Goal: Transaction & Acquisition: Book appointment/travel/reservation

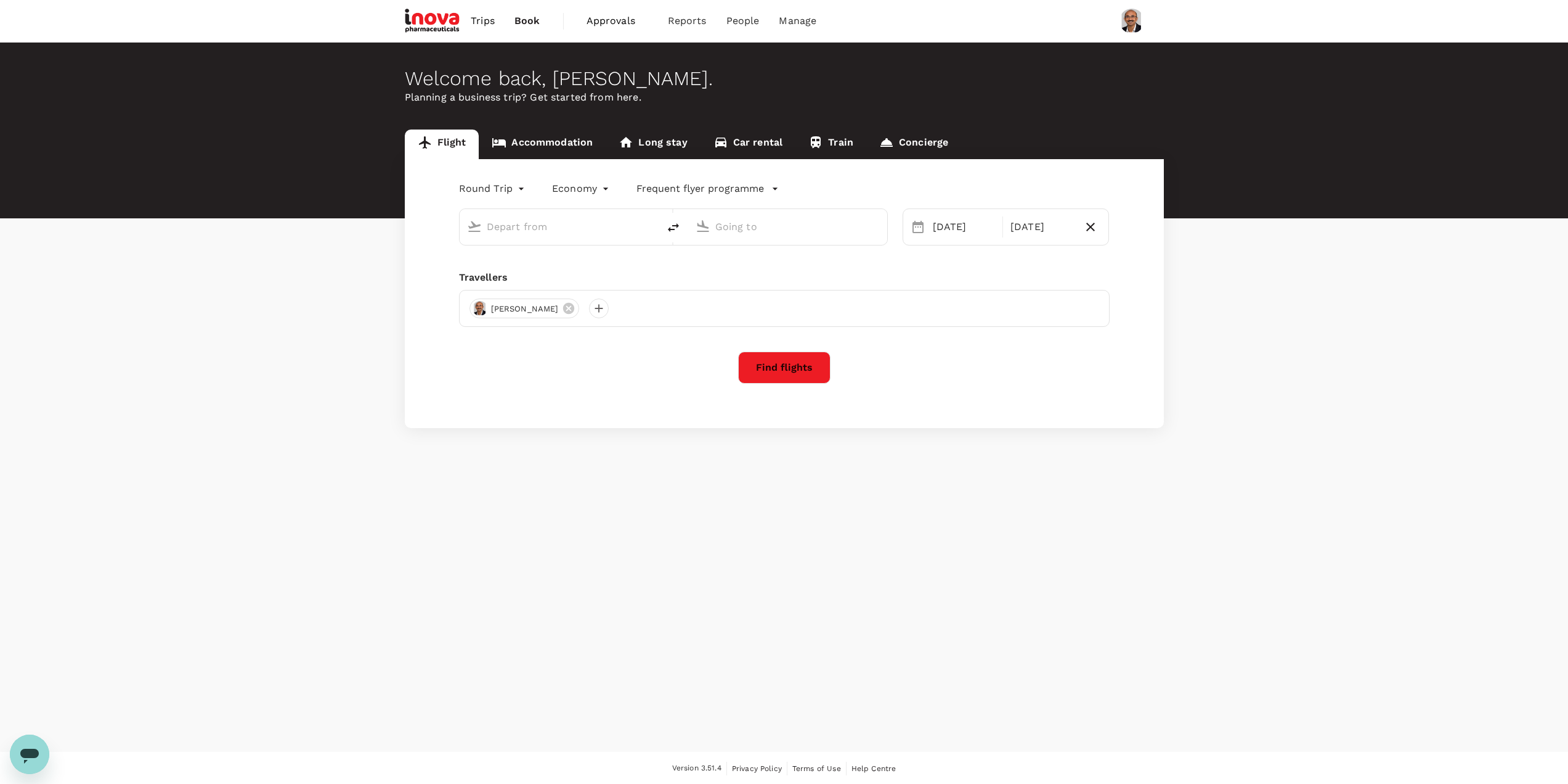
type input "Singapore Changi (SIN)"
type input "Suvarnabhumi Intl (BKK)"
type input "Singapore Changi (SIN)"
type input "Suvarnabhumi Intl (BKK)"
click at [951, 224] on div "[DATE]" at bounding box center [964, 227] width 72 height 25
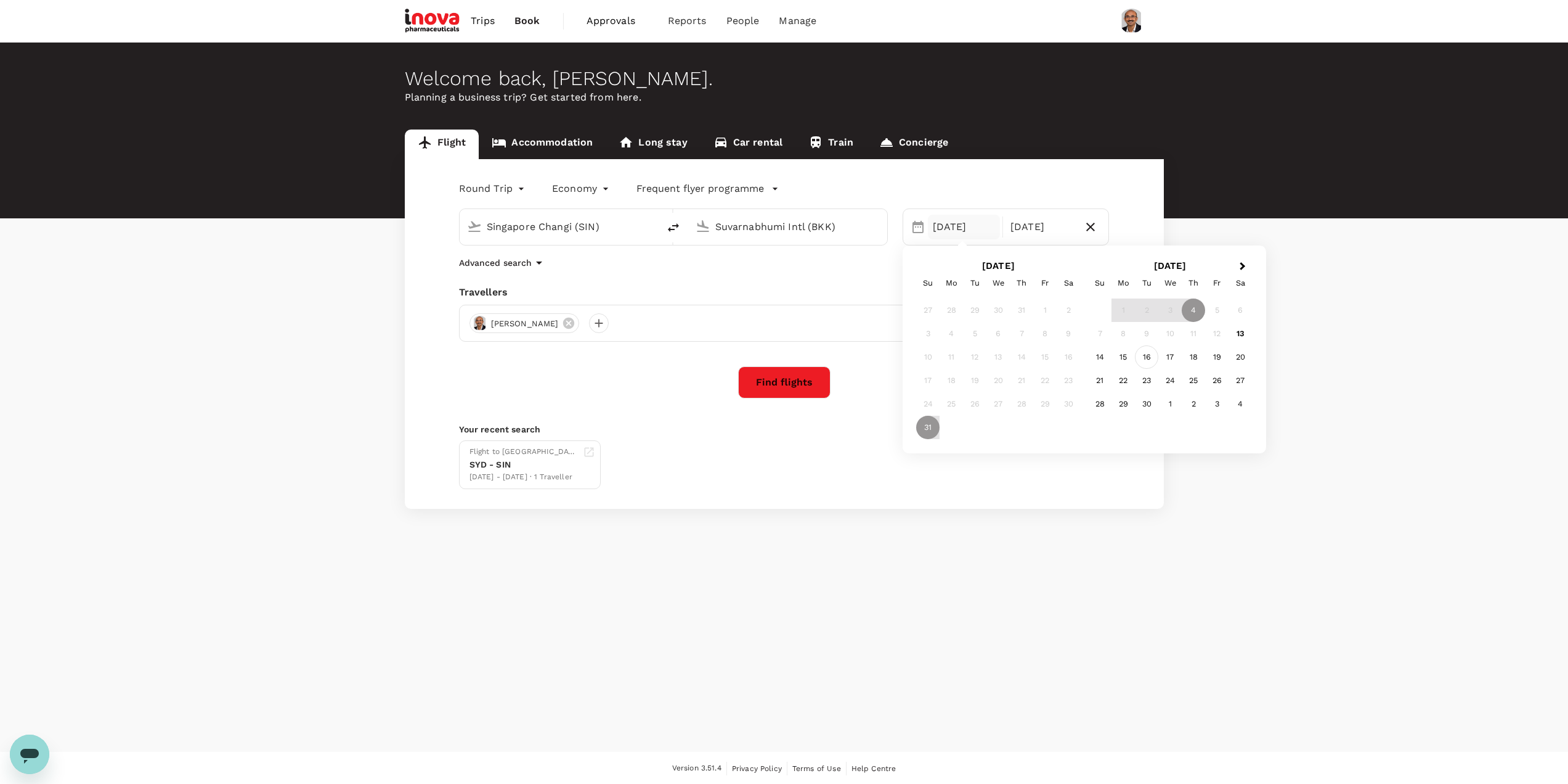
click at [1145, 354] on div "16" at bounding box center [1147, 357] width 23 height 23
click at [1058, 356] on div "20" at bounding box center [1068, 357] width 23 height 23
click at [1078, 226] on div "Selected date: [DATE] [DATE]" at bounding box center [1042, 227] width 77 height 25
click at [1090, 228] on icon "button" at bounding box center [1091, 227] width 8 height 8
click at [1043, 223] on span "Add return" at bounding box center [1066, 228] width 47 height 13
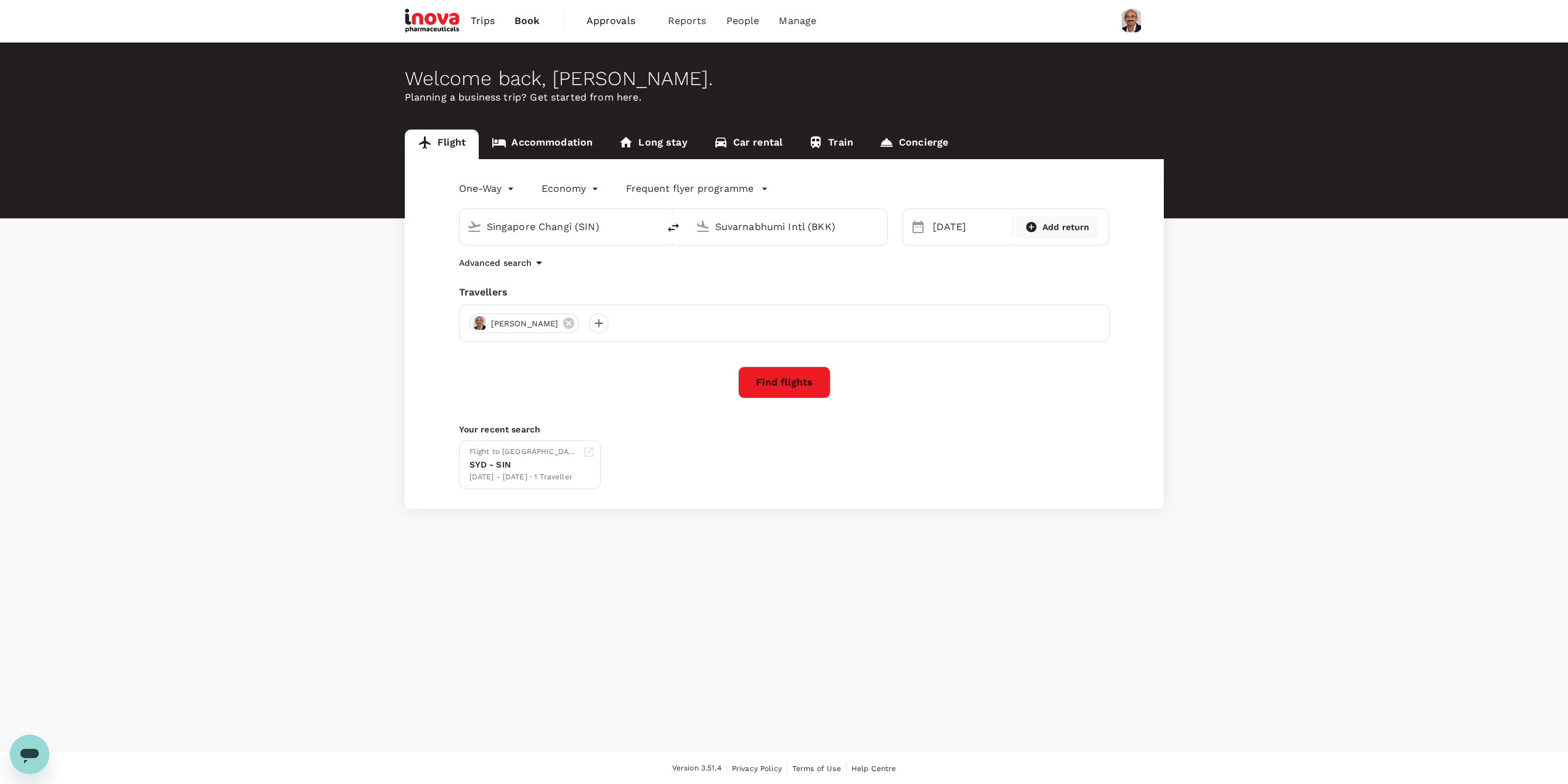
type input "roundtrip"
click at [1044, 350] on div "19" at bounding box center [1045, 357] width 23 height 23
click at [774, 377] on button "Find flights" at bounding box center [784, 382] width 92 height 32
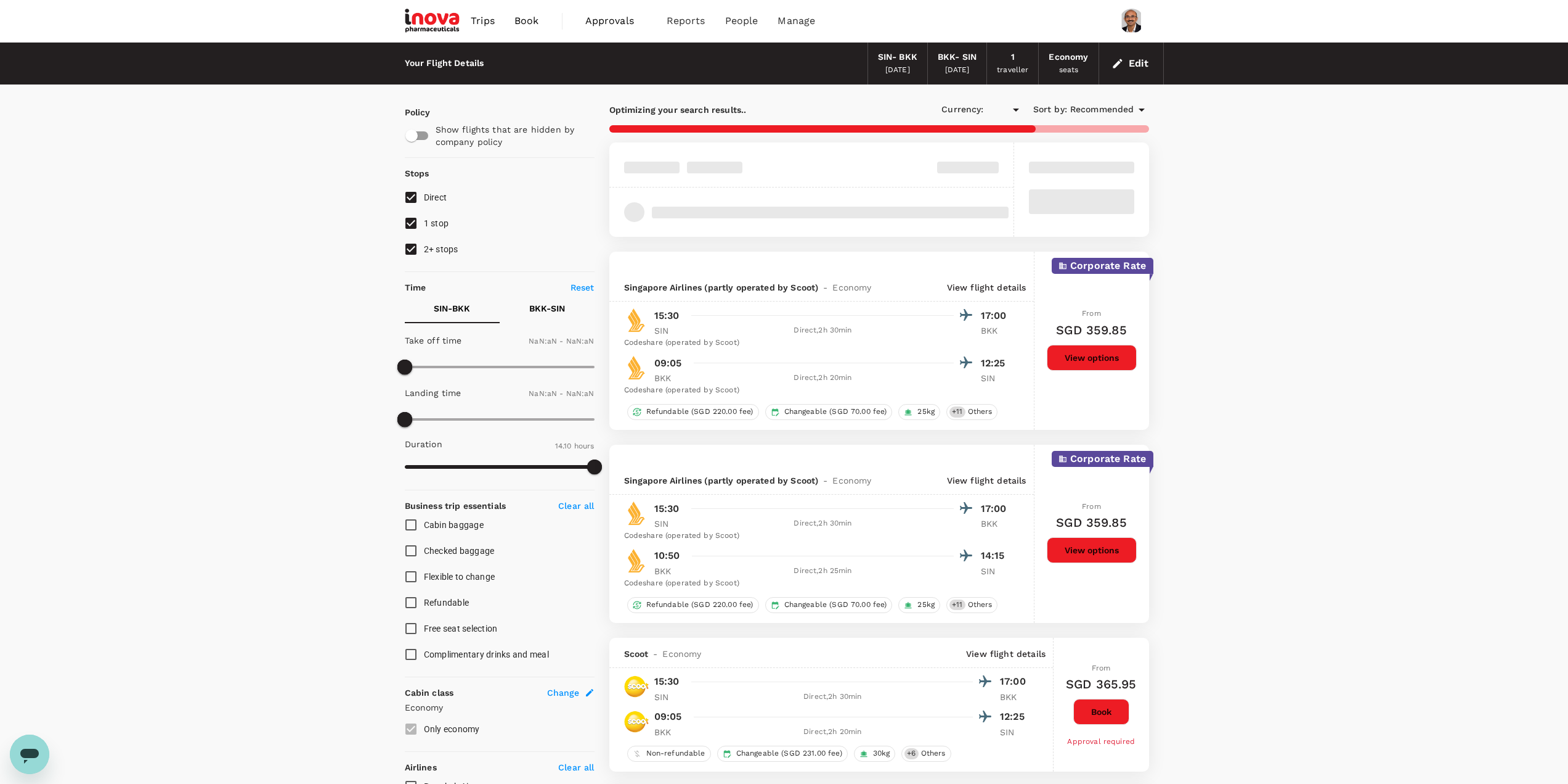
type input "SGD"
type input "1440"
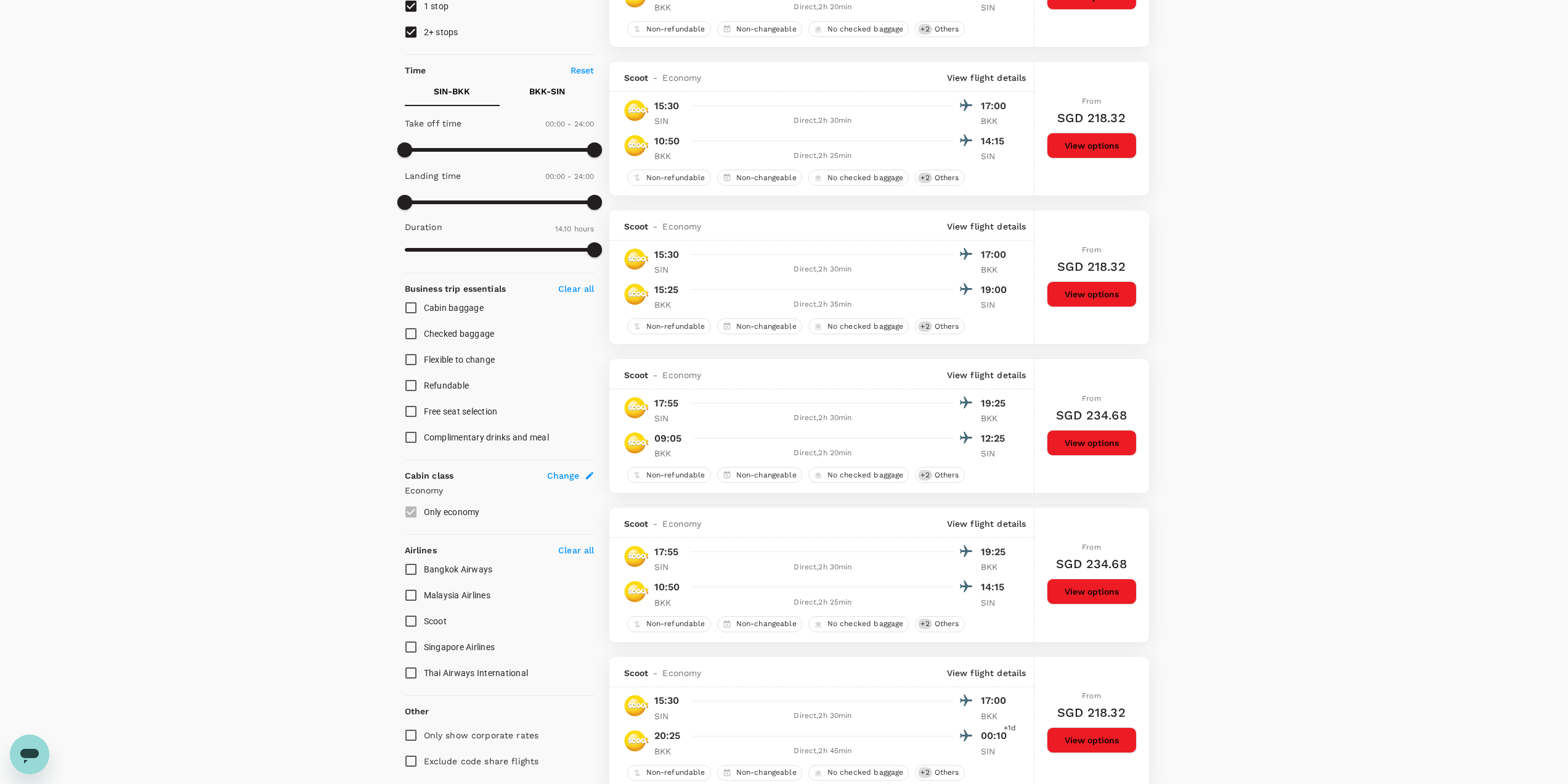
scroll to position [308, 0]
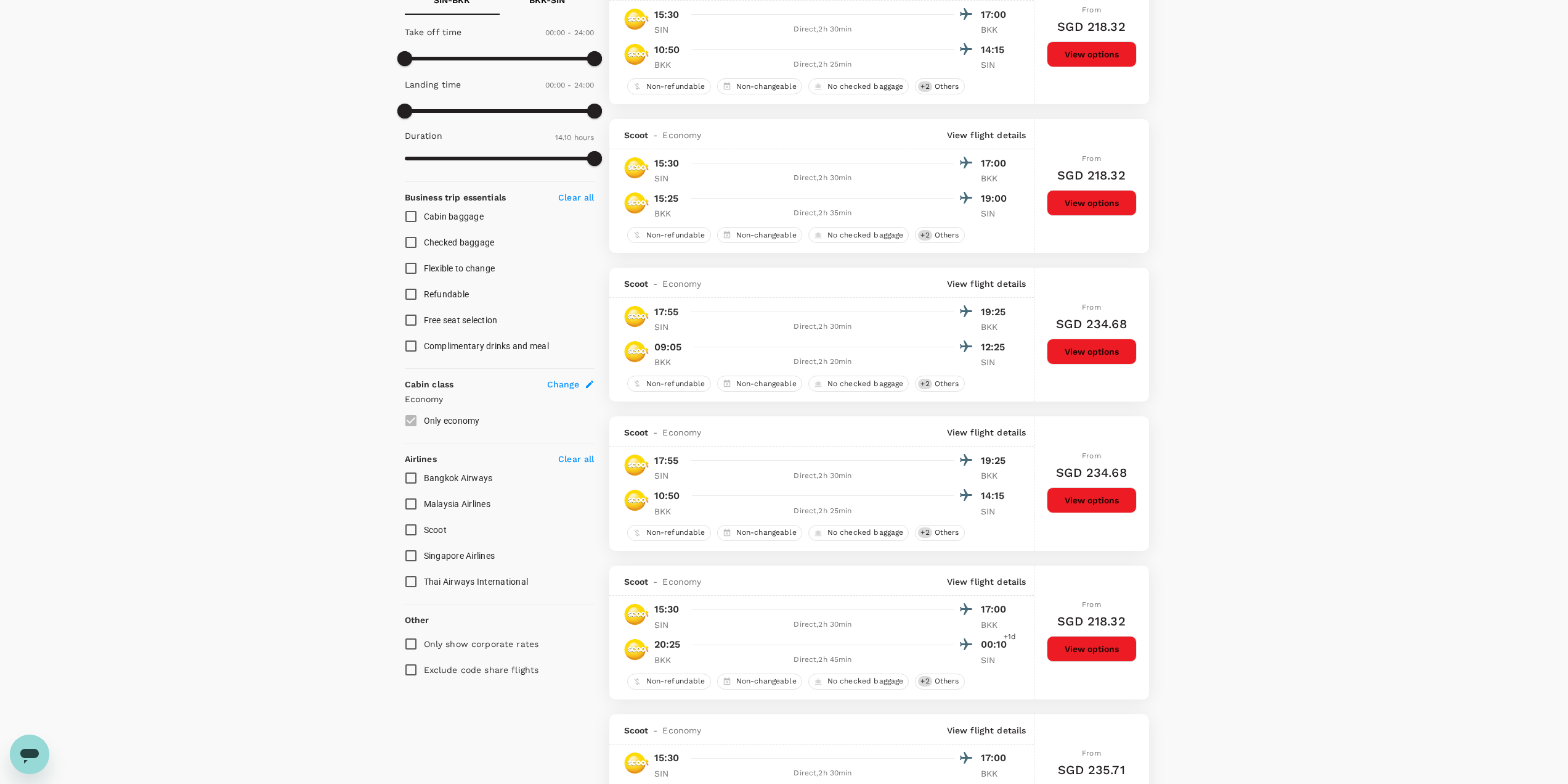
click at [413, 556] on input "Singapore Airlines" at bounding box center [411, 555] width 26 height 26
checkbox input "true"
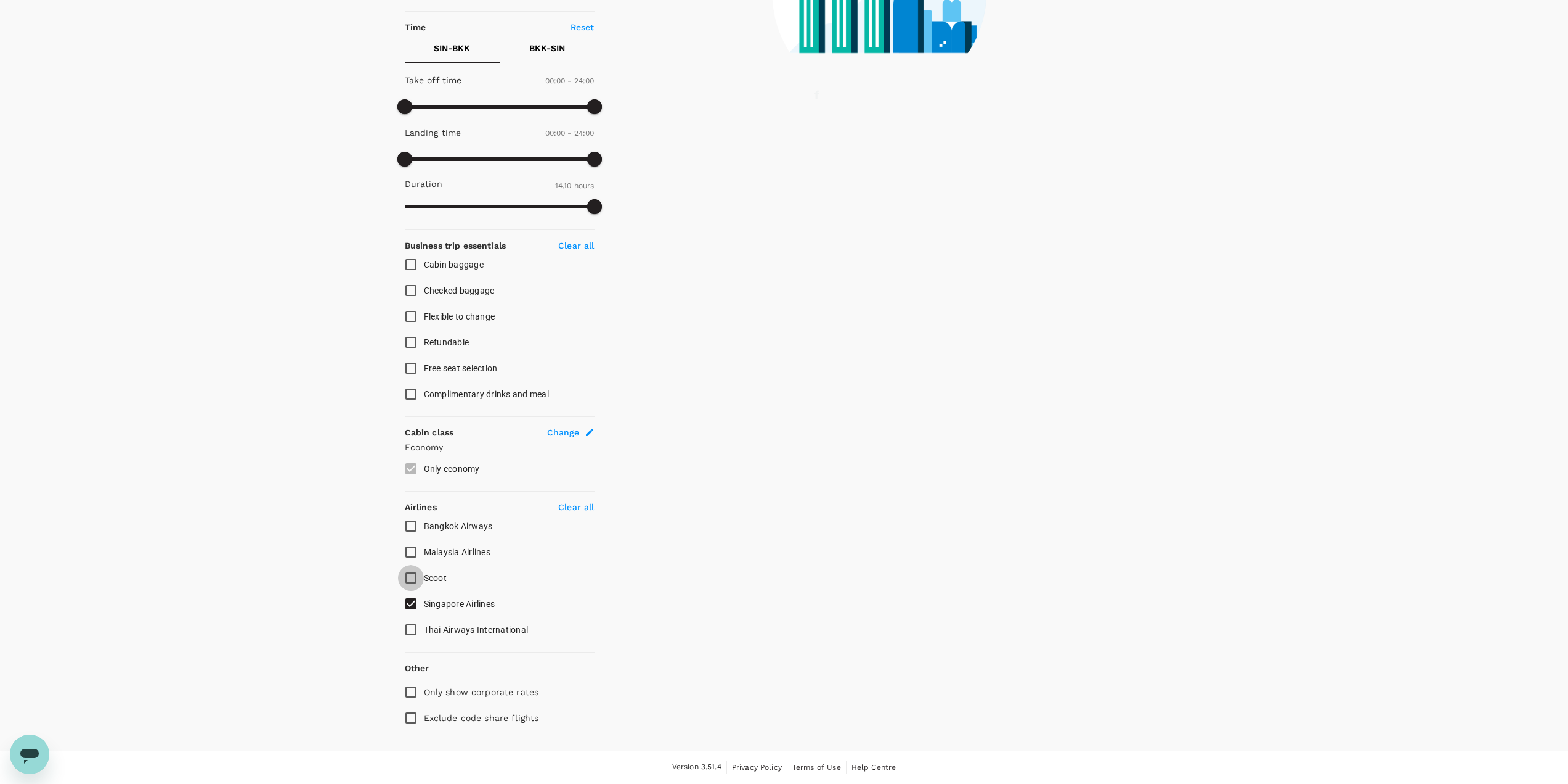
click at [412, 580] on input "Scoot" at bounding box center [411, 577] width 26 height 26
checkbox input "true"
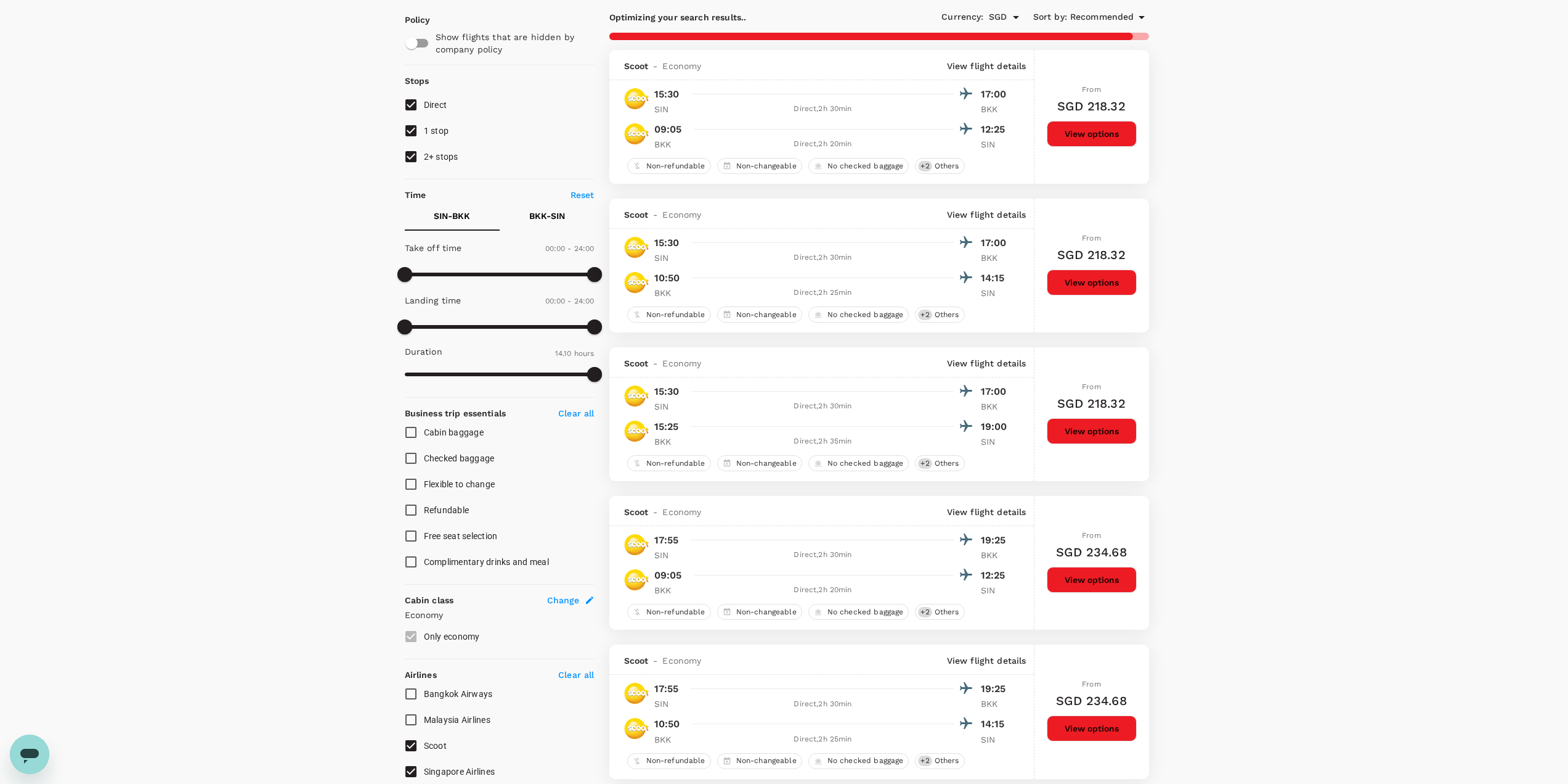
scroll to position [0, 0]
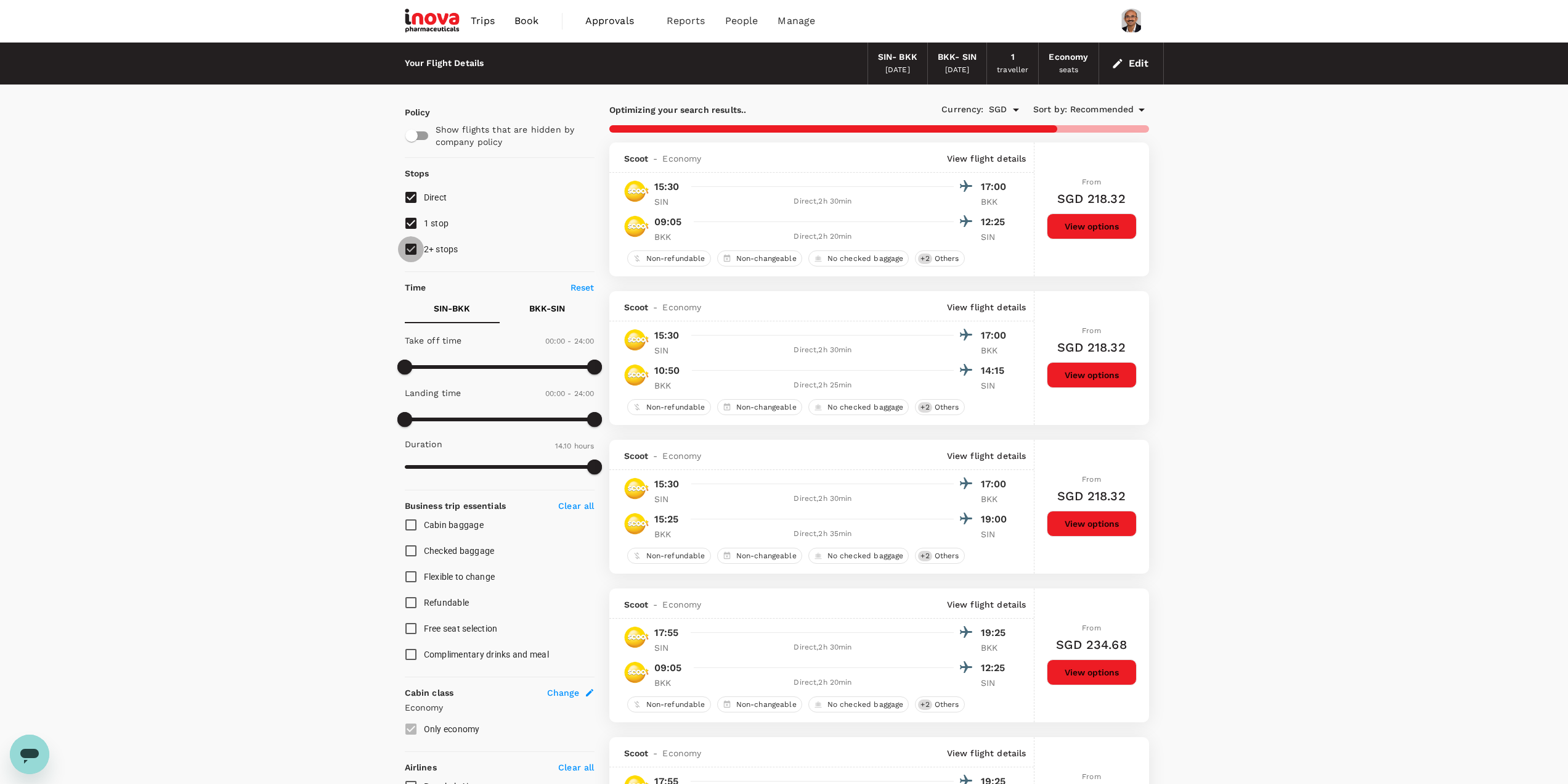
click at [408, 249] on input "2+ stops" at bounding box center [411, 248] width 26 height 26
checkbox input "false"
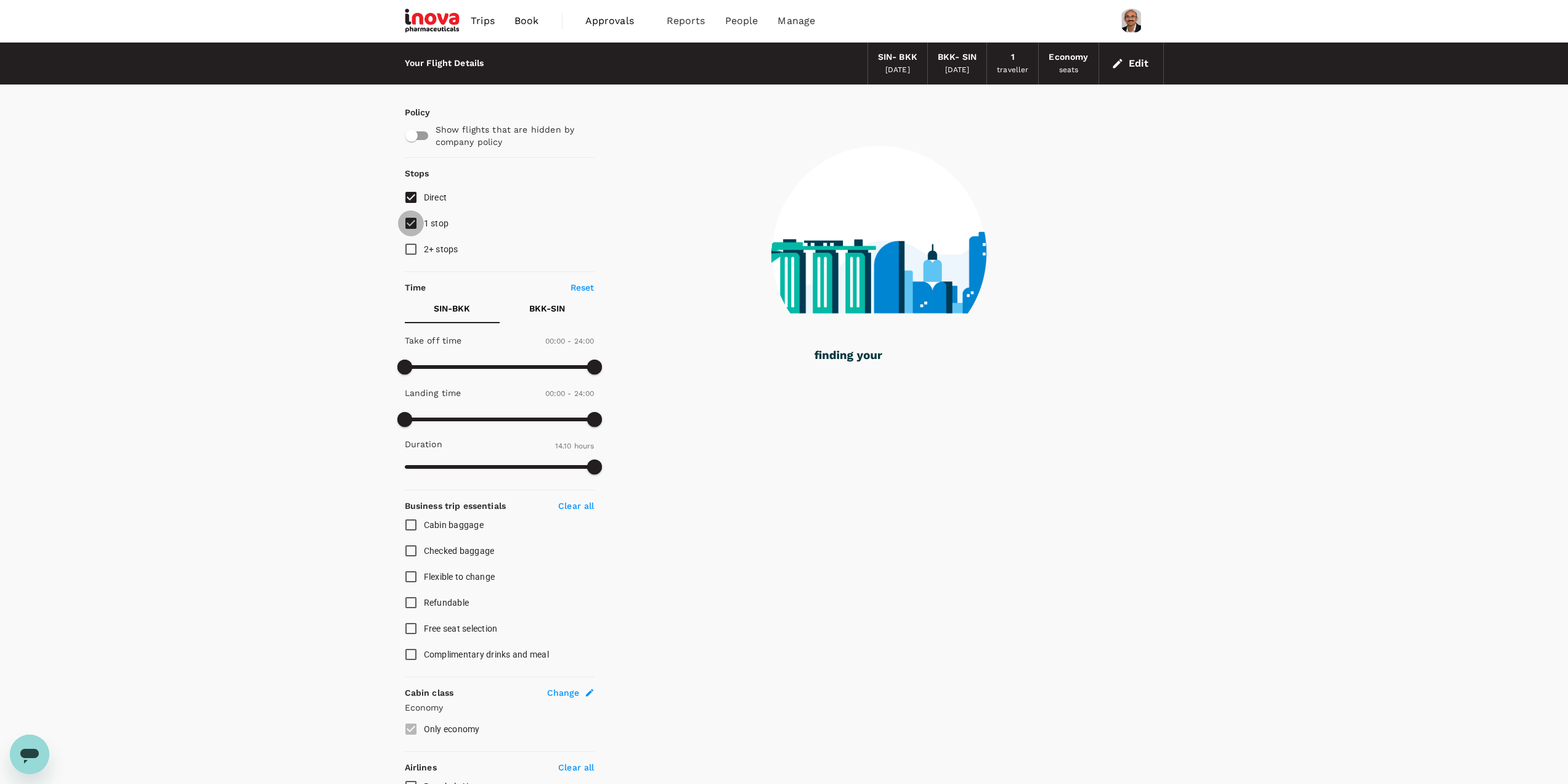
click at [411, 223] on input "1 stop" at bounding box center [411, 223] width 26 height 26
checkbox input "false"
type input "840"
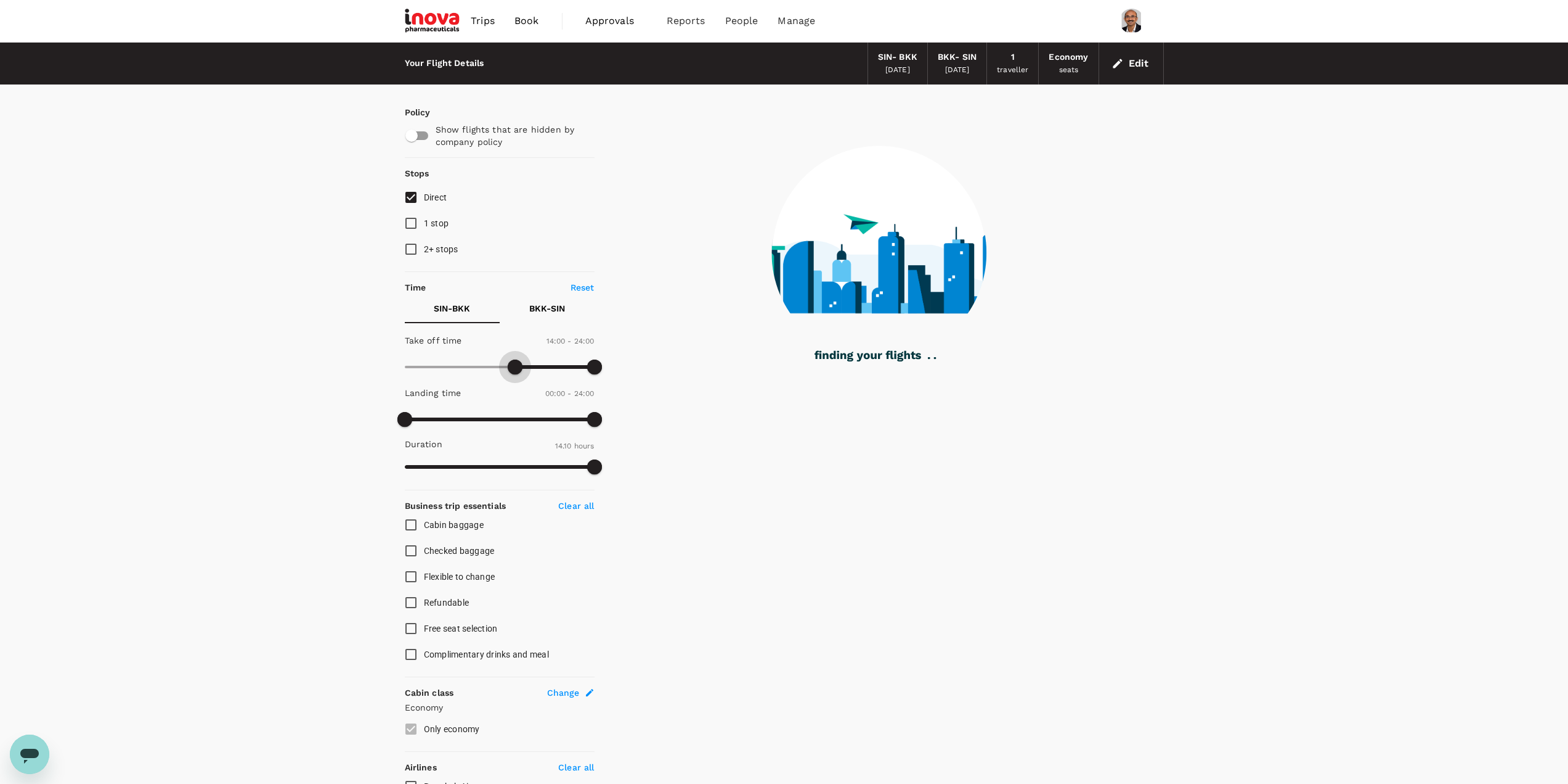
drag, startPoint x: 405, startPoint y: 372, endPoint x: 513, endPoint y: 386, distance: 108.9
click at [513, 386] on div "Take off time 14:00 - 24:00 Landing time 00:00 - 24:00 Duration 14.10 hours" at bounding box center [497, 404] width 195 height 152
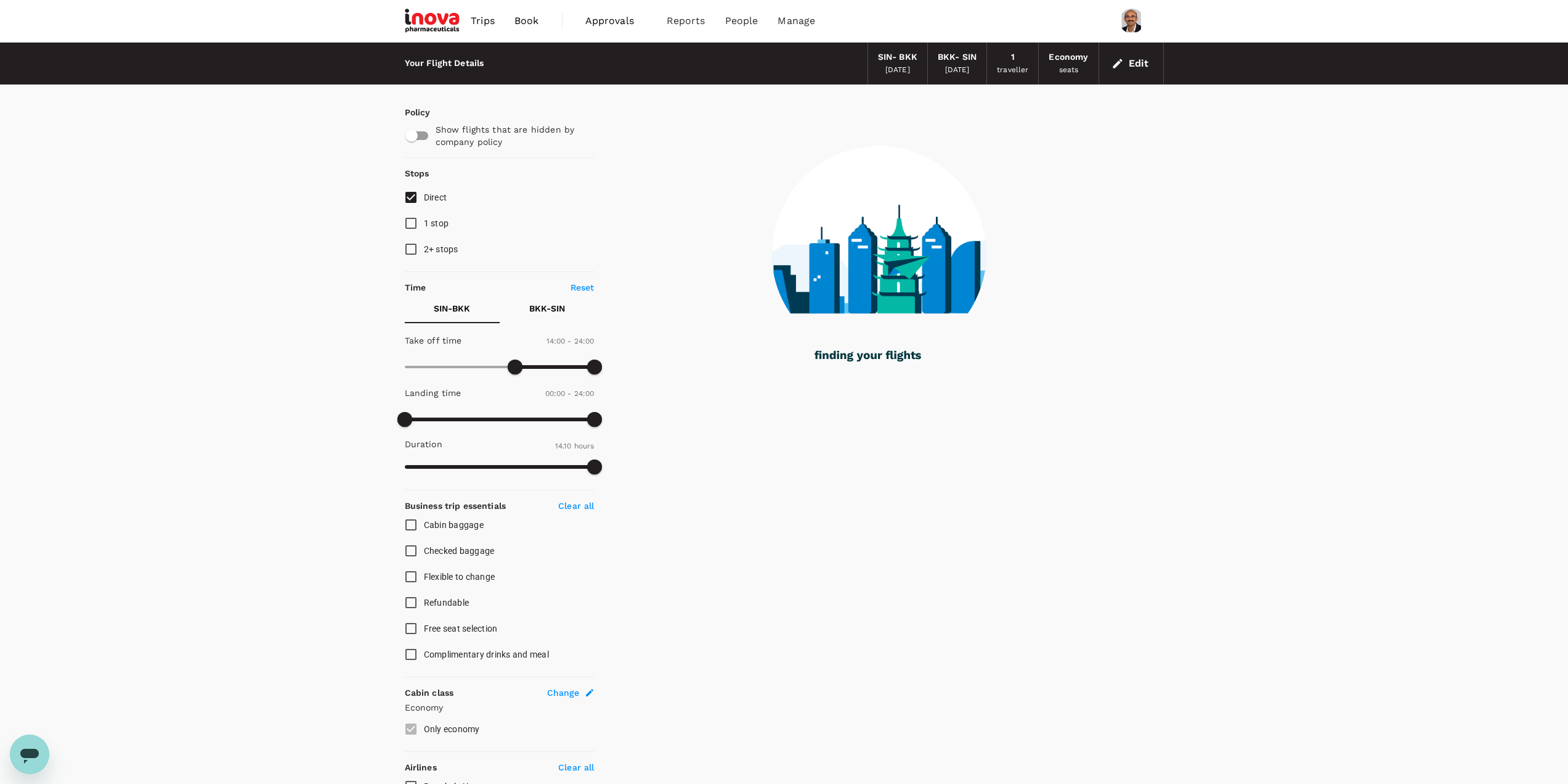
click at [297, 411] on div "Your Flight Details SIN - BKK [DATE] BKK - SIN [DATE] 1 traveller Economy seats…" at bounding box center [784, 527] width 1568 height 968
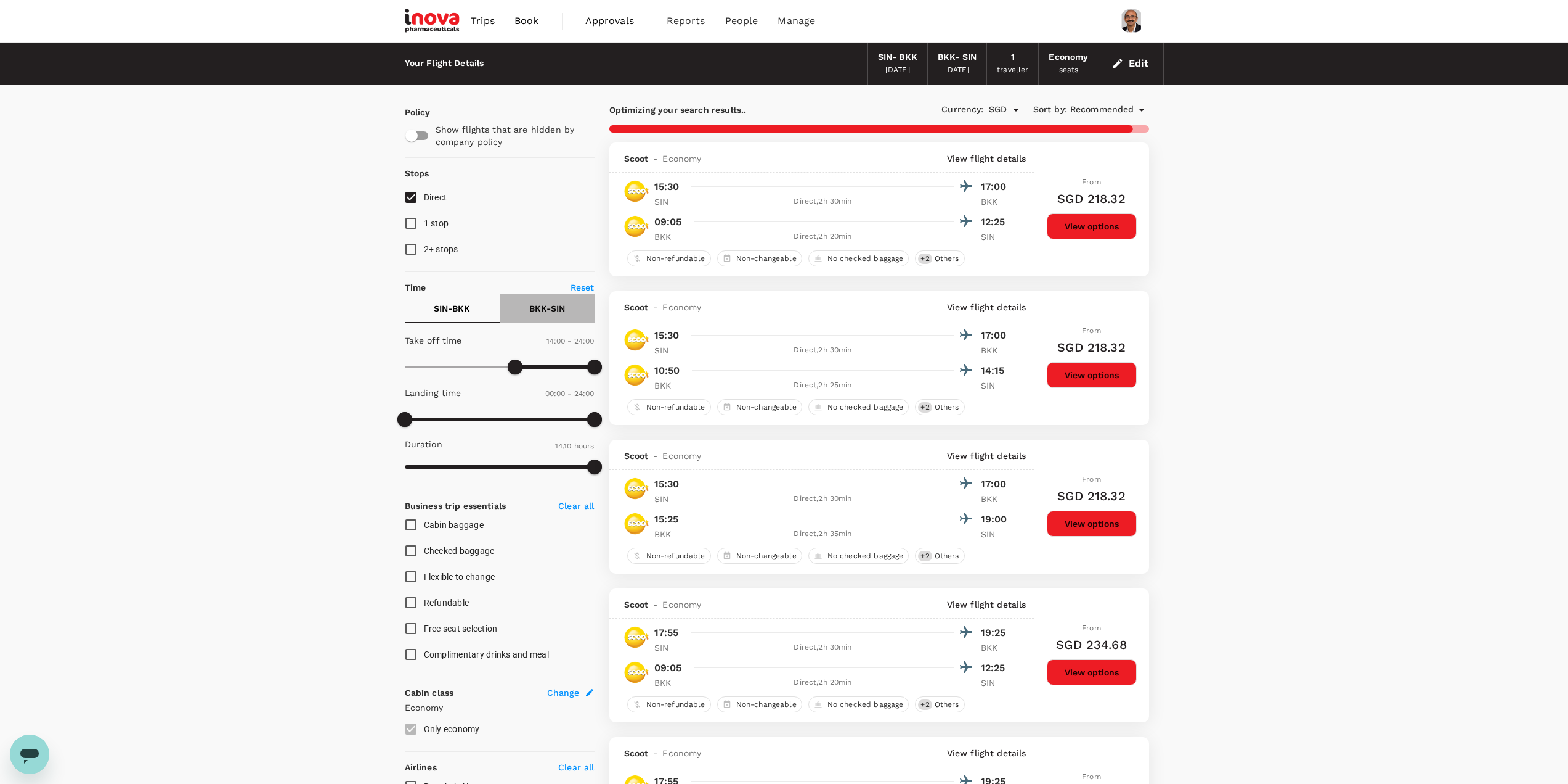
click at [538, 306] on p "BKK - SIN" at bounding box center [547, 308] width 36 height 12
type input "1140"
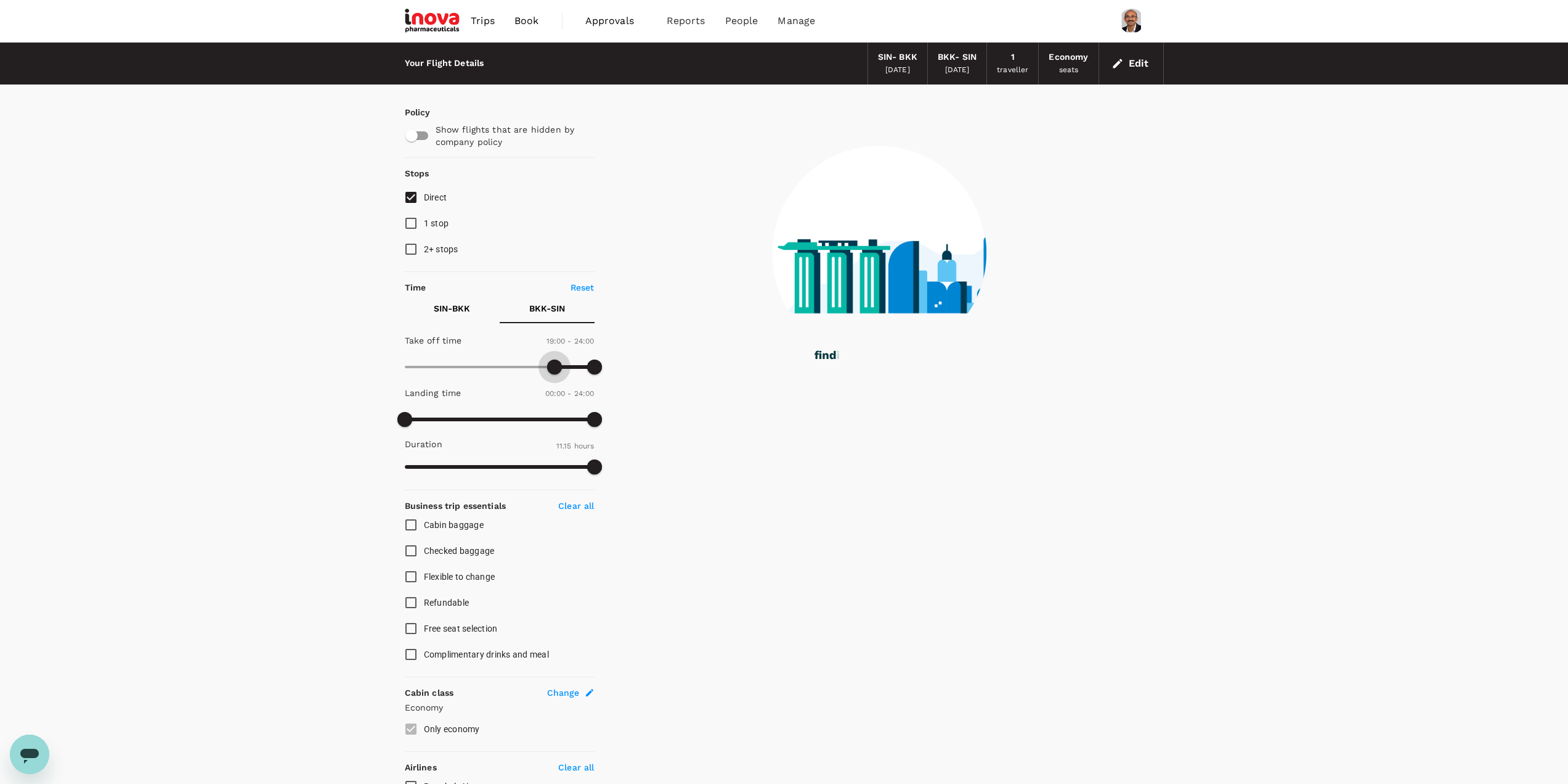
drag, startPoint x: 405, startPoint y: 372, endPoint x: 555, endPoint y: 374, distance: 150.0
click at [555, 374] on span at bounding box center [554, 367] width 15 height 15
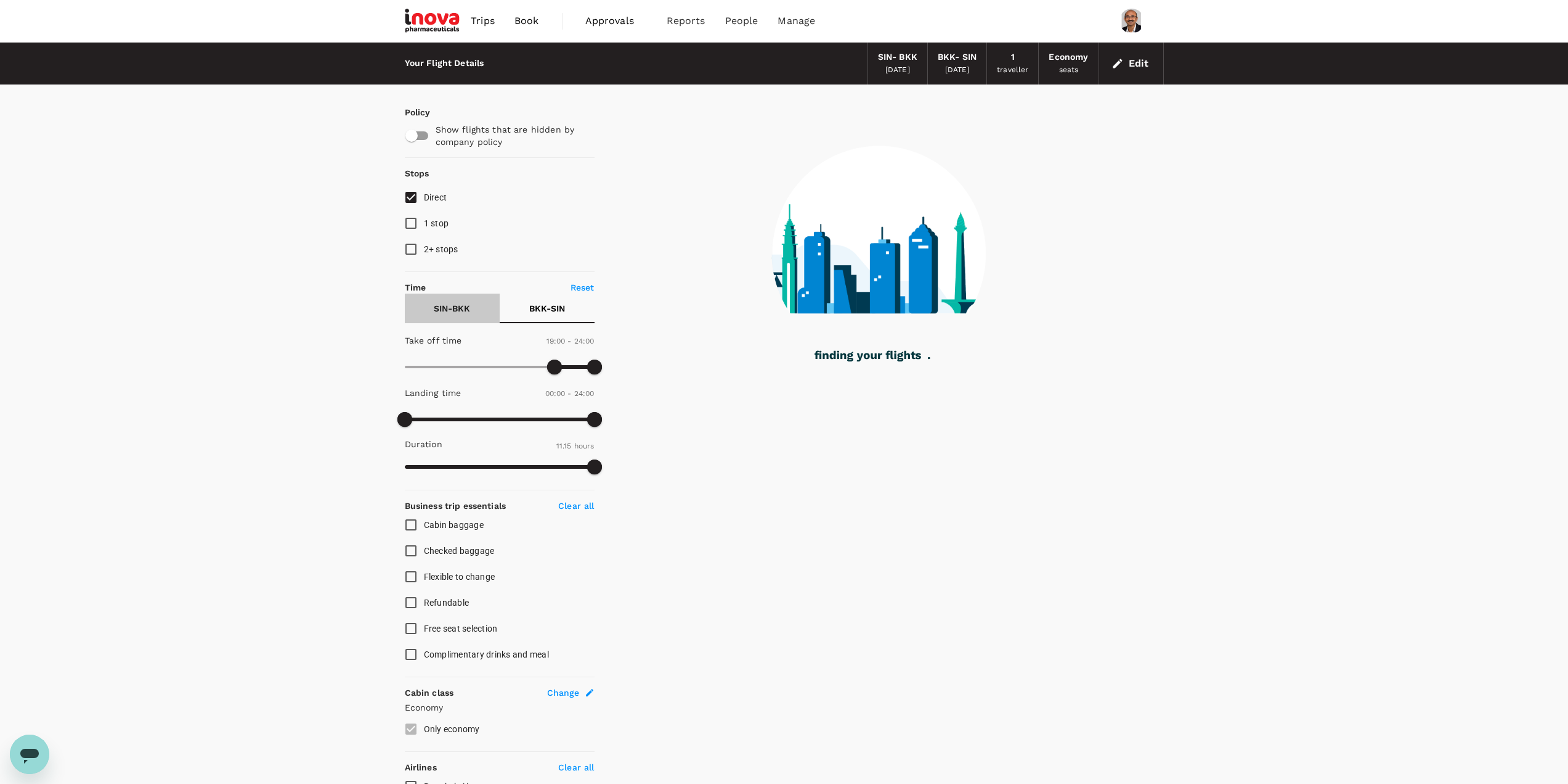
click at [453, 310] on p "SIN - BKK" at bounding box center [452, 308] width 37 height 12
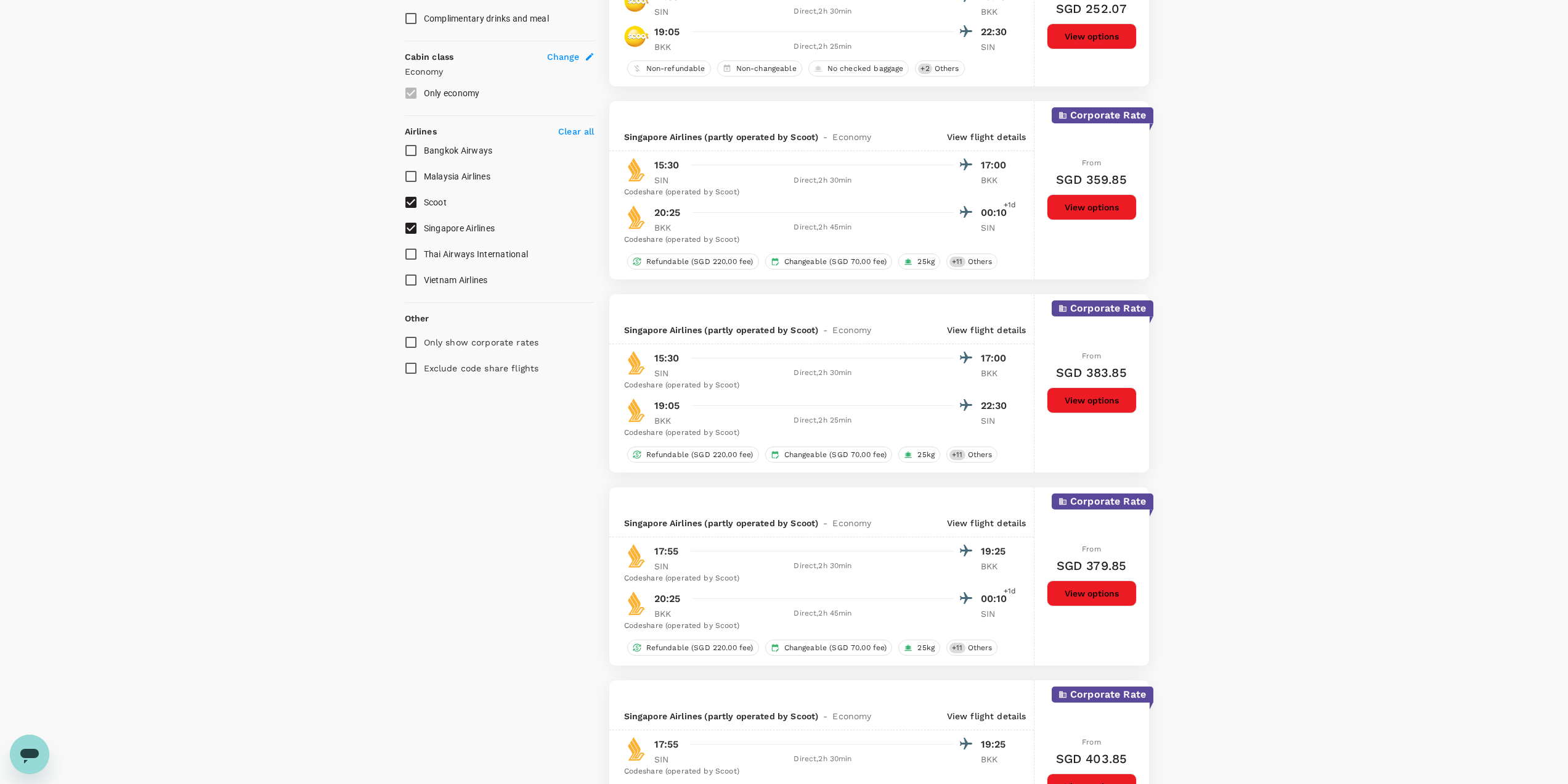
scroll to position [679, 0]
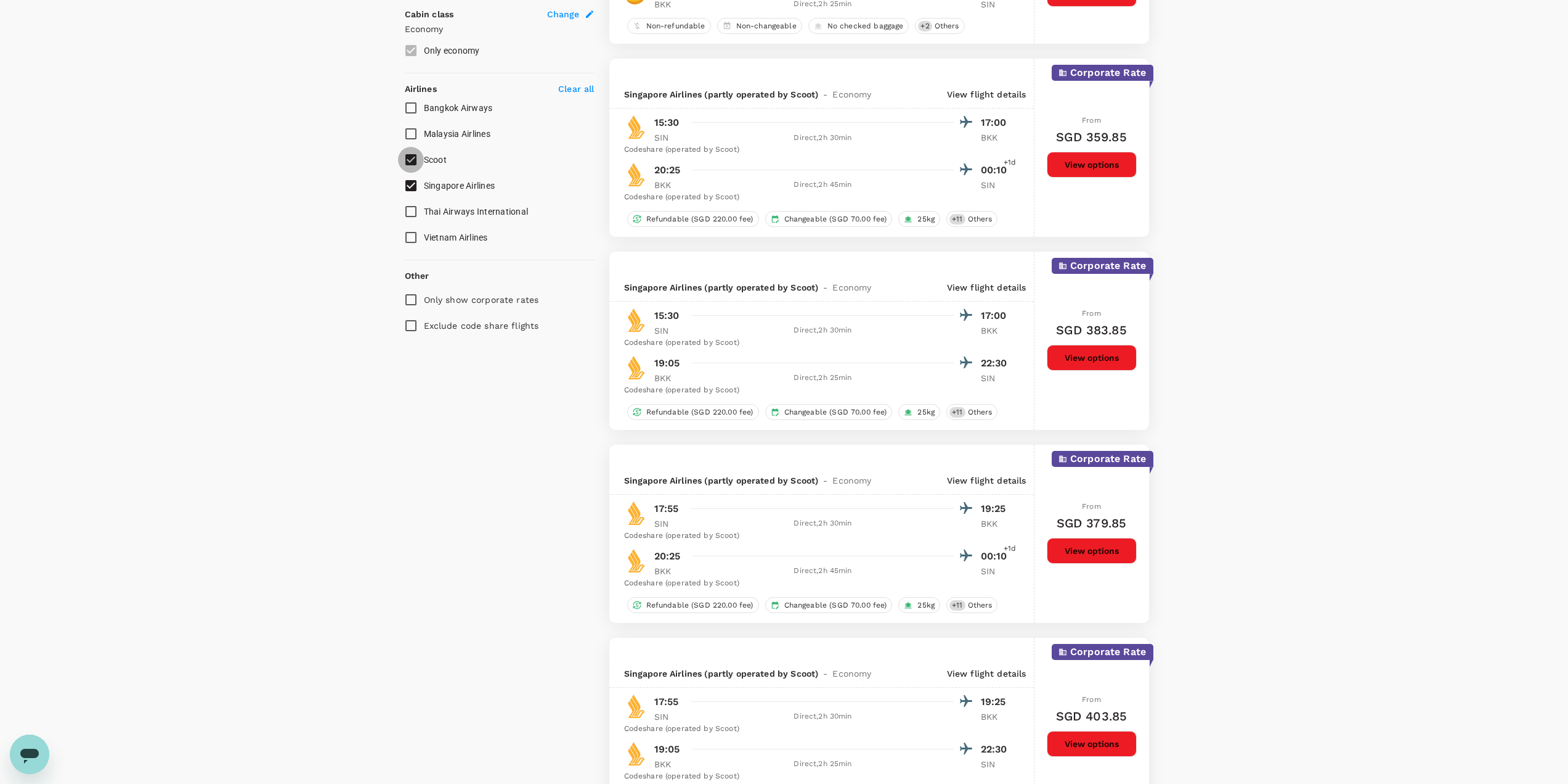
click at [417, 162] on input "Scoot" at bounding box center [411, 159] width 26 height 26
checkbox input "false"
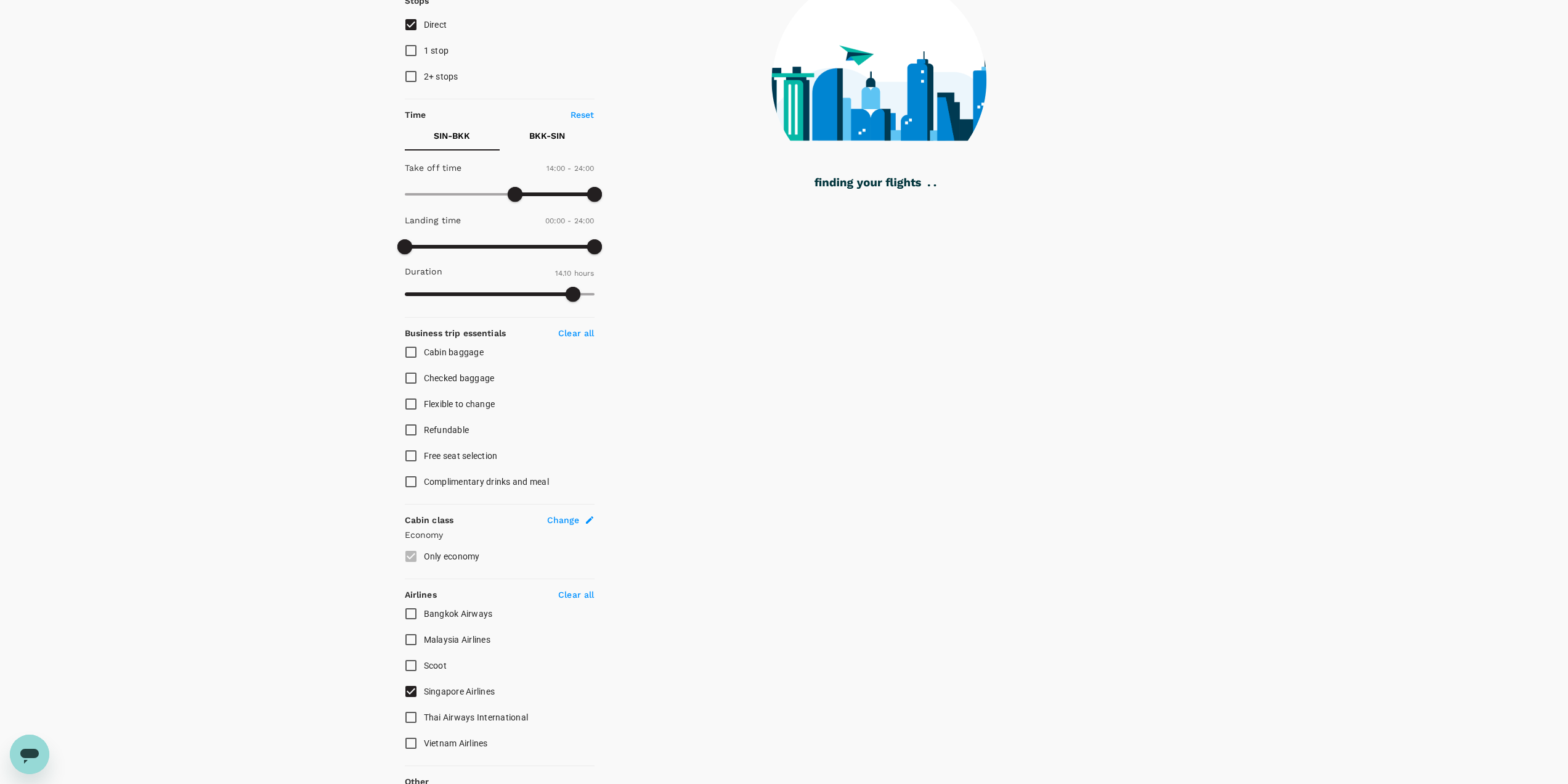
scroll to position [0, 0]
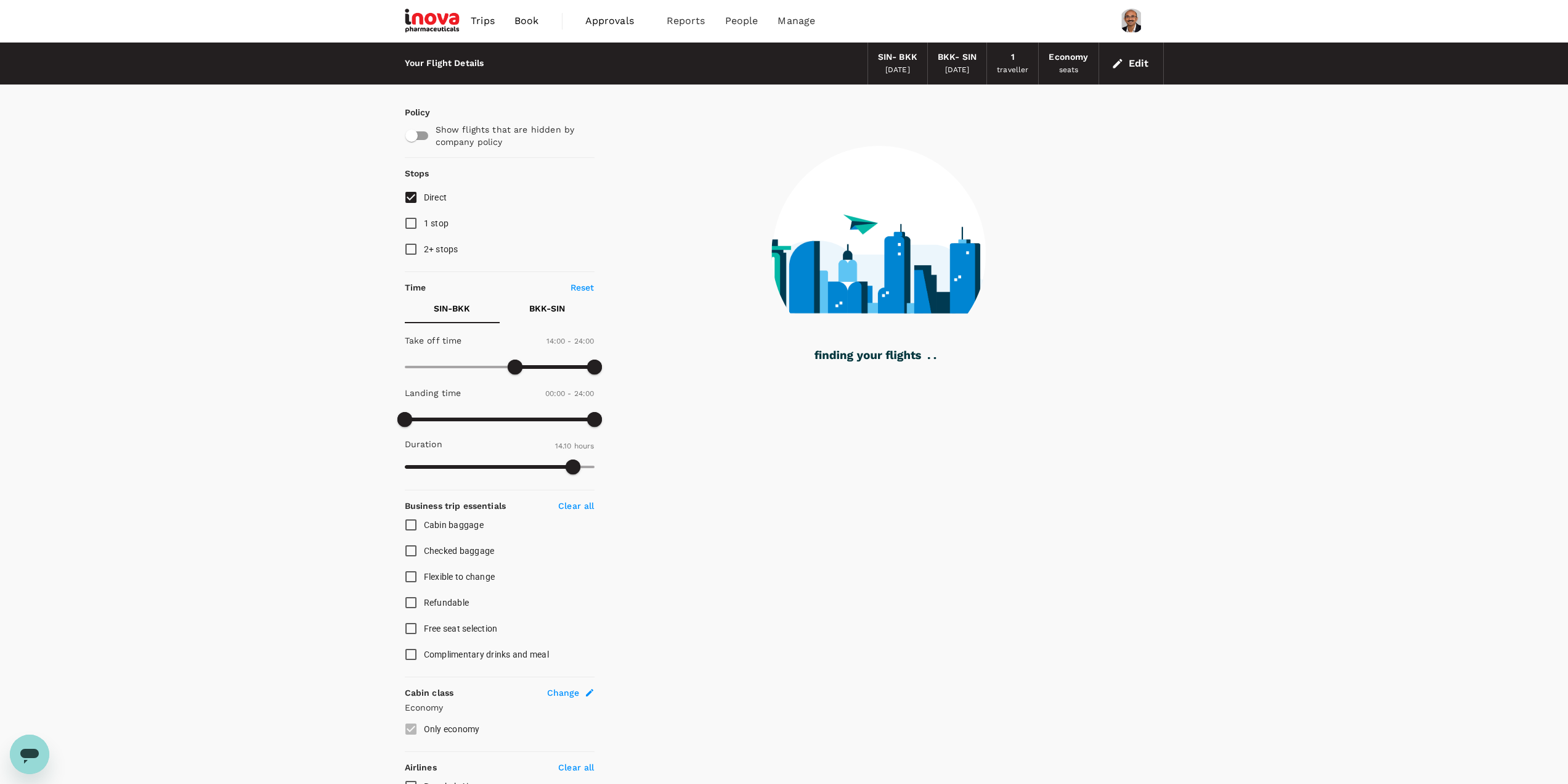
checkbox input "false"
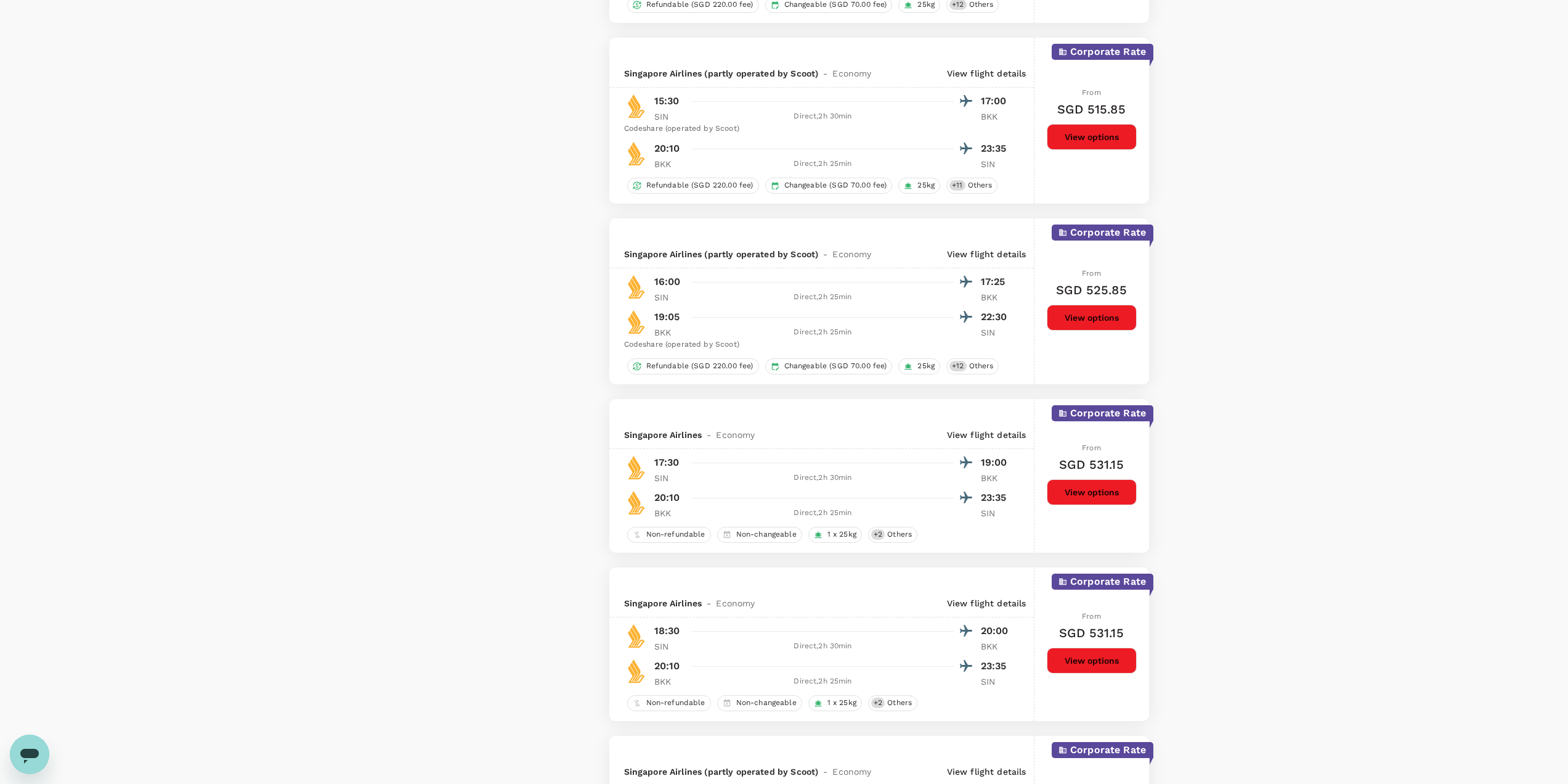
scroll to position [2467, 0]
click at [1106, 489] on button "View options" at bounding box center [1092, 491] width 90 height 26
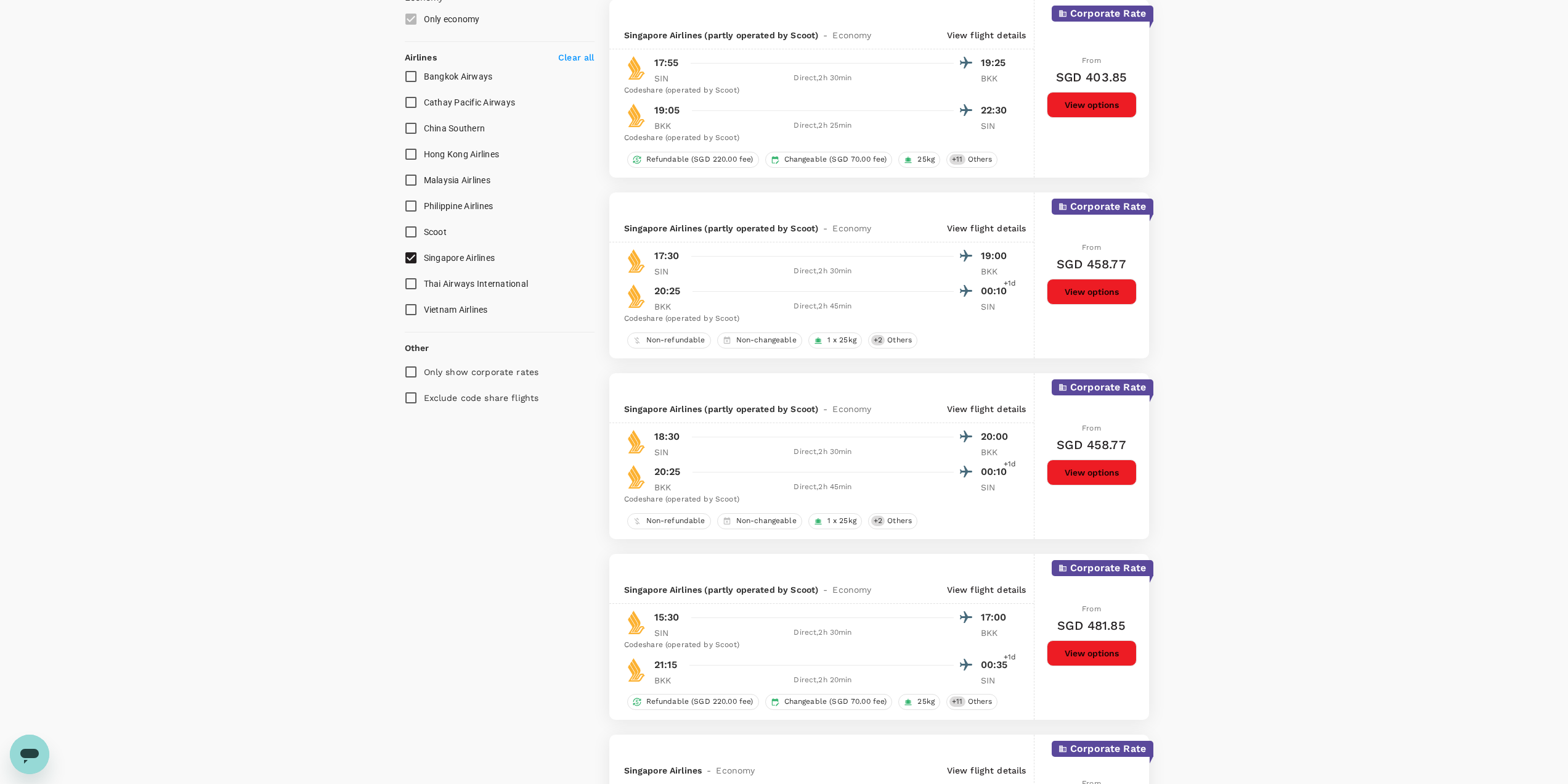
scroll to position [863, 0]
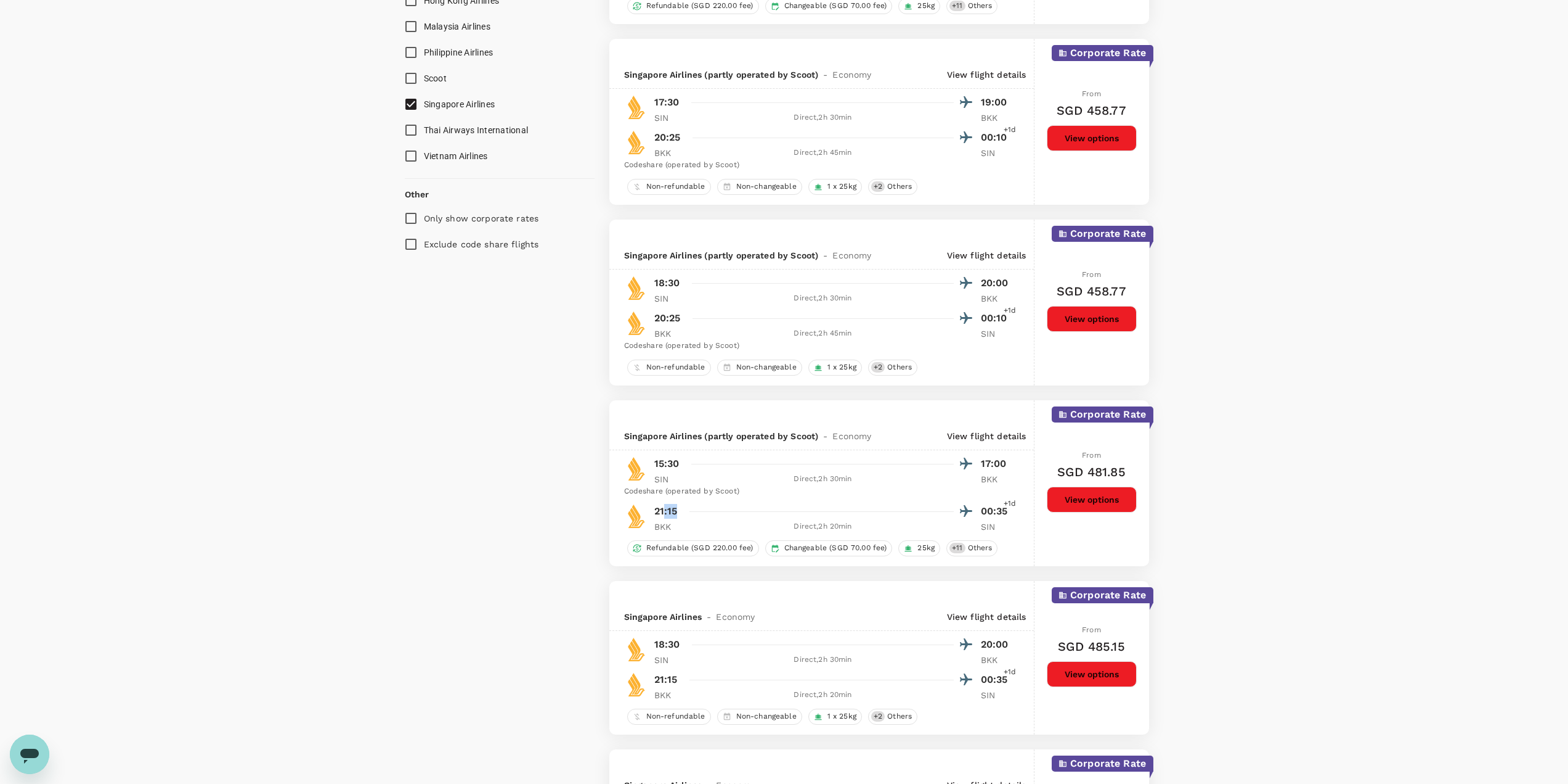
drag, startPoint x: 664, startPoint y: 509, endPoint x: 861, endPoint y: 514, distance: 197.1
click at [861, 514] on div "21:15 00:35 +1d" at bounding box center [833, 512] width 358 height 18
click at [717, 517] on div at bounding box center [828, 512] width 288 height 18
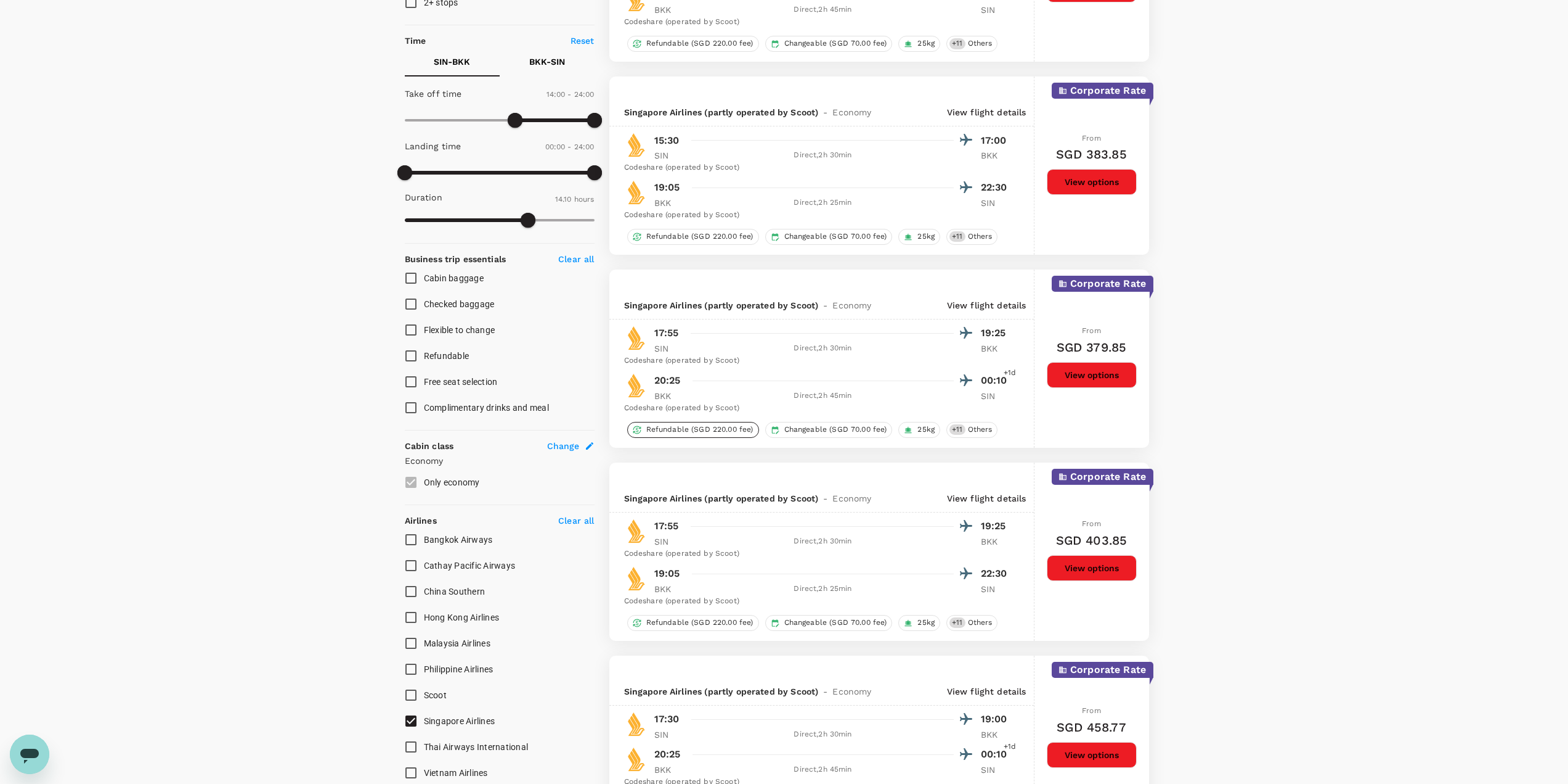
scroll to position [123, 0]
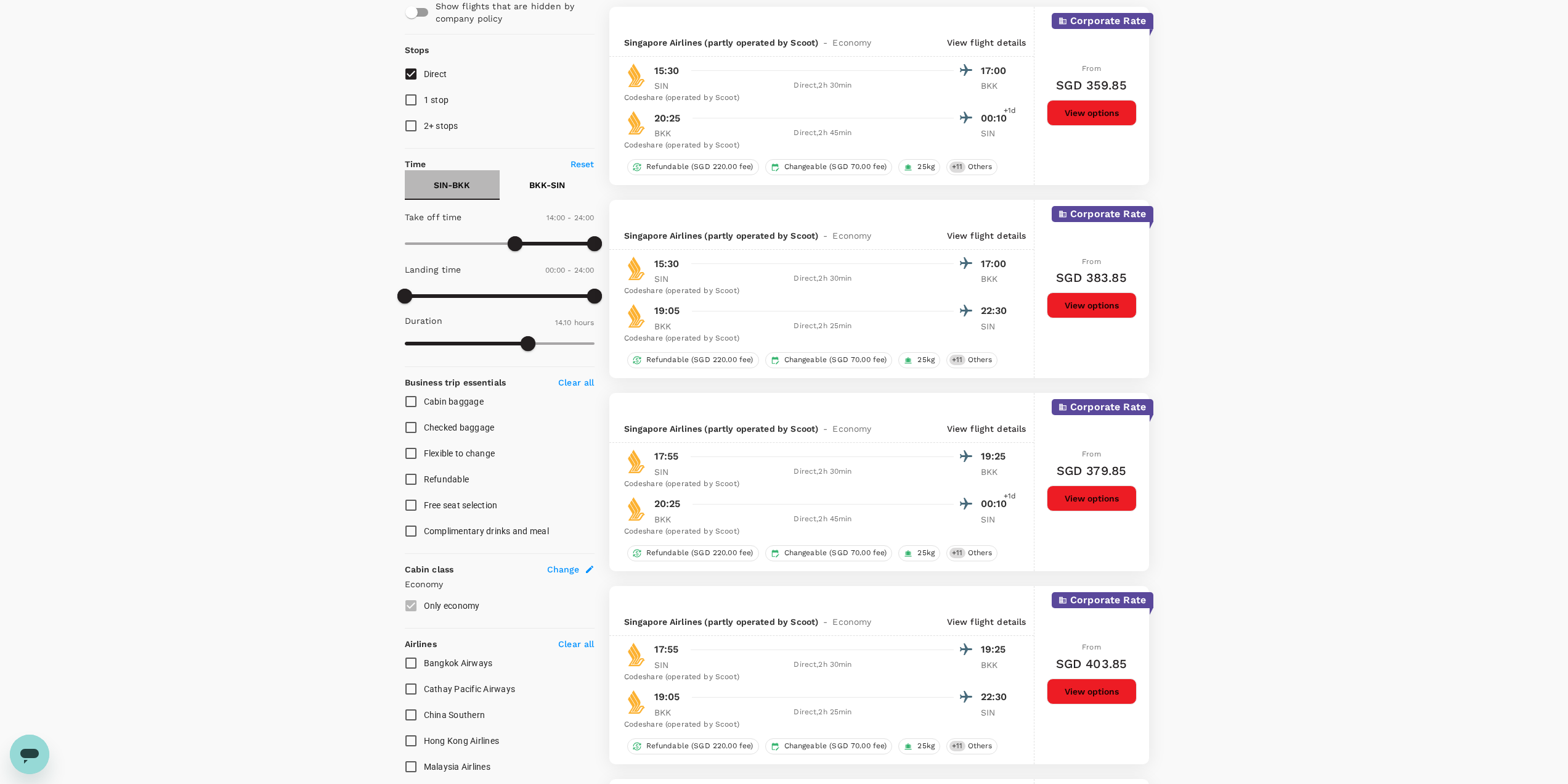
click at [462, 194] on button "SIN - BKK" at bounding box center [452, 185] width 95 height 30
type input "750"
drag, startPoint x: 513, startPoint y: 242, endPoint x: 504, endPoint y: 245, distance: 9.5
click at [504, 245] on span at bounding box center [504, 243] width 15 height 15
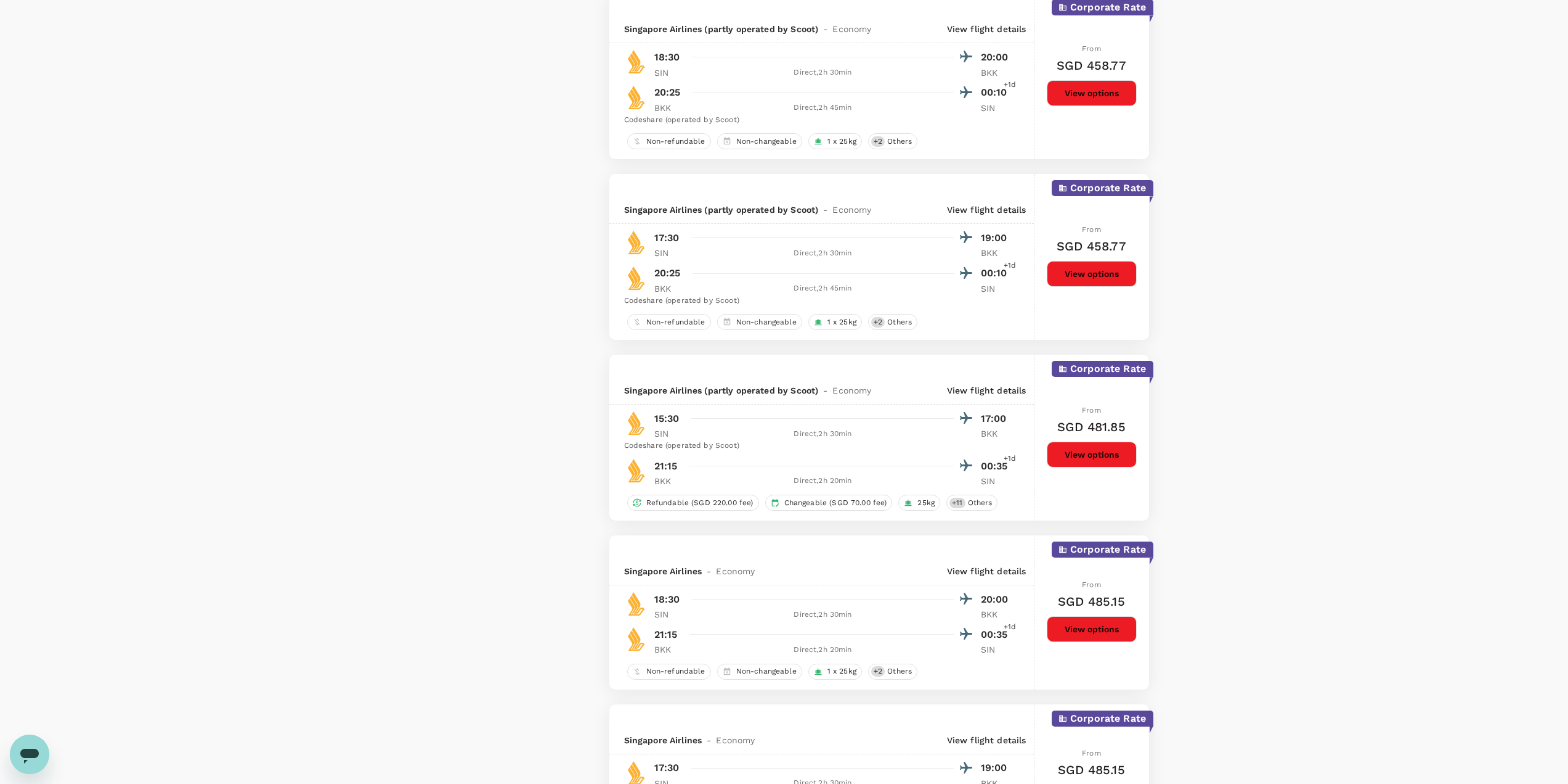
scroll to position [1295, 0]
drag, startPoint x: 657, startPoint y: 600, endPoint x: 701, endPoint y: 599, distance: 44.0
click at [701, 599] on div "18:30 20:00" at bounding box center [833, 599] width 358 height 18
click at [979, 592] on div "18:30 20:00" at bounding box center [833, 599] width 358 height 18
click at [686, 635] on div at bounding box center [828, 634] width 288 height 18
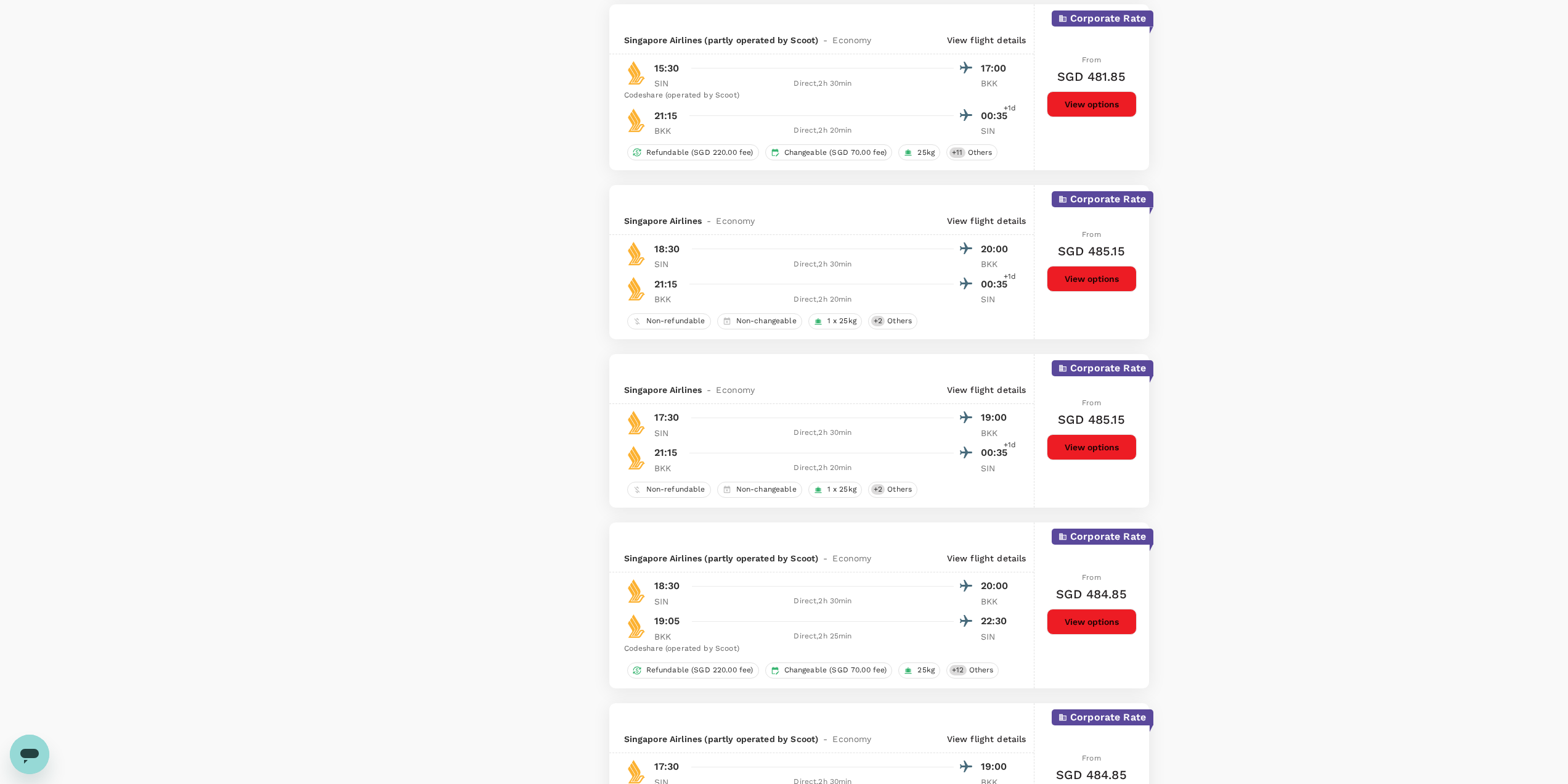
scroll to position [1665, 0]
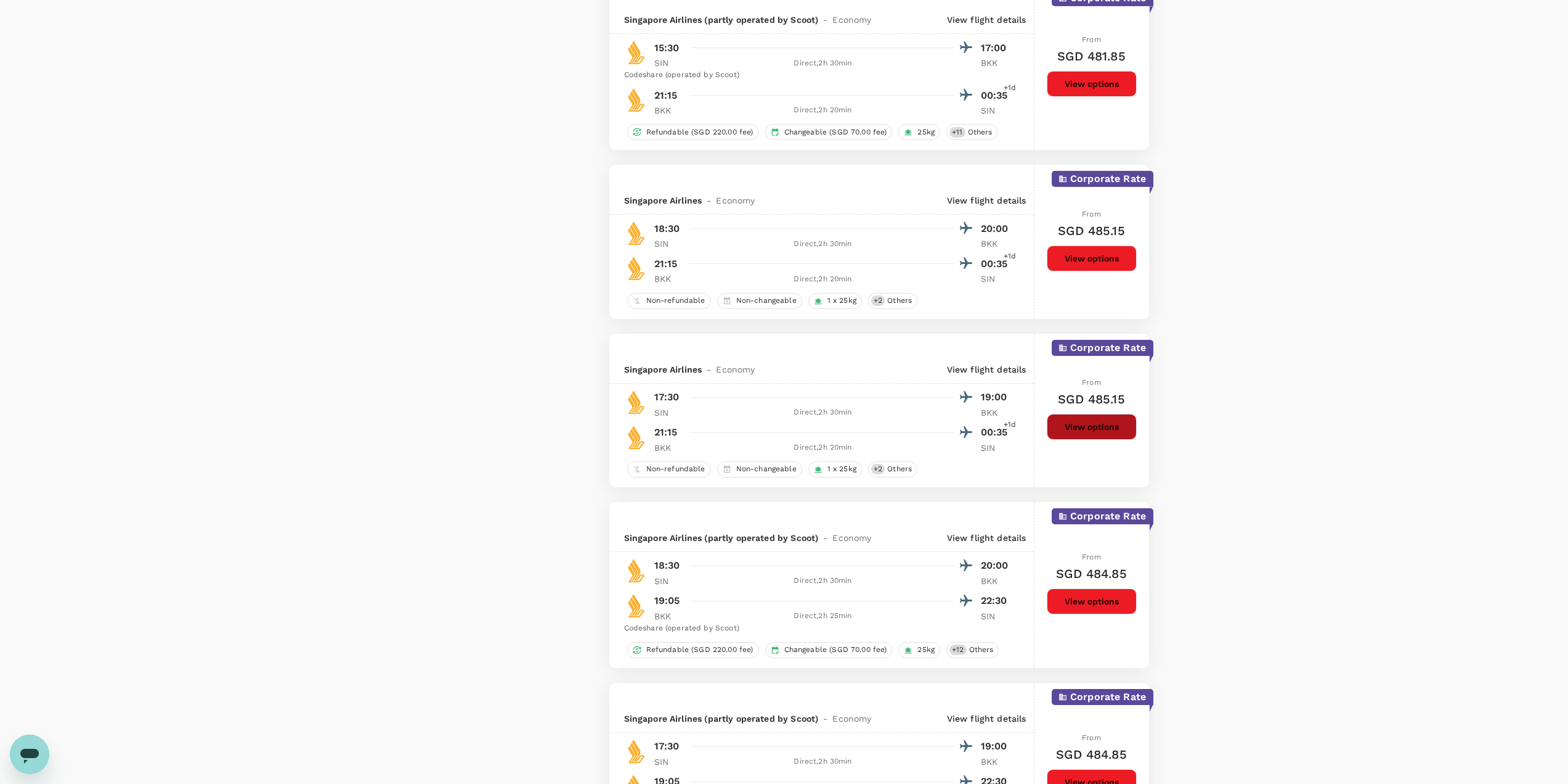
click at [1099, 418] on button "View options" at bounding box center [1092, 426] width 90 height 26
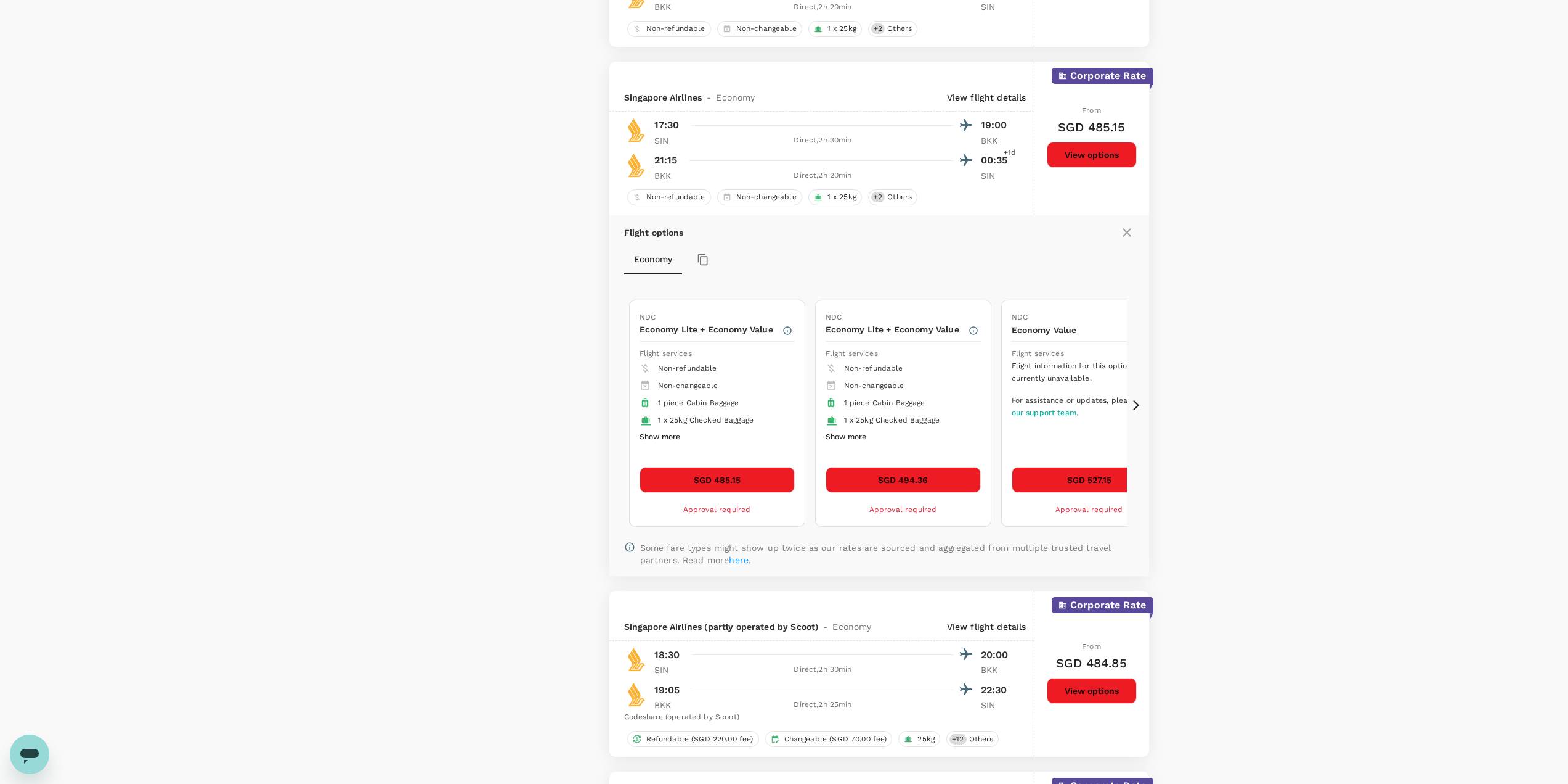
scroll to position [1998, 0]
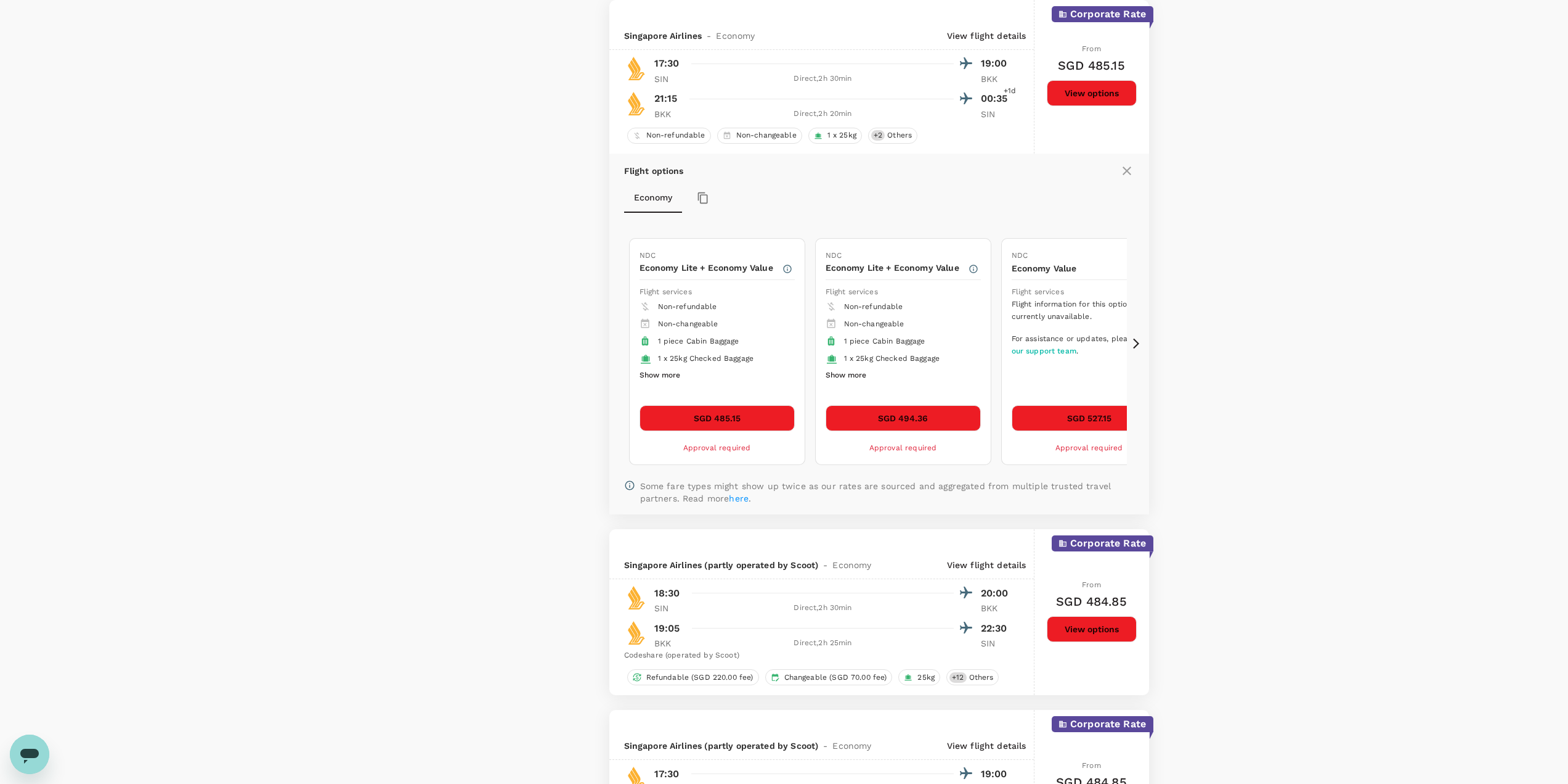
drag, startPoint x: 678, startPoint y: 629, endPoint x: 730, endPoint y: 624, distance: 52.2
click at [730, 624] on div "19:05 22:30" at bounding box center [833, 628] width 358 height 18
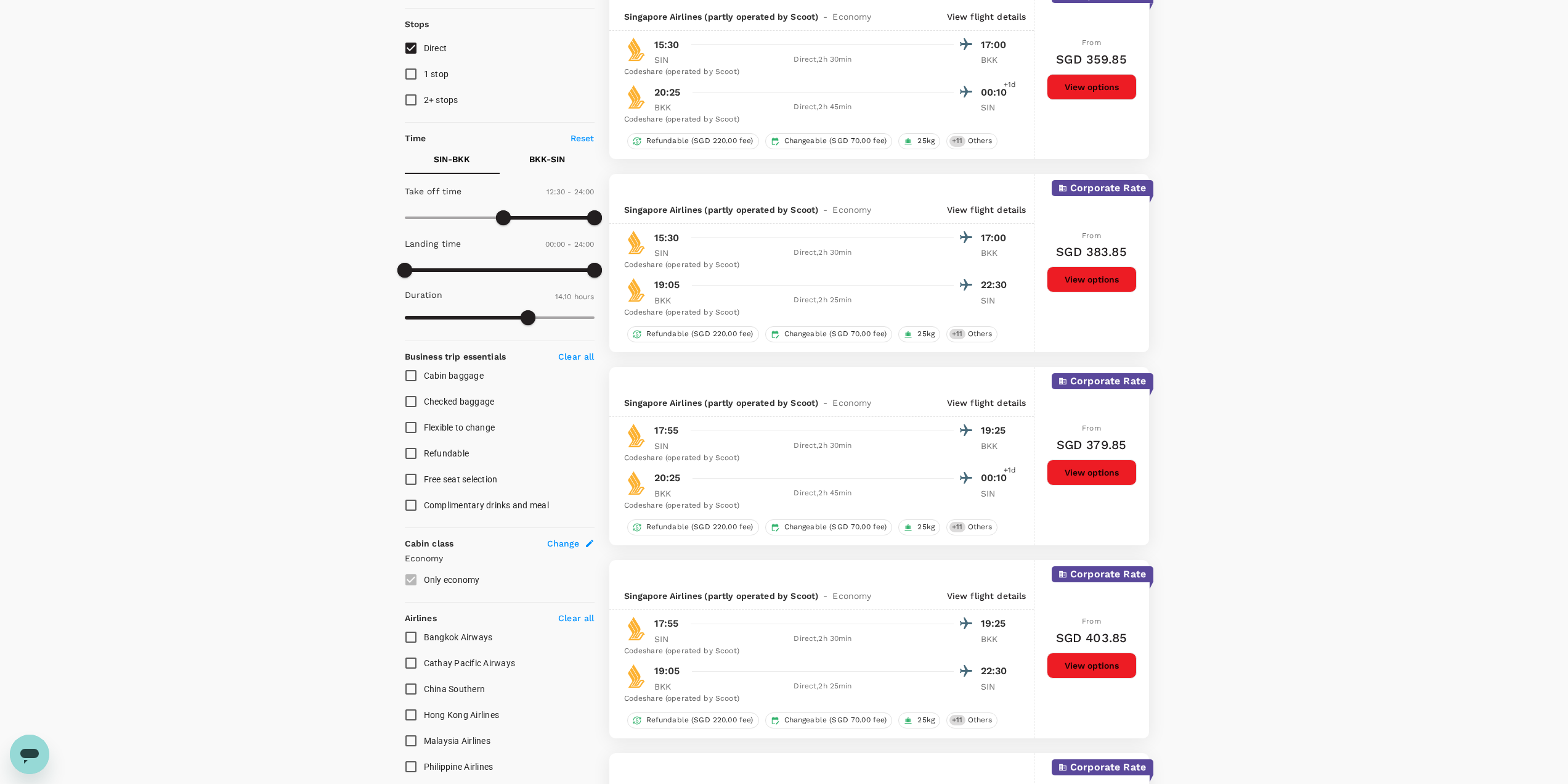
scroll to position [370, 0]
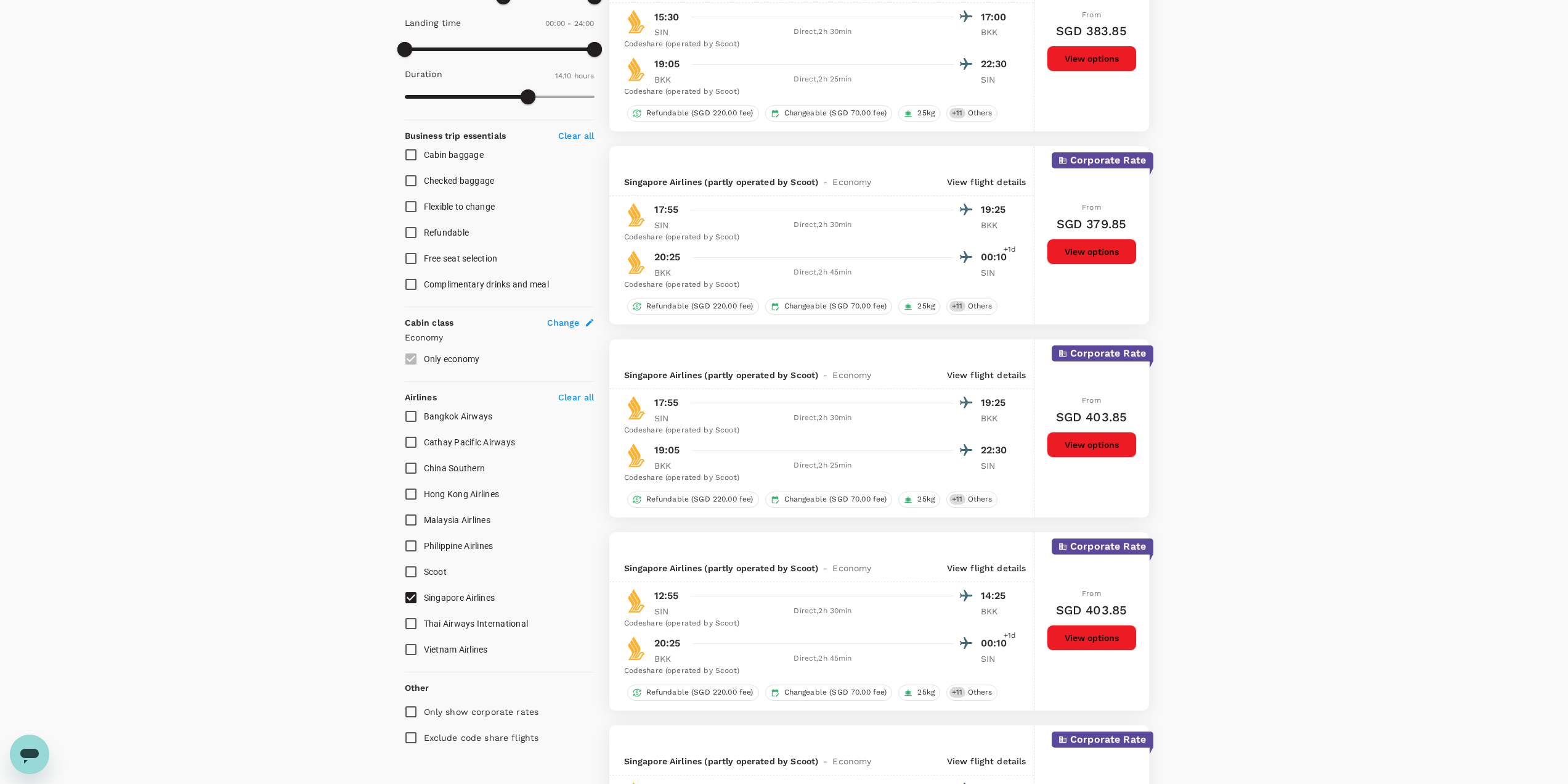
click at [430, 621] on span "Thai Airways International" at bounding box center [476, 624] width 105 height 10
click at [424, 621] on input "Thai Airways International" at bounding box center [411, 623] width 26 height 26
checkbox input "true"
click at [422, 602] on input "Singapore Airlines" at bounding box center [411, 597] width 26 height 26
checkbox input "false"
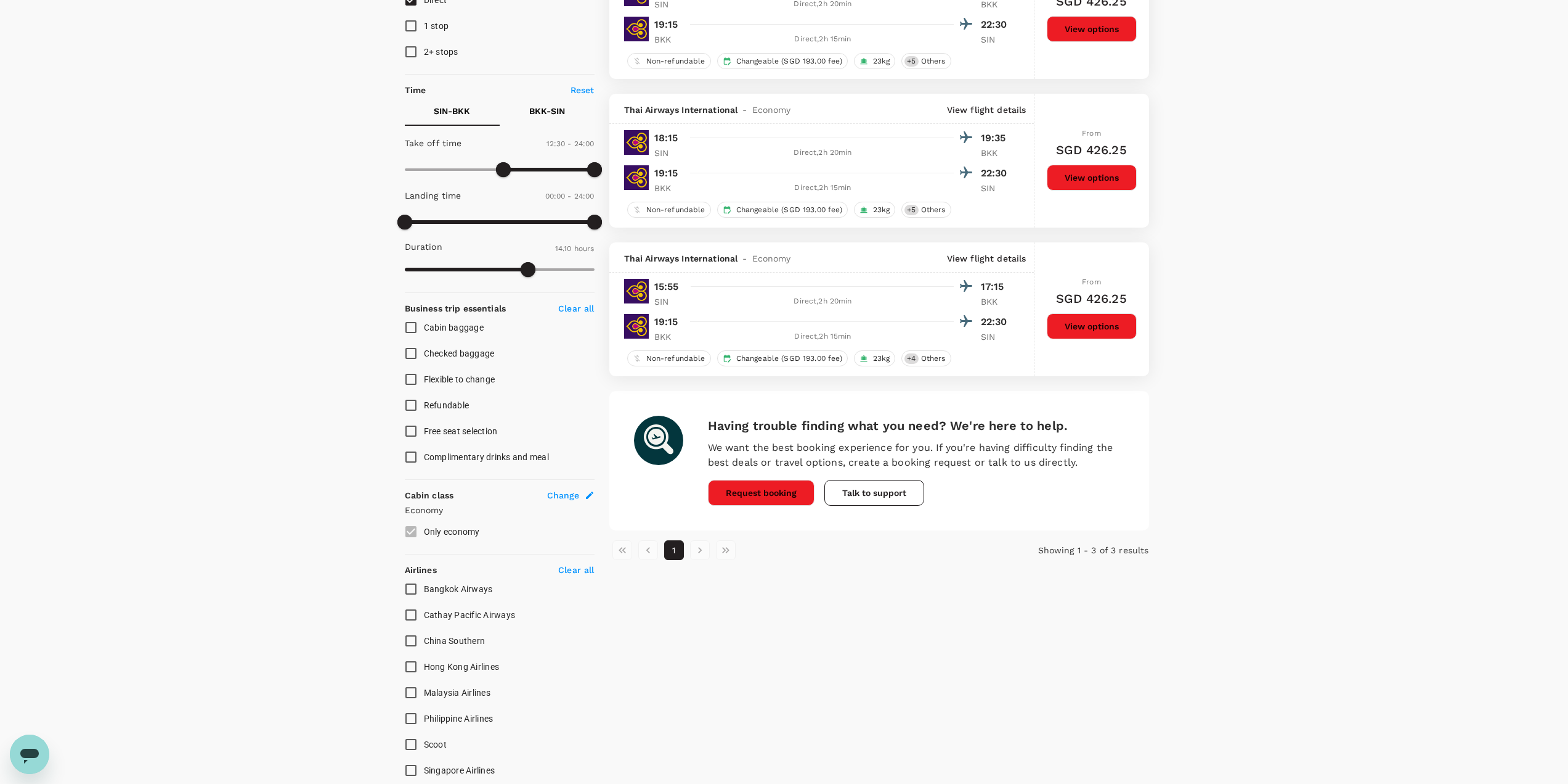
scroll to position [185, 0]
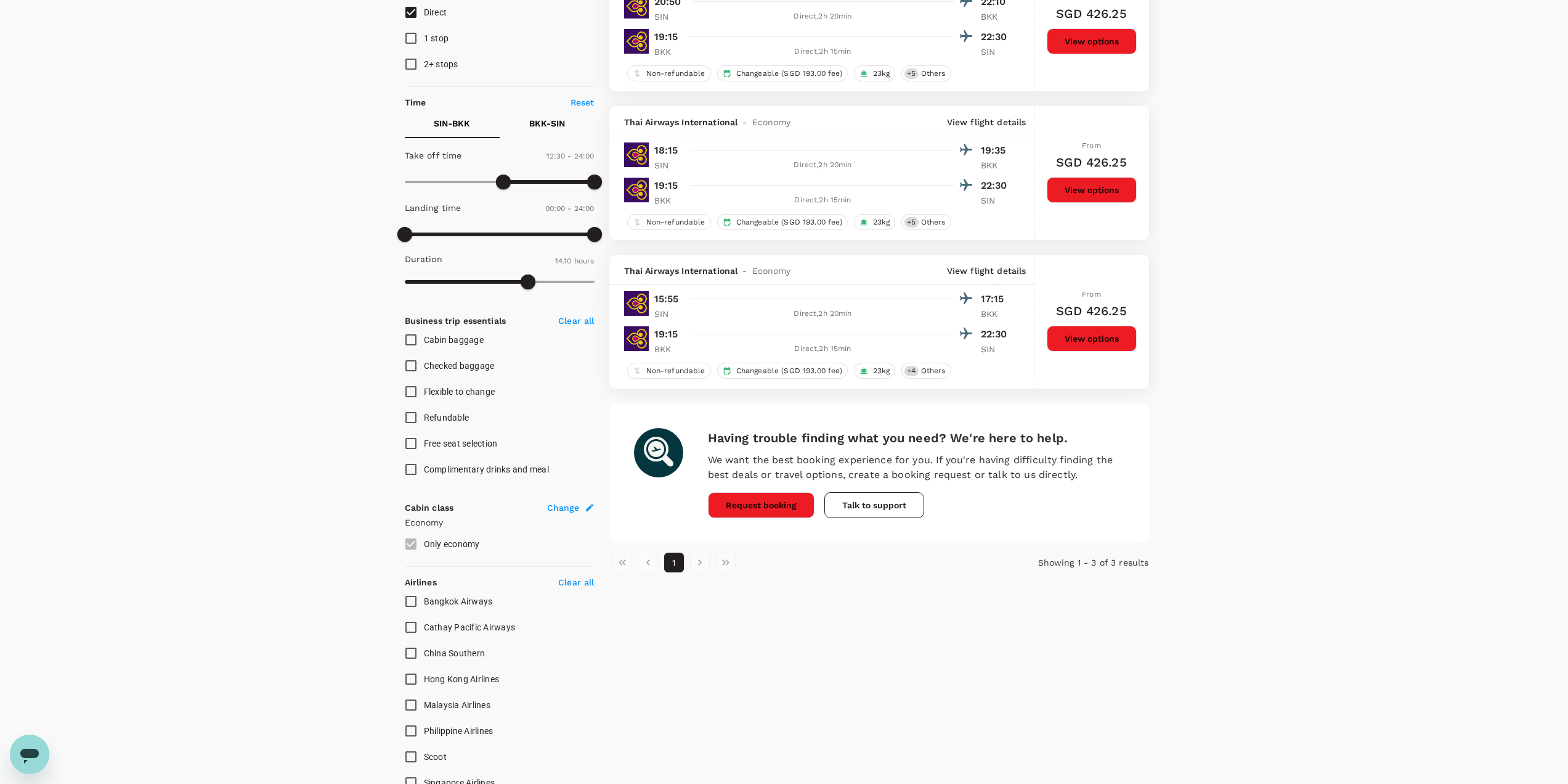
checkbox input "false"
checkbox input "true"
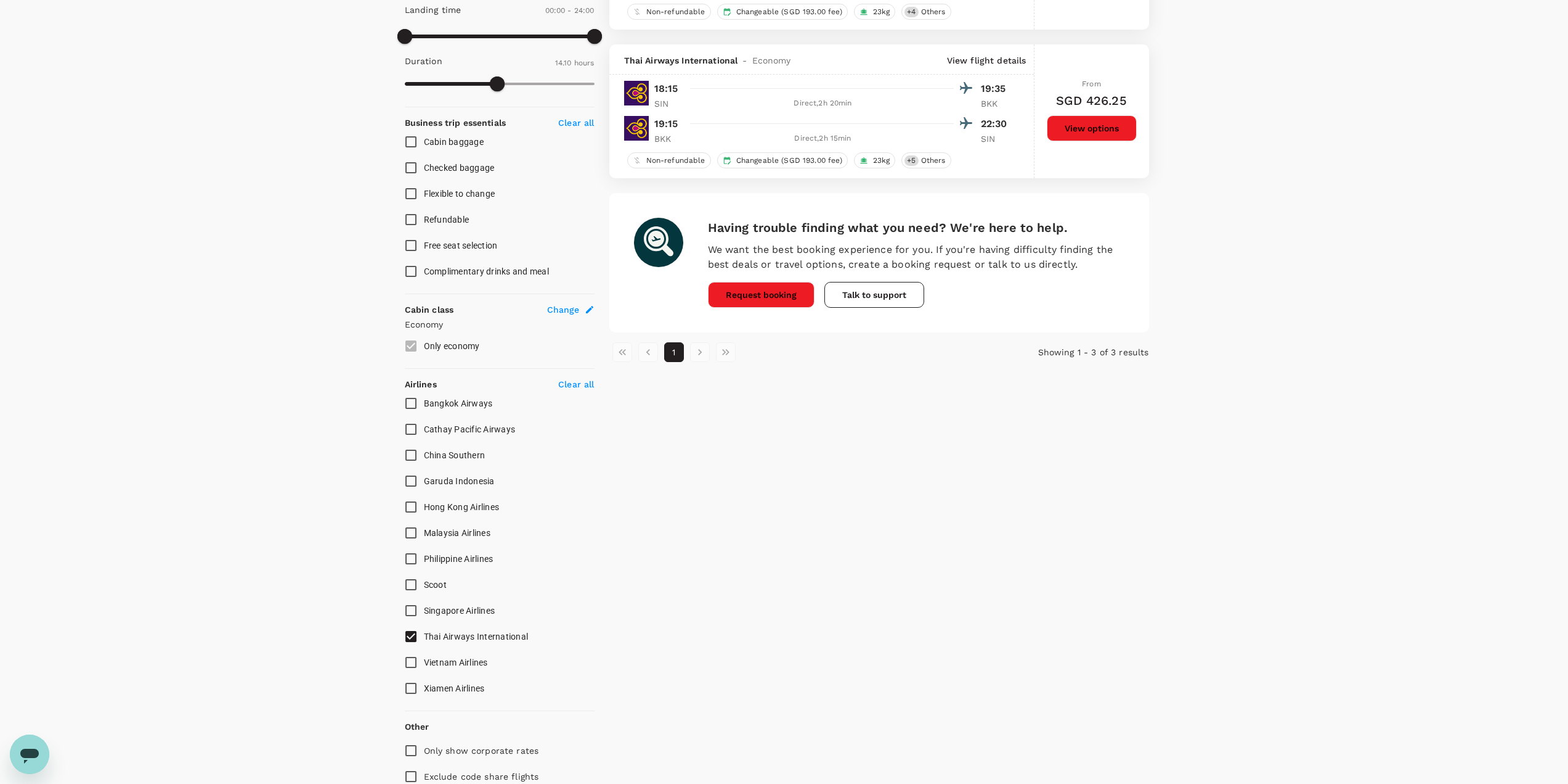
scroll to position [308, 0]
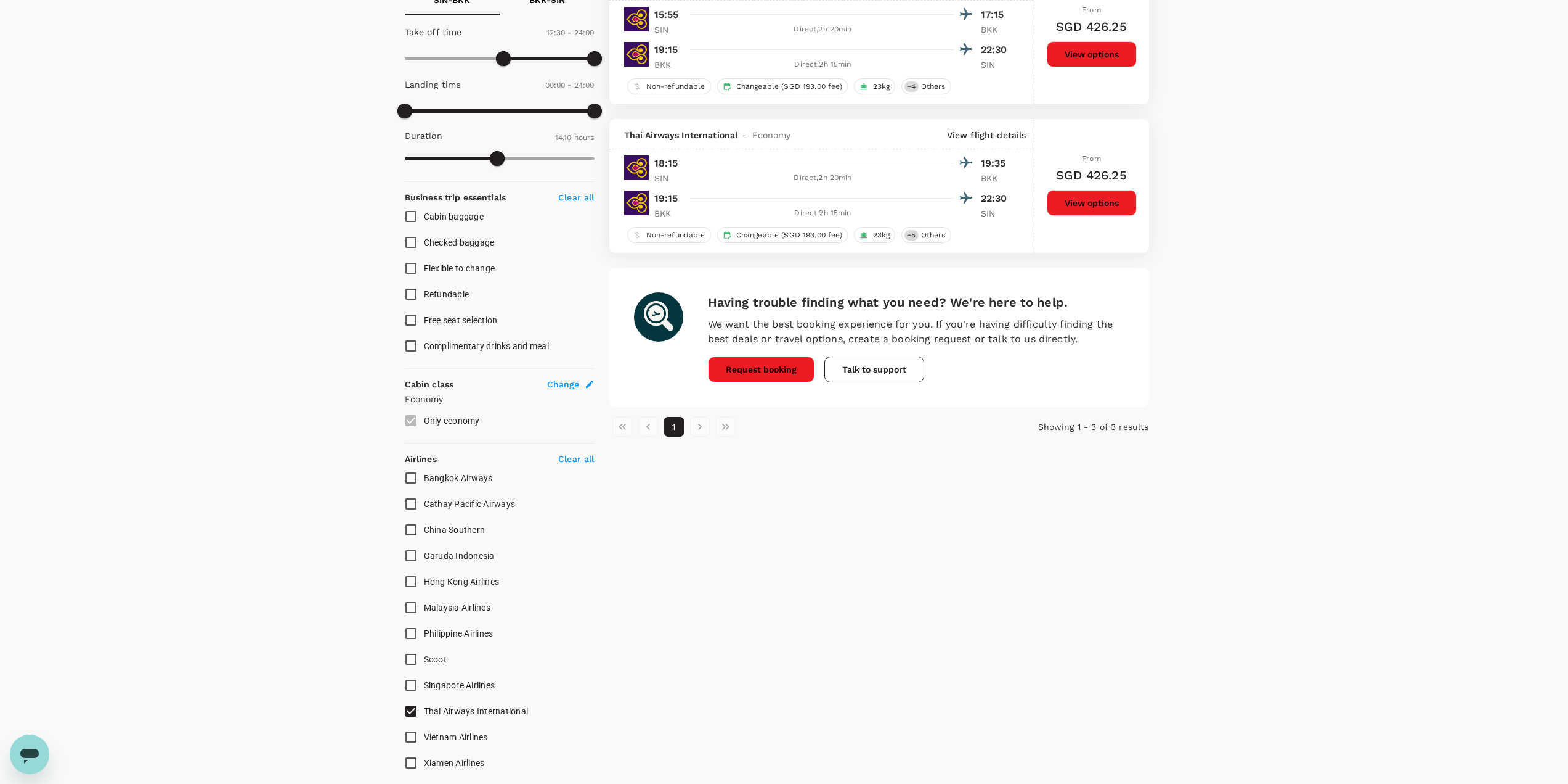
click at [472, 685] on span "Singapore Airlines" at bounding box center [460, 685] width 71 height 10
click at [424, 685] on input "Singapore Airlines" at bounding box center [411, 684] width 26 height 26
checkbox input "true"
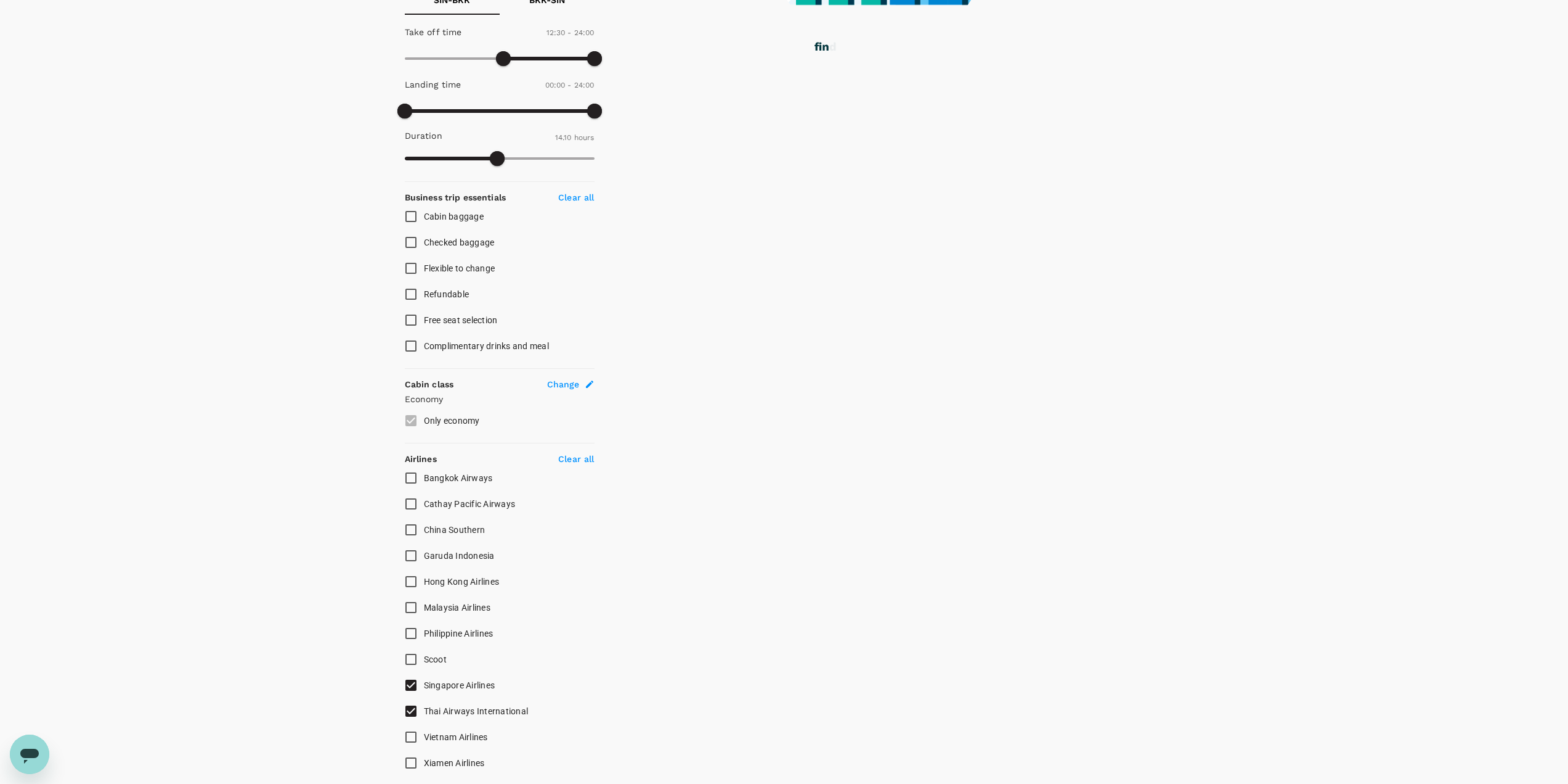
click at [439, 709] on span "Thai Airways International" at bounding box center [476, 711] width 105 height 10
click at [424, 709] on input "Thai Airways International" at bounding box center [411, 710] width 26 height 26
checkbox input "false"
checkbox input "true"
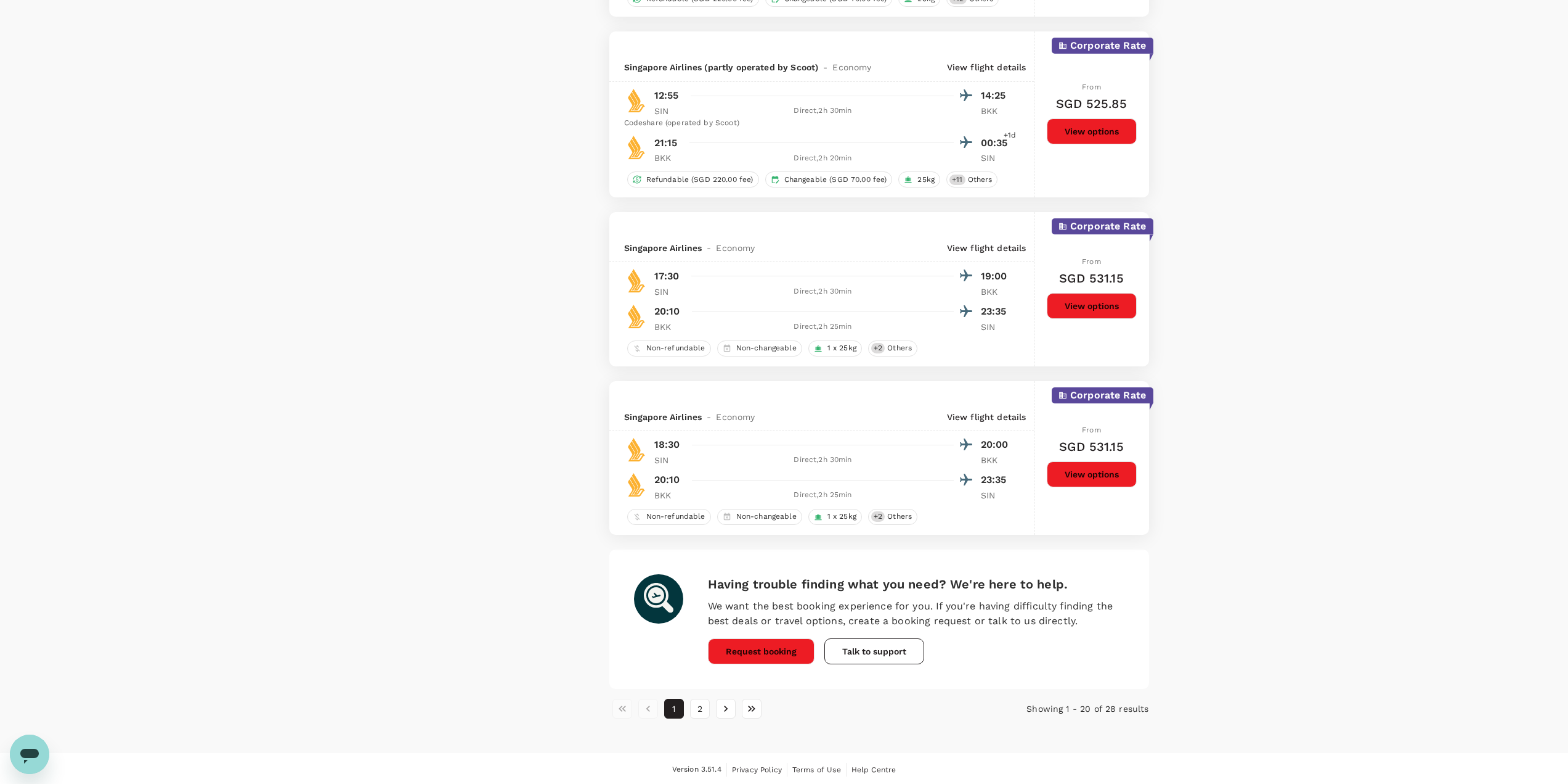
scroll to position [3221, 0]
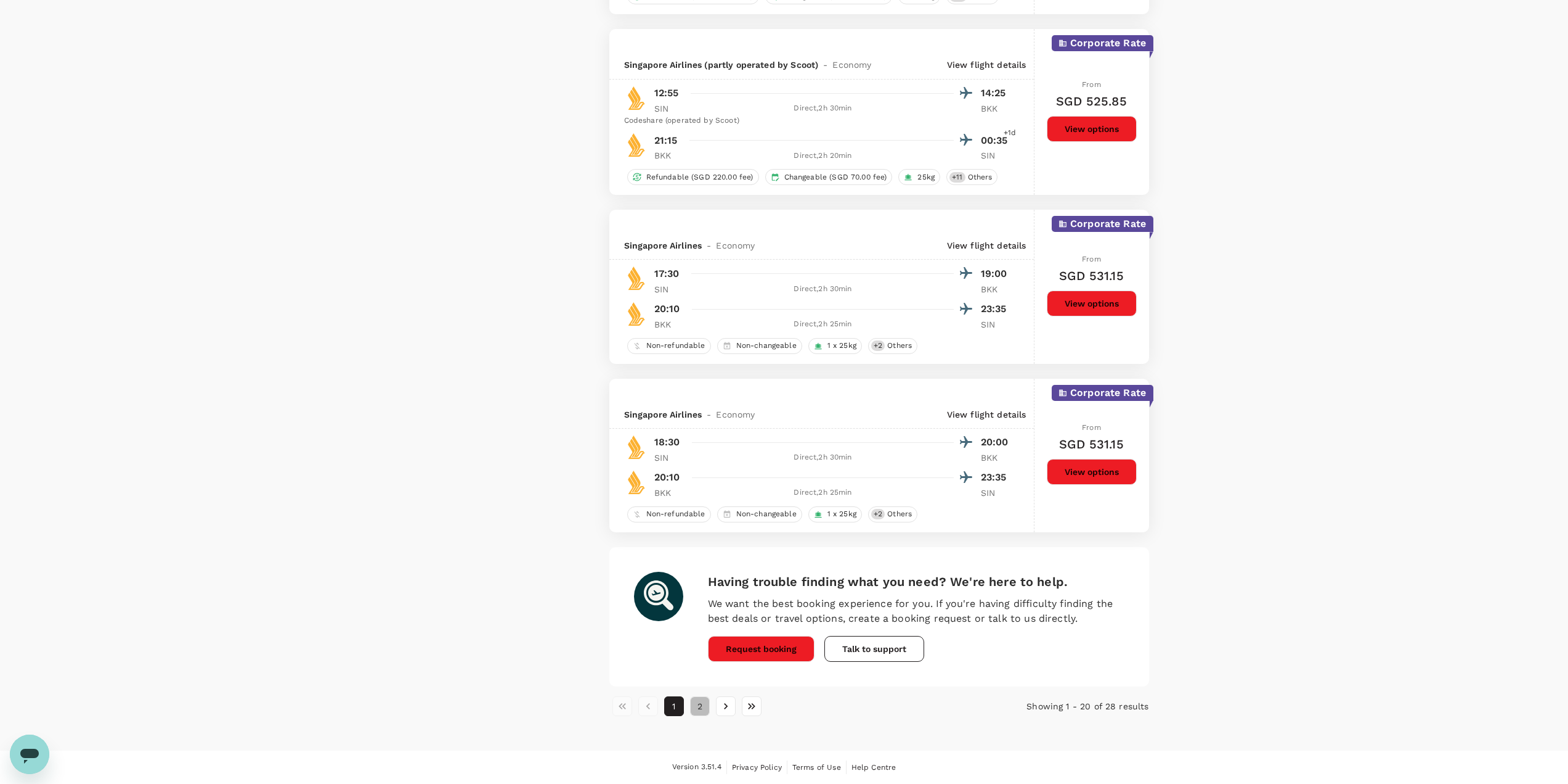
click at [706, 705] on button "2" at bounding box center [701, 706] width 20 height 20
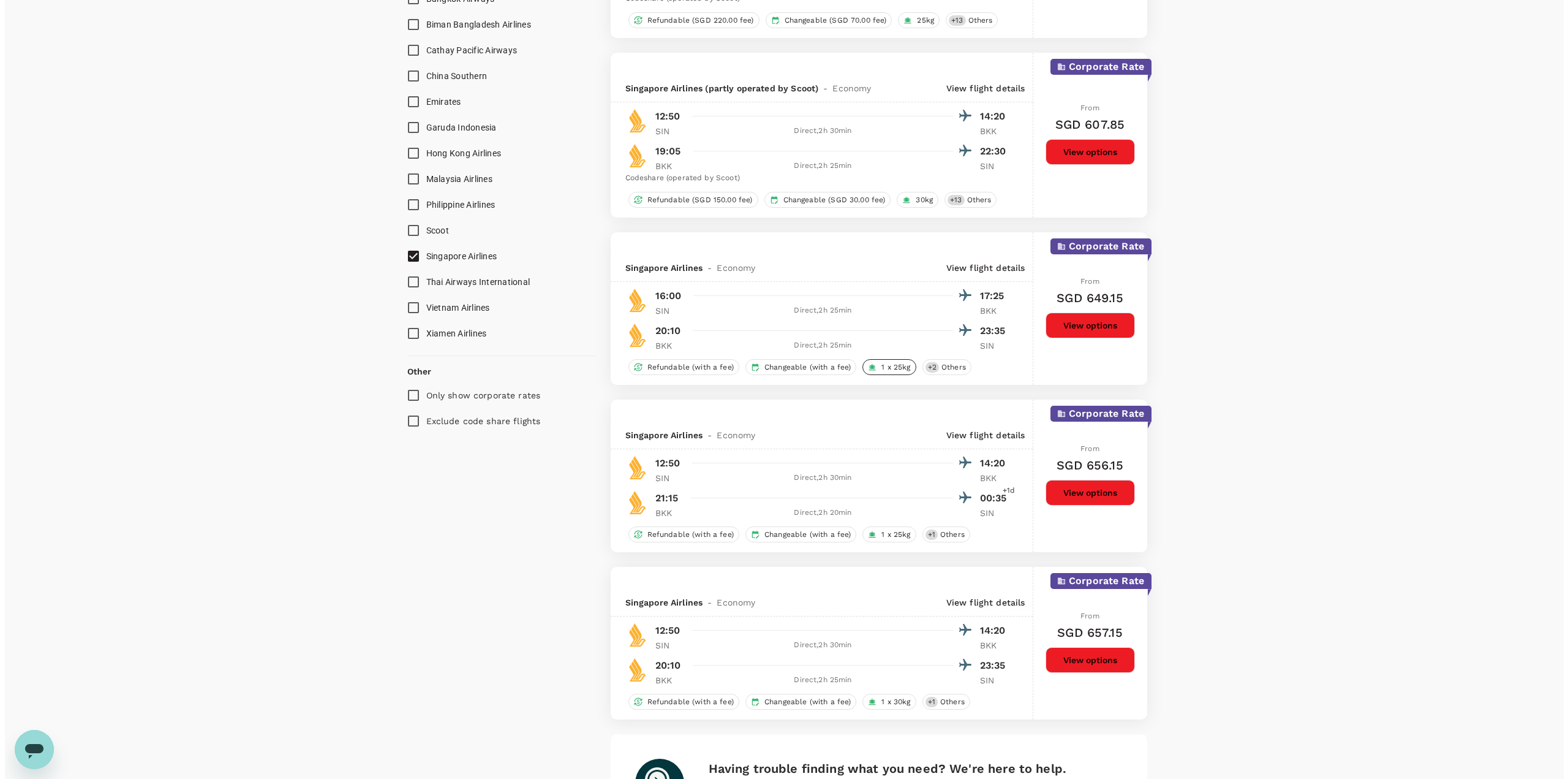
scroll to position [796, 0]
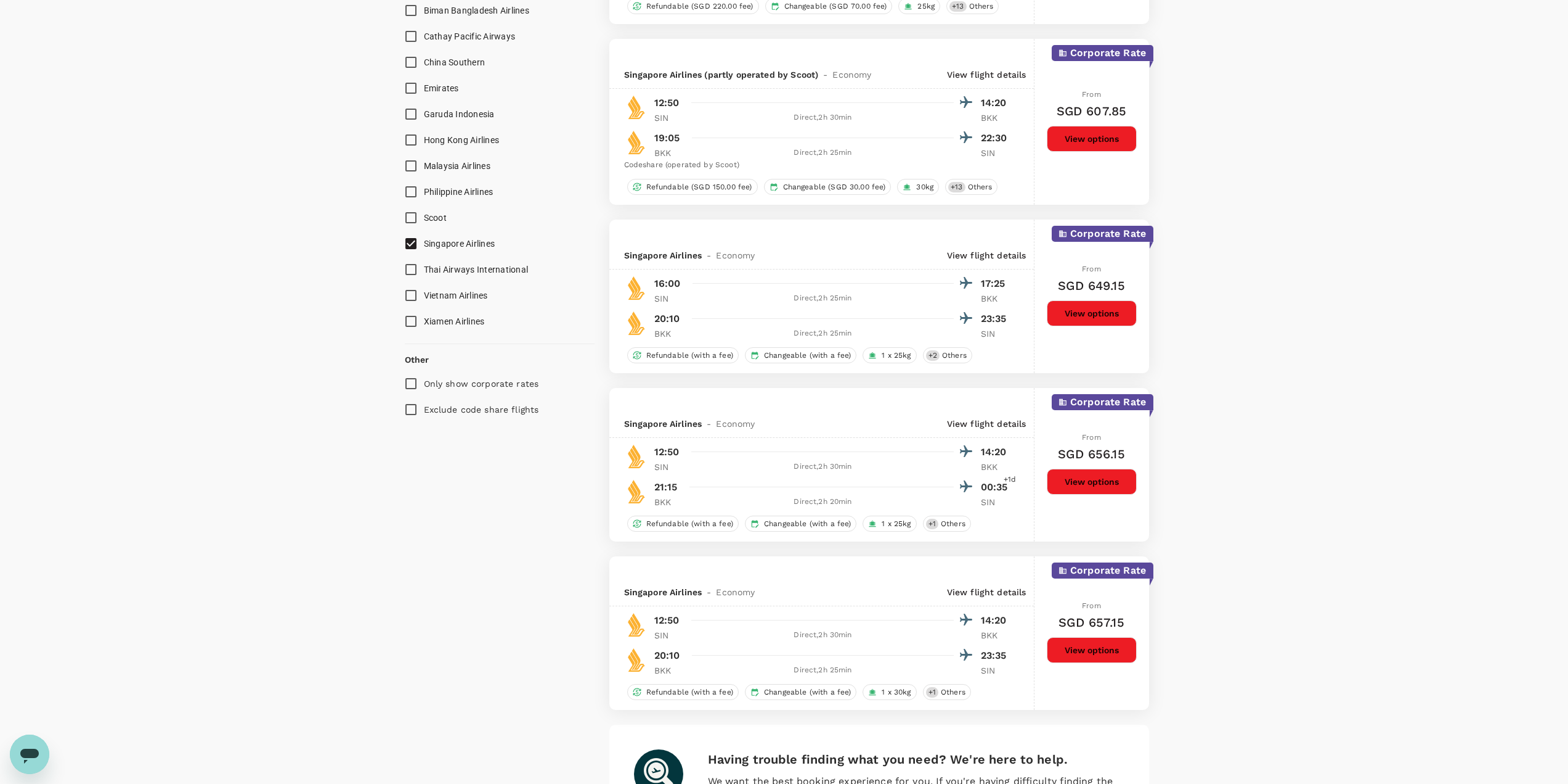
drag, startPoint x: 1101, startPoint y: 313, endPoint x: 1325, endPoint y: 363, distance: 229.5
click at [1325, 363] on div "Your Flight Details SIN - BKK [DATE] BKK - SIN [DATE] 1 traveller Economy seats…" at bounding box center [784, 84] width 1568 height 1687
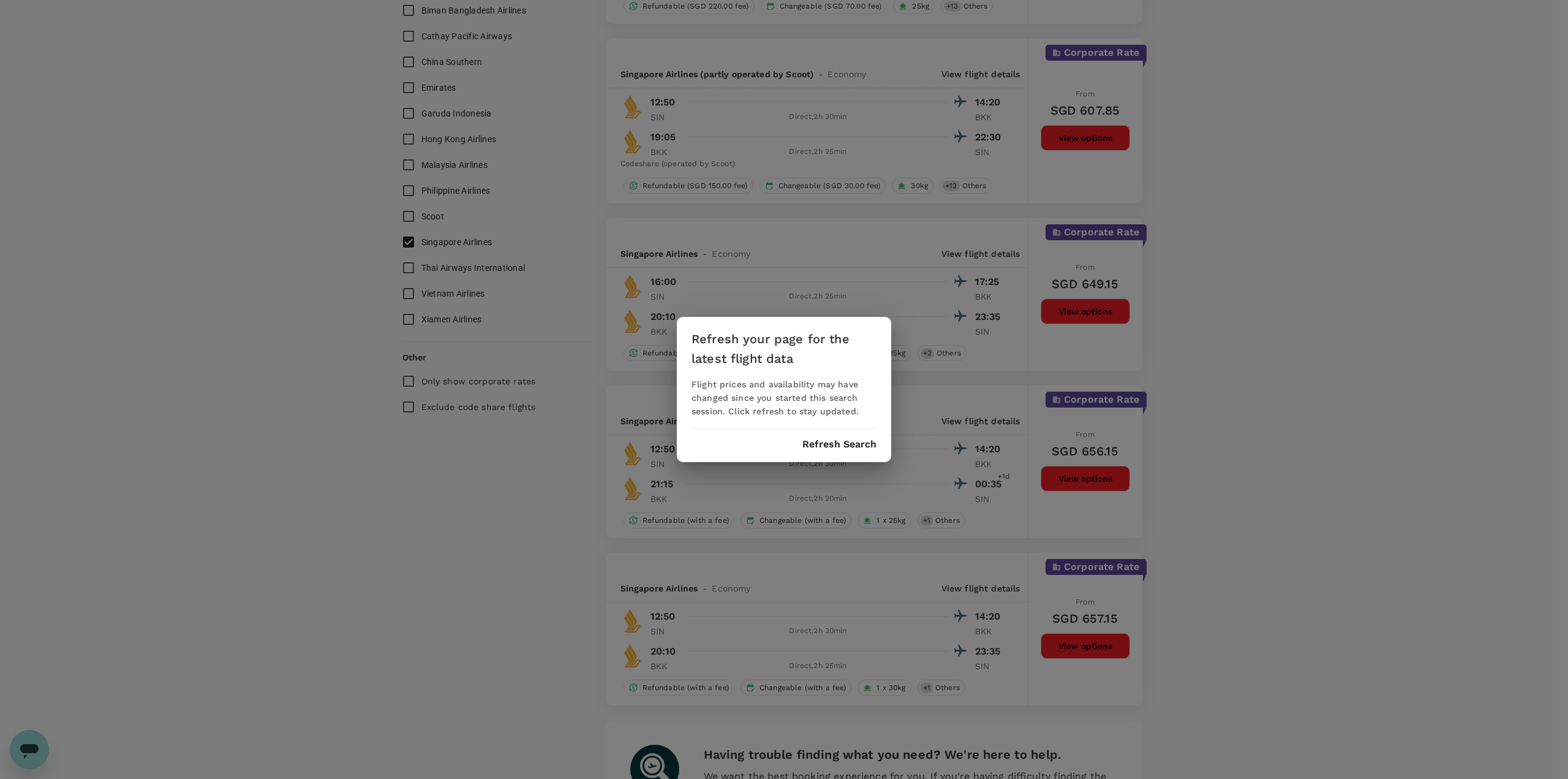
click at [828, 437] on div "Refresh your page for the latest flight data Flight prices and availability may…" at bounding box center [784, 390] width 214 height 145
click at [829, 441] on button "Refresh Search" at bounding box center [840, 444] width 74 height 11
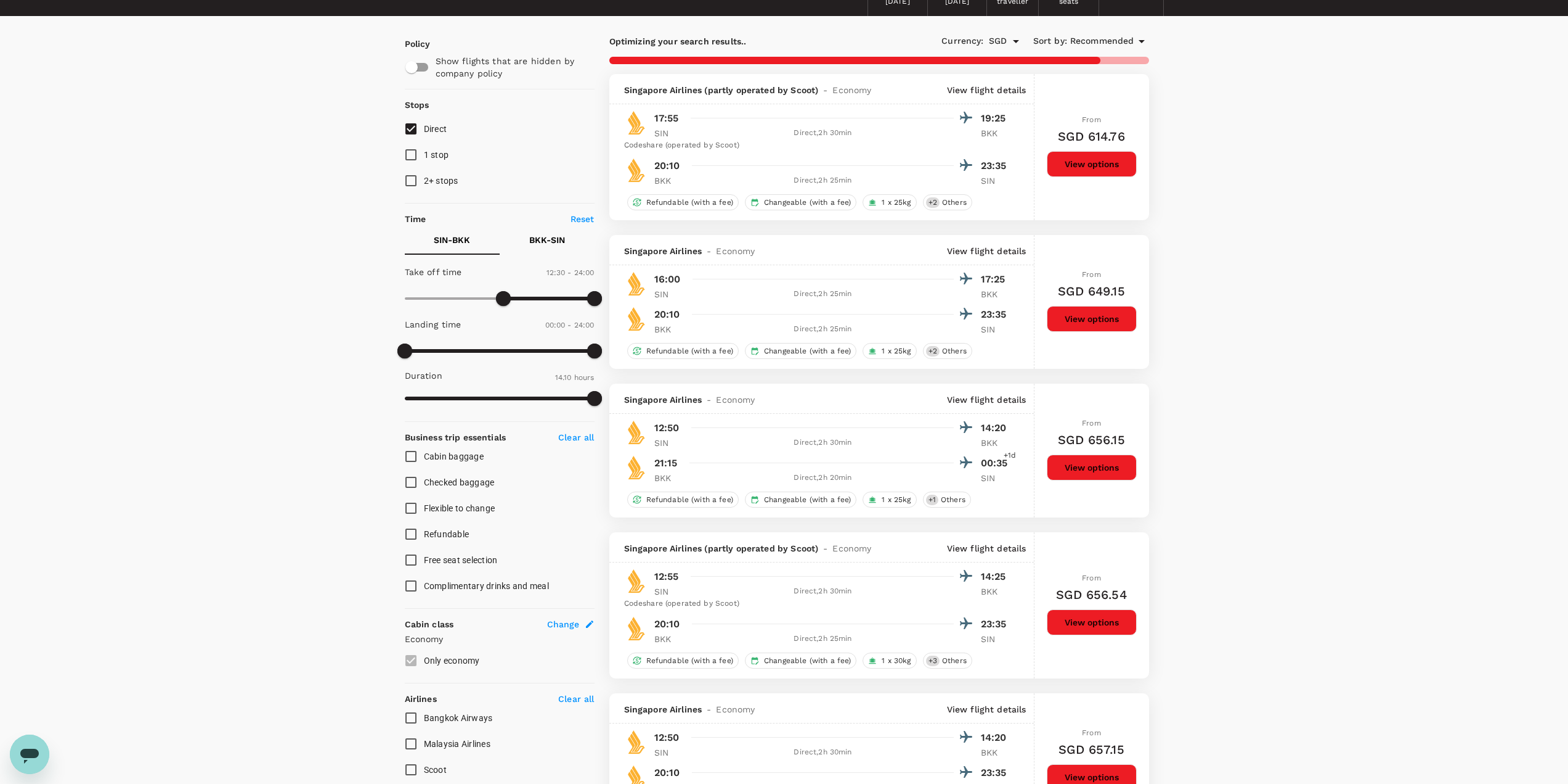
scroll to position [7, 0]
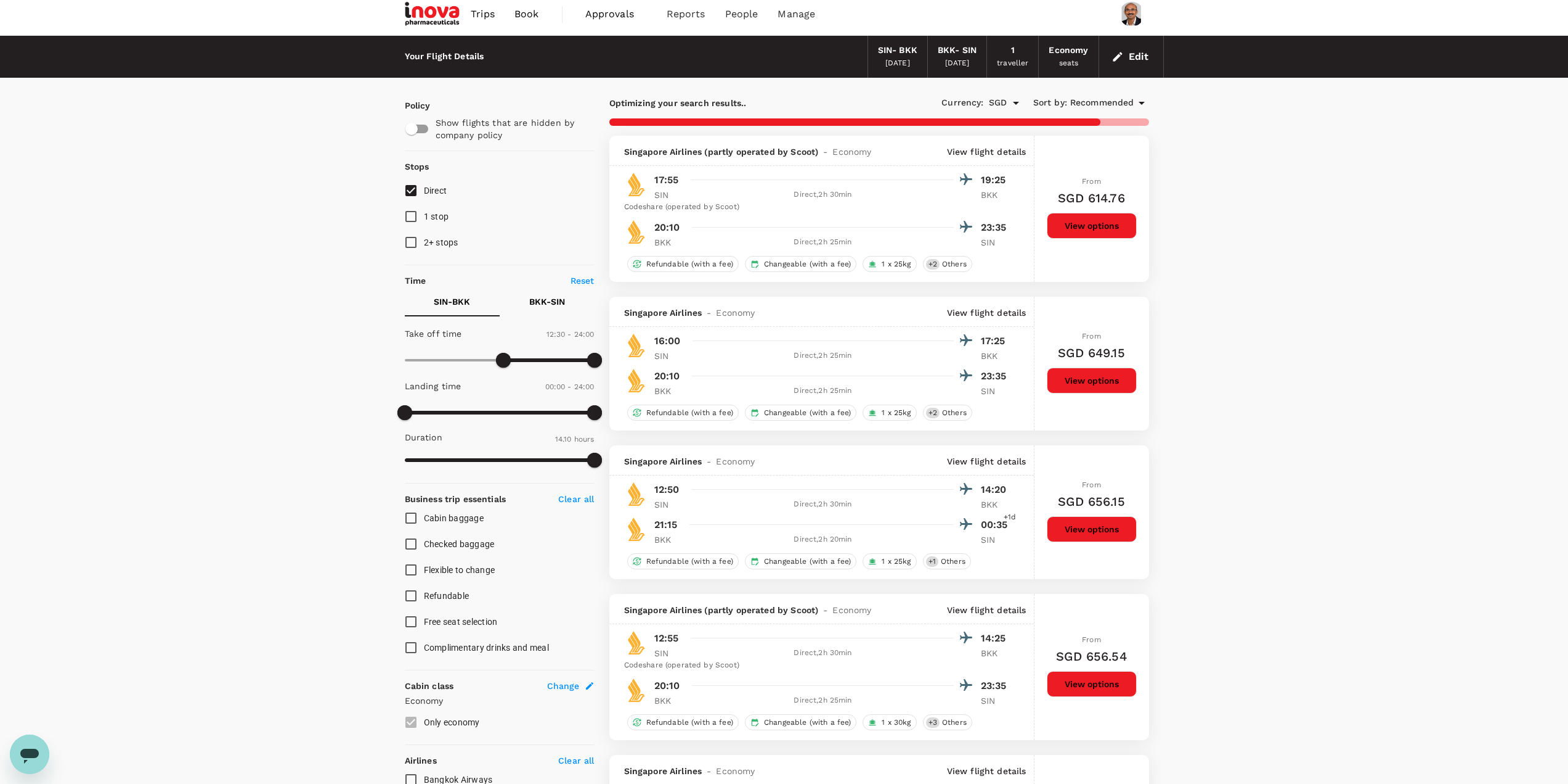
type input "850"
checkbox input "false"
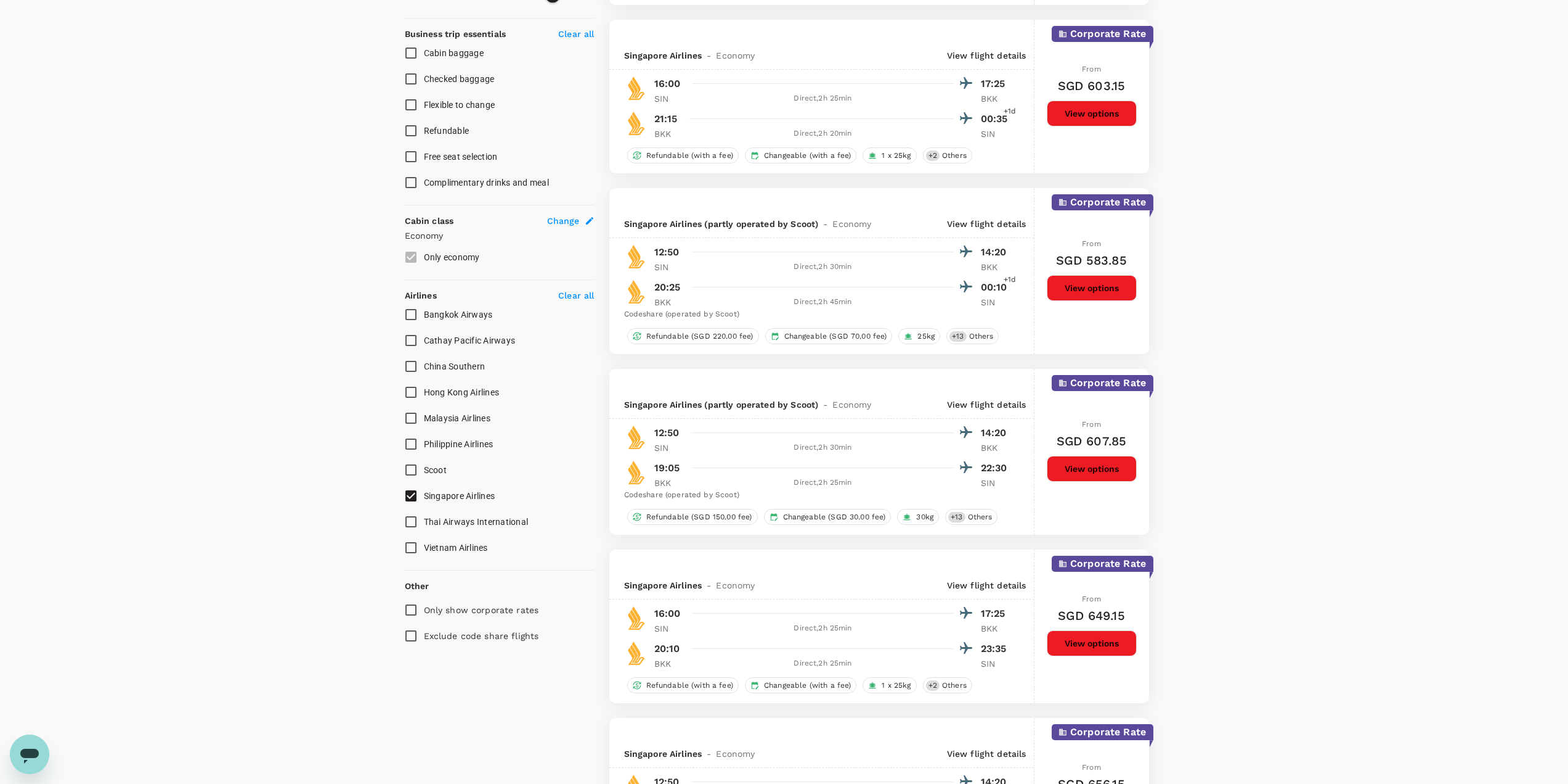
scroll to position [500, 0]
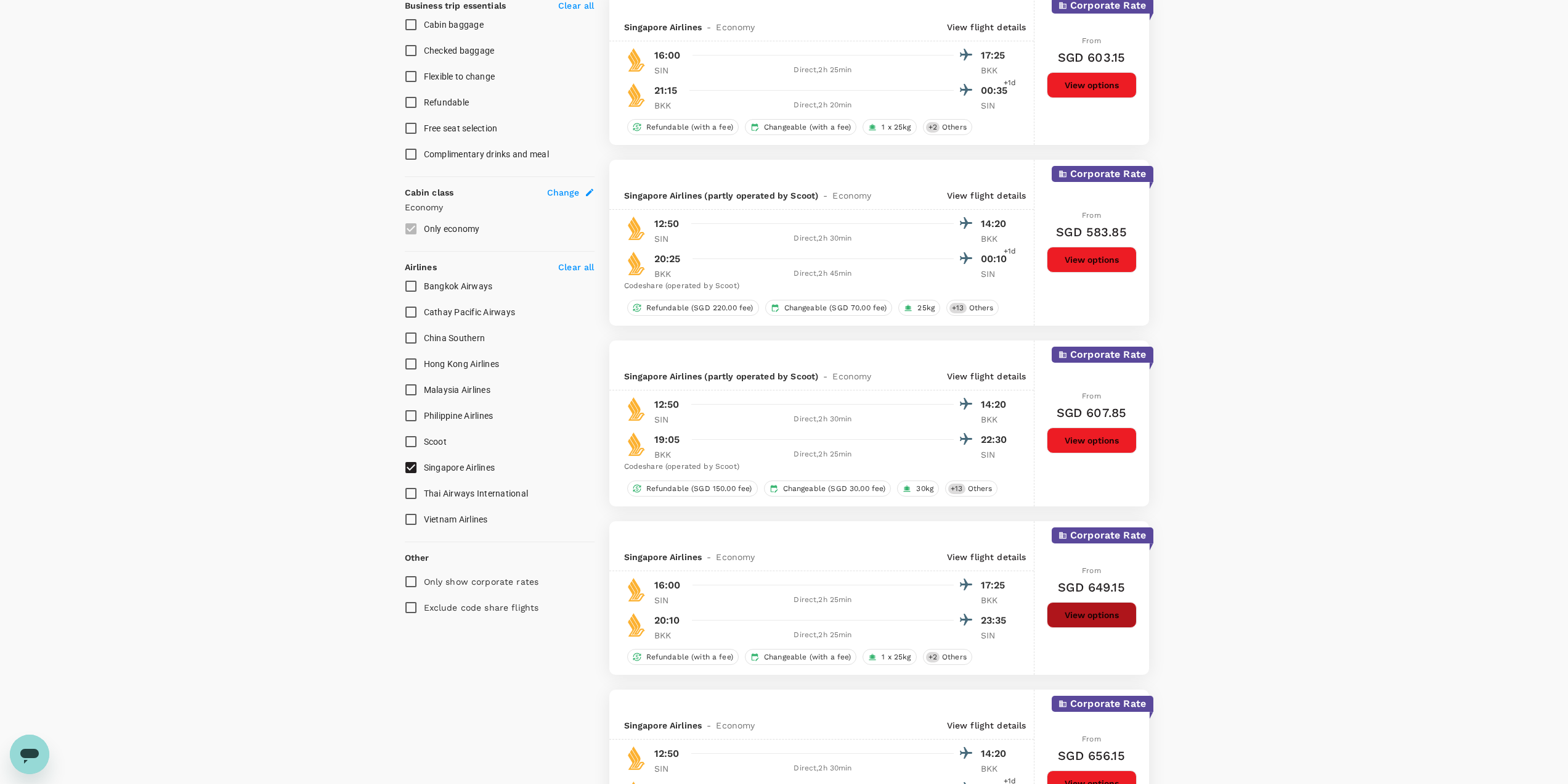
click at [1077, 616] on button "View options" at bounding box center [1092, 615] width 90 height 26
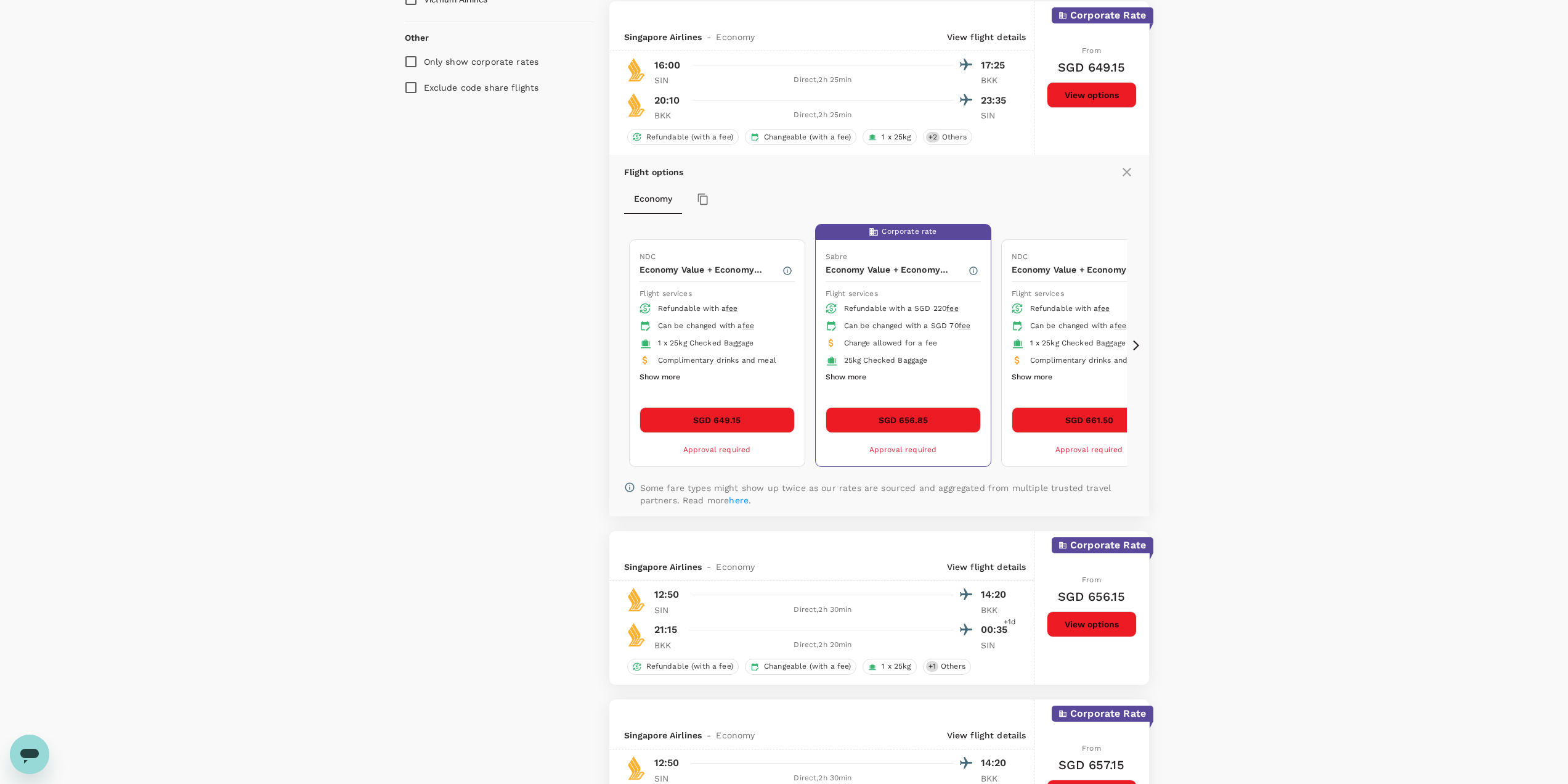
scroll to position [1021, 0]
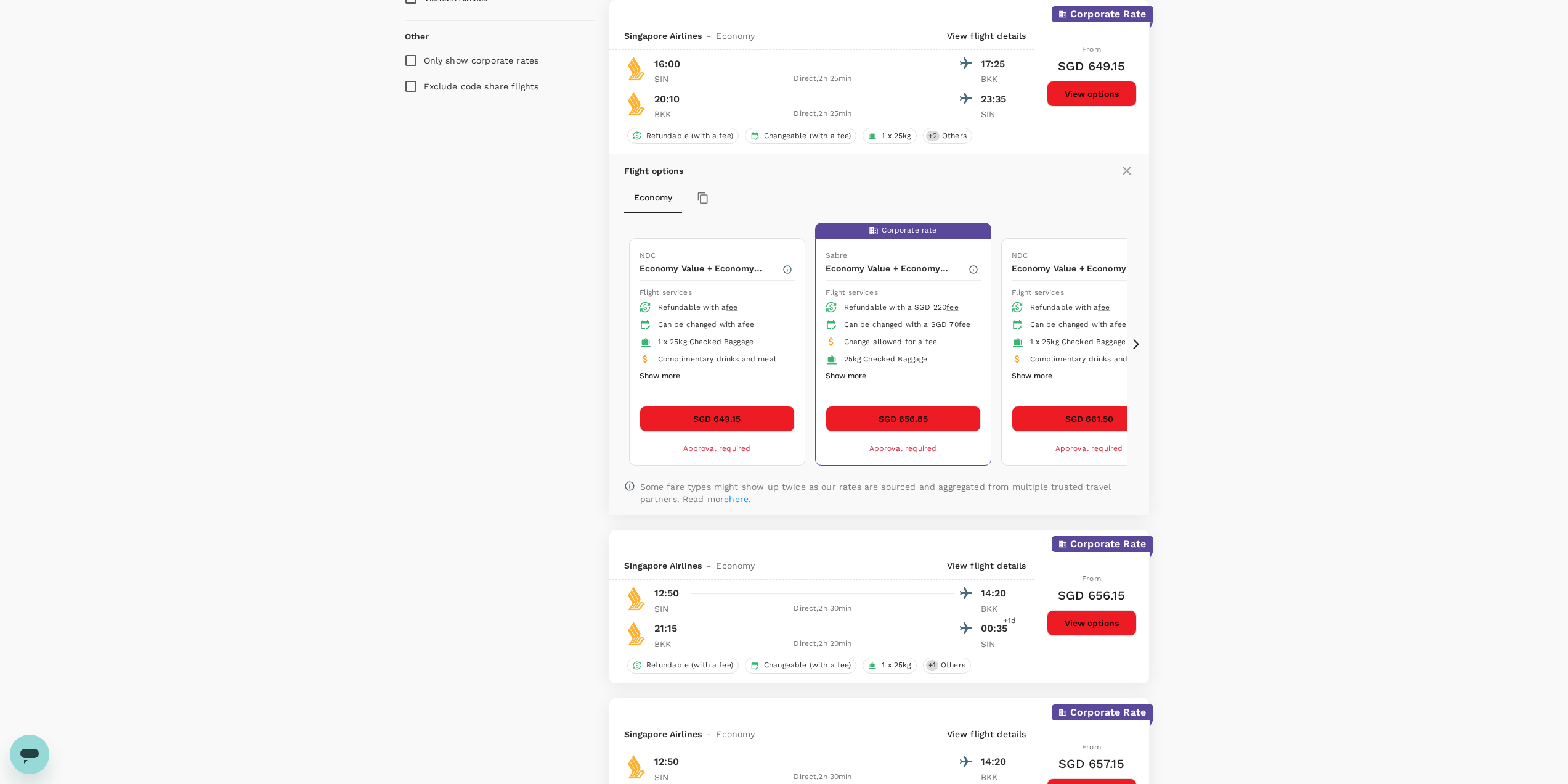
click at [850, 385] on button "Show more" at bounding box center [846, 375] width 41 height 16
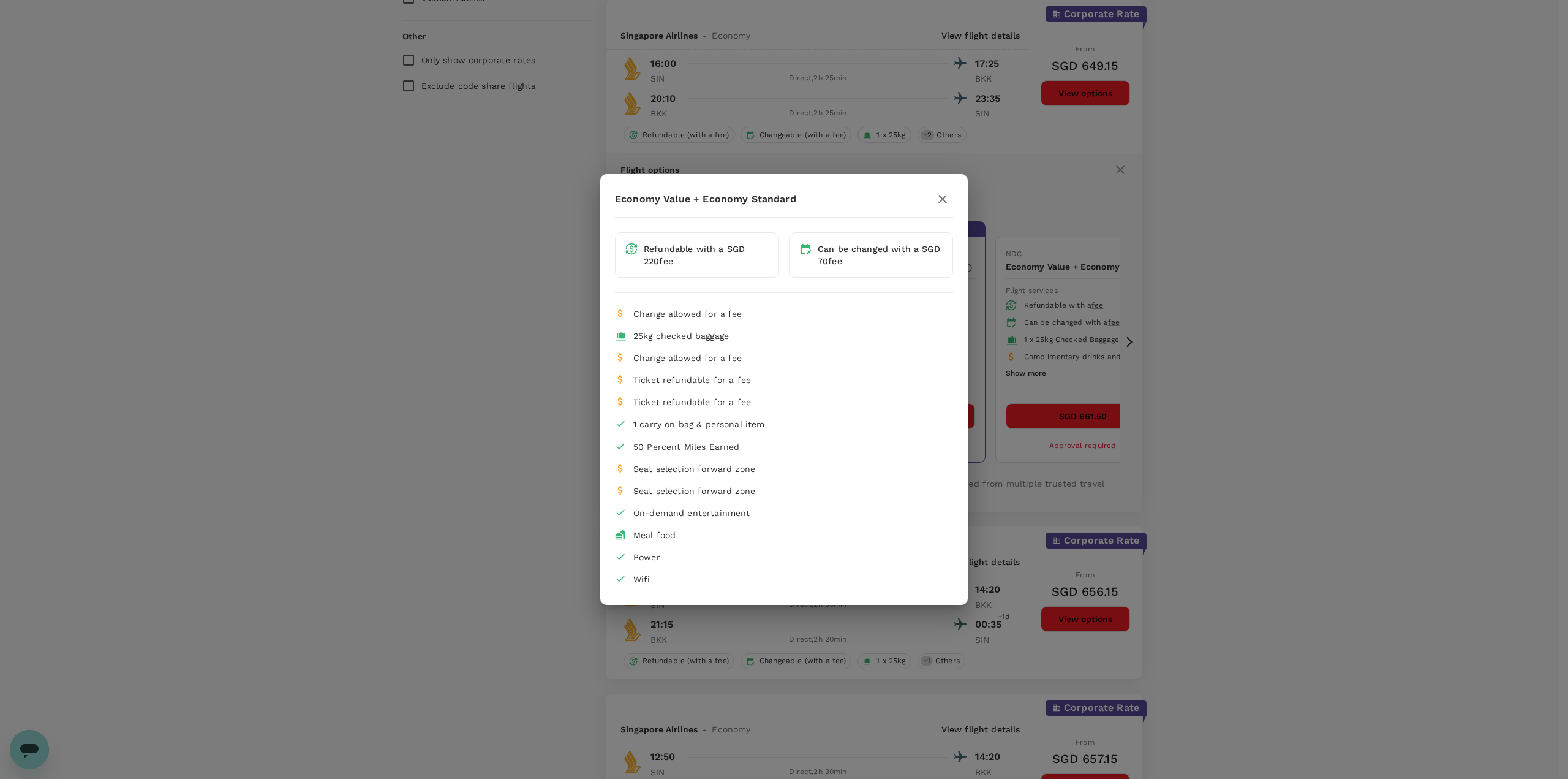
click at [986, 392] on div "Economy Value + Economy Standard Refundable with a SGD 220 fee Can be changed w…" at bounding box center [784, 390] width 1568 height 779
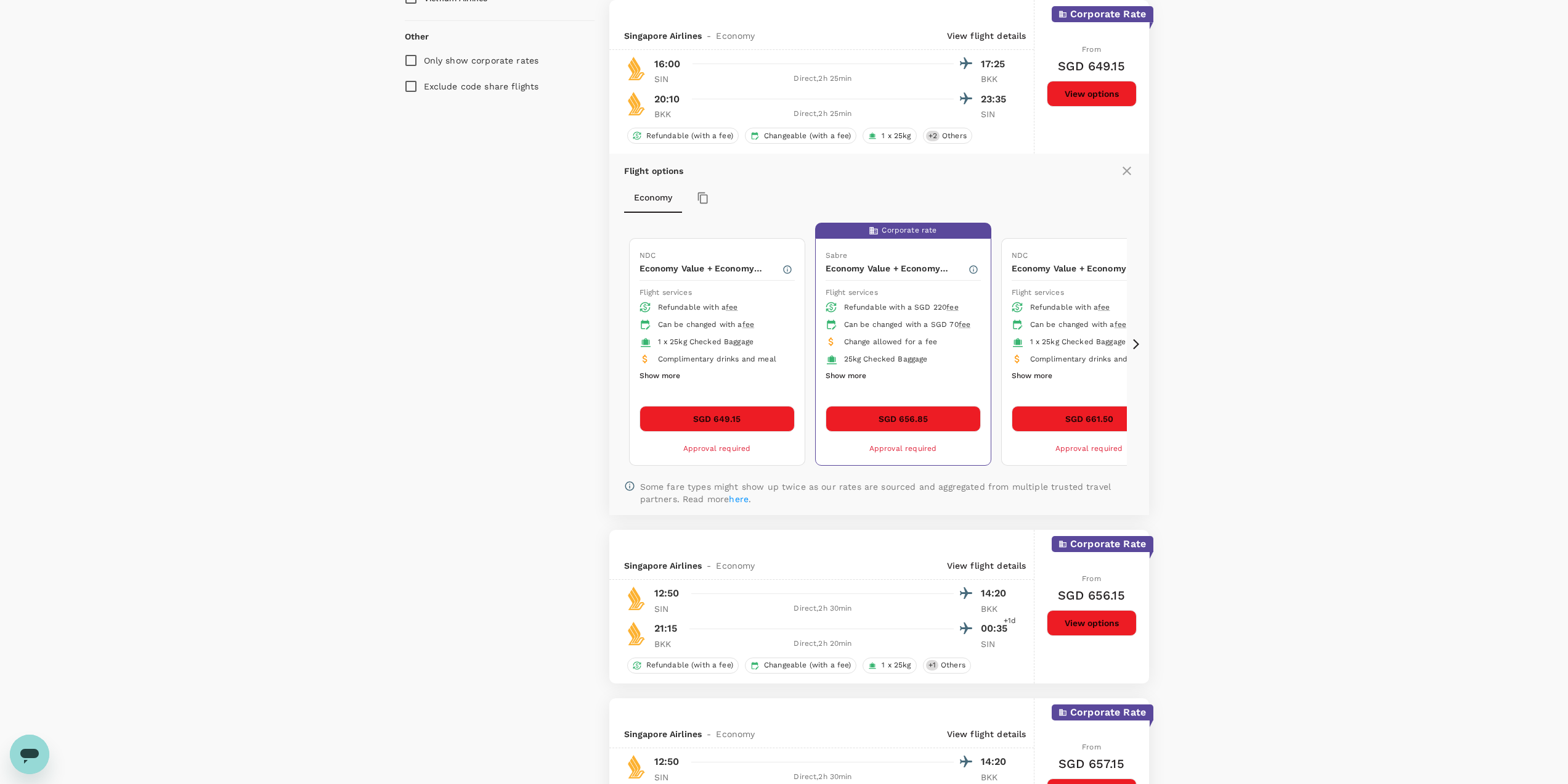
click at [1376, 338] on div "Your Flight Details SIN - BKK [DATE] BKK - SIN [DATE] 1 traveller Economy seats…" at bounding box center [784, 46] width 1568 height 2048
click at [720, 267] on p "Economy Value + Economy Standard" at bounding box center [711, 268] width 142 height 12
click at [716, 344] on span "1 x 25kg Checked Baggage" at bounding box center [706, 341] width 96 height 8
click at [911, 331] on div "Can be changed with a SGD 70 fee" at bounding box center [907, 325] width 127 height 12
click at [917, 417] on button "SGD 656.85" at bounding box center [903, 419] width 155 height 26
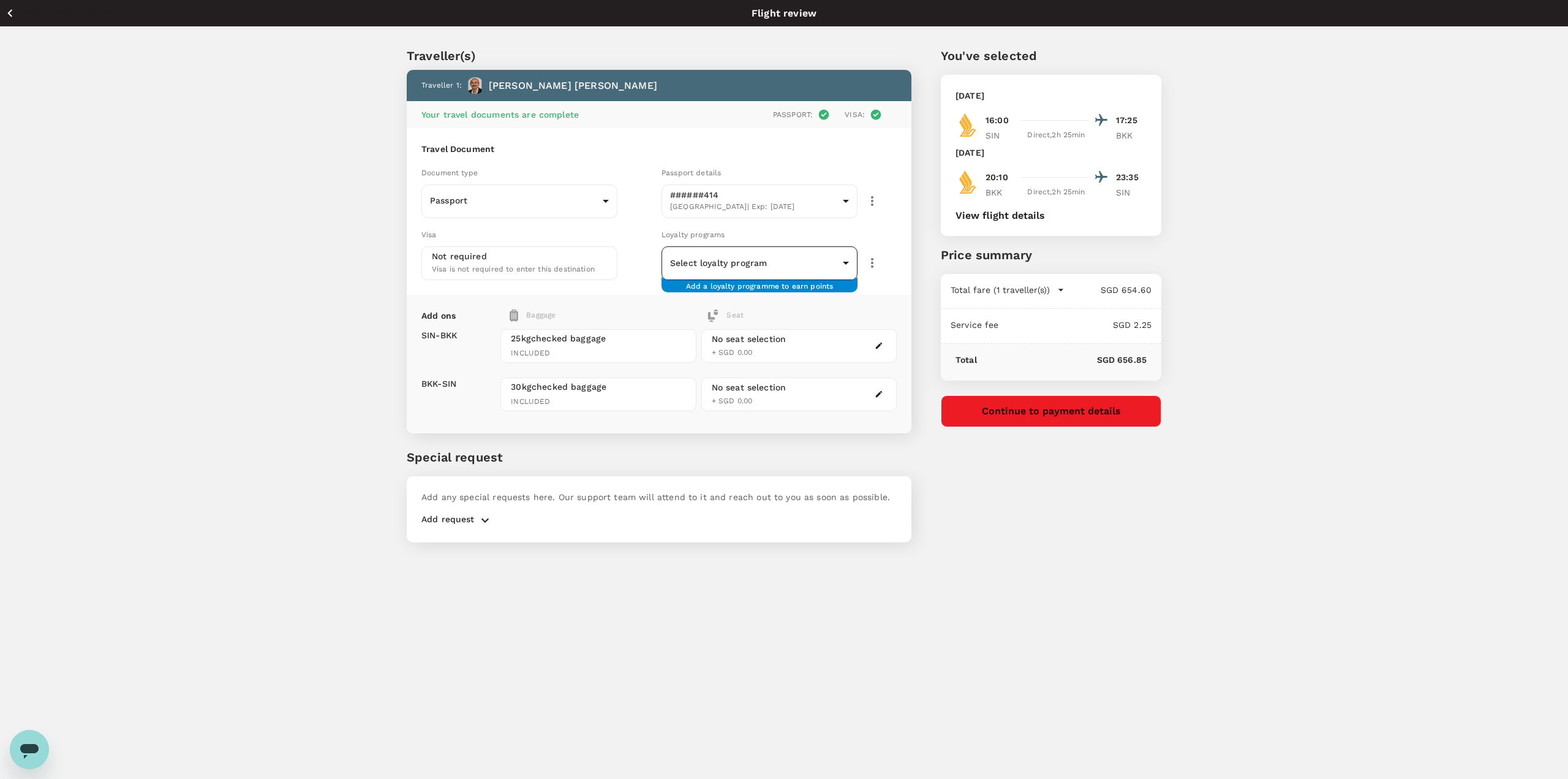
click at [833, 265] on body "Back to flight results Flight review Traveller(s) Traveller 1 : [GEOGRAPHIC_DAT…" at bounding box center [784, 406] width 1568 height 812
click at [699, 312] on span "KRISFLYER | KrisFlyer Elite Silver" at bounding box center [727, 309] width 122 height 12
type input "bbdf1d2e-697c-4e20-9d17-9fba9d53f710"
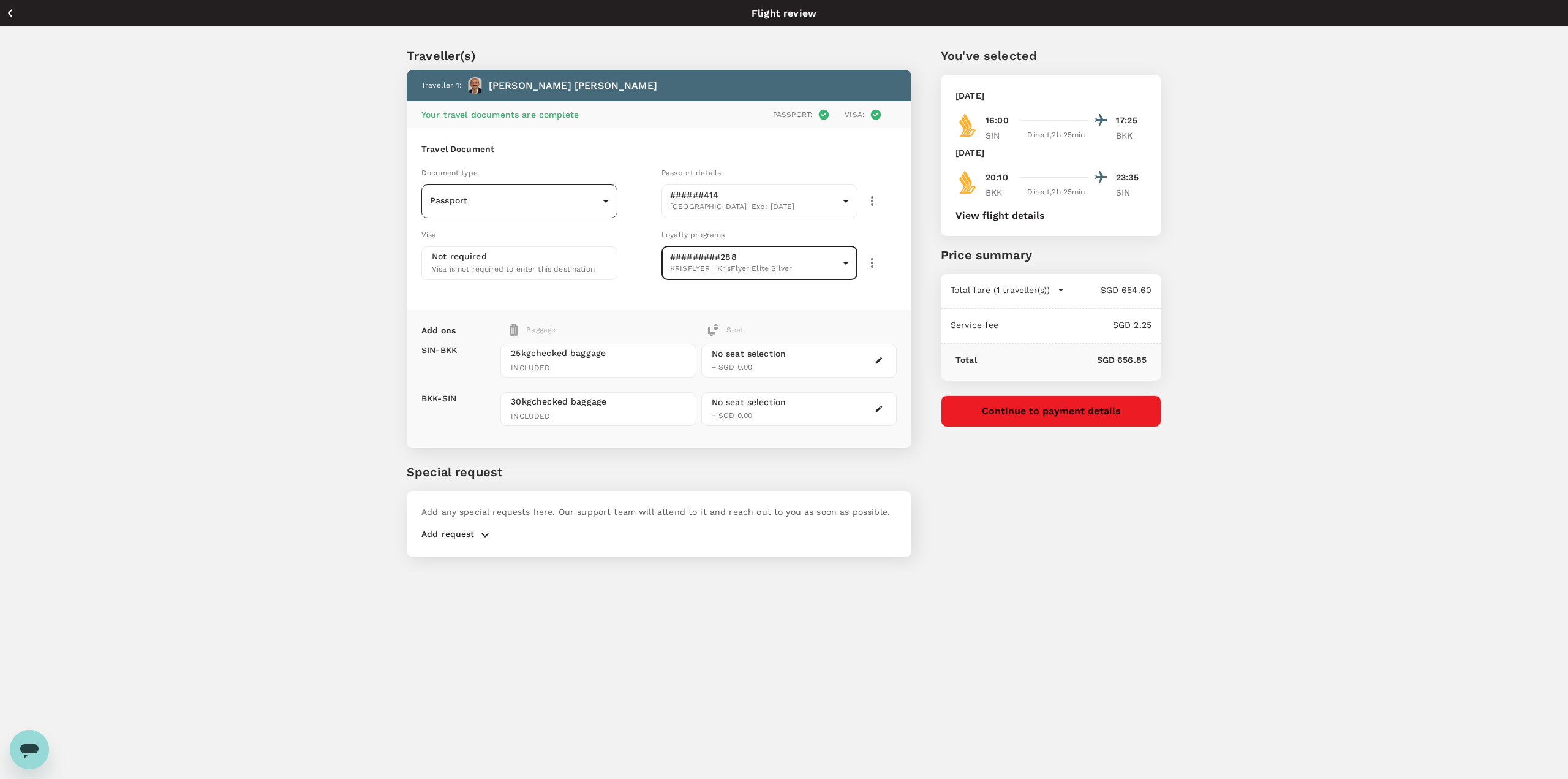
click at [567, 204] on body "Back to flight results Flight review Traveller(s) Traveller 1 : [GEOGRAPHIC_DAT…" at bounding box center [784, 406] width 1568 height 812
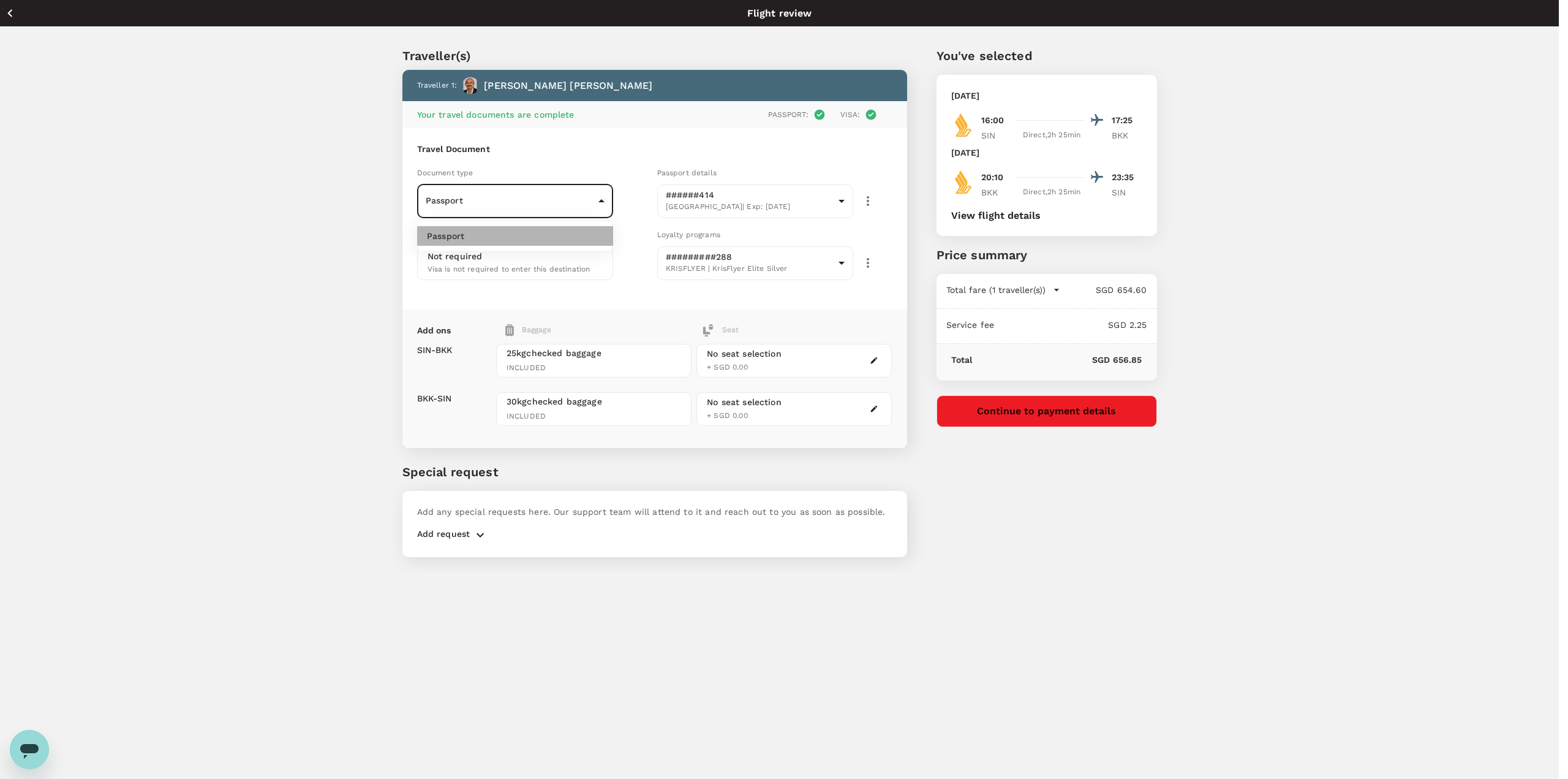
click at [496, 234] on li "Passport" at bounding box center [516, 236] width 196 height 20
click at [479, 539] on icon "button" at bounding box center [480, 535] width 15 height 15
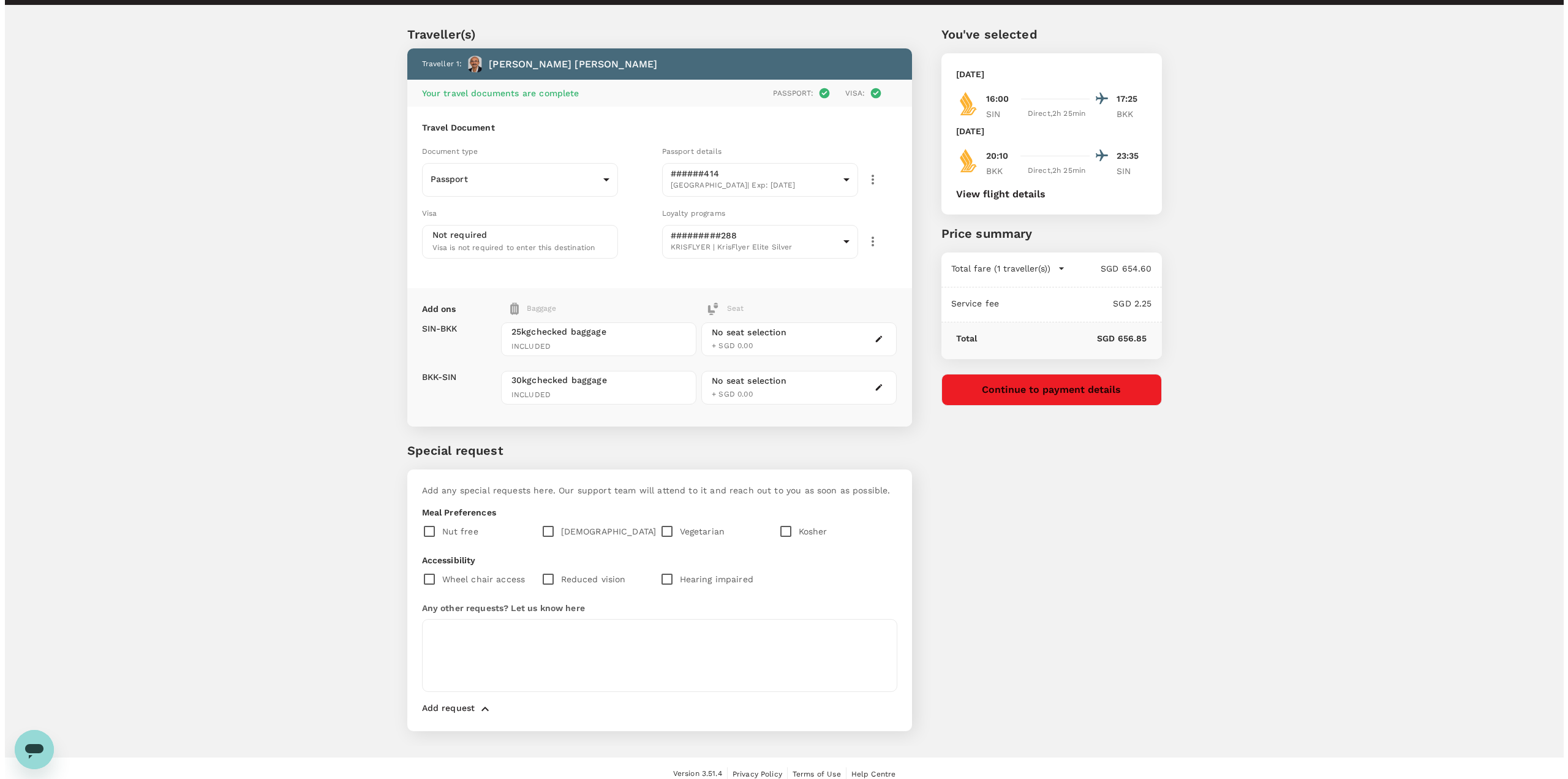
scroll to position [33, 0]
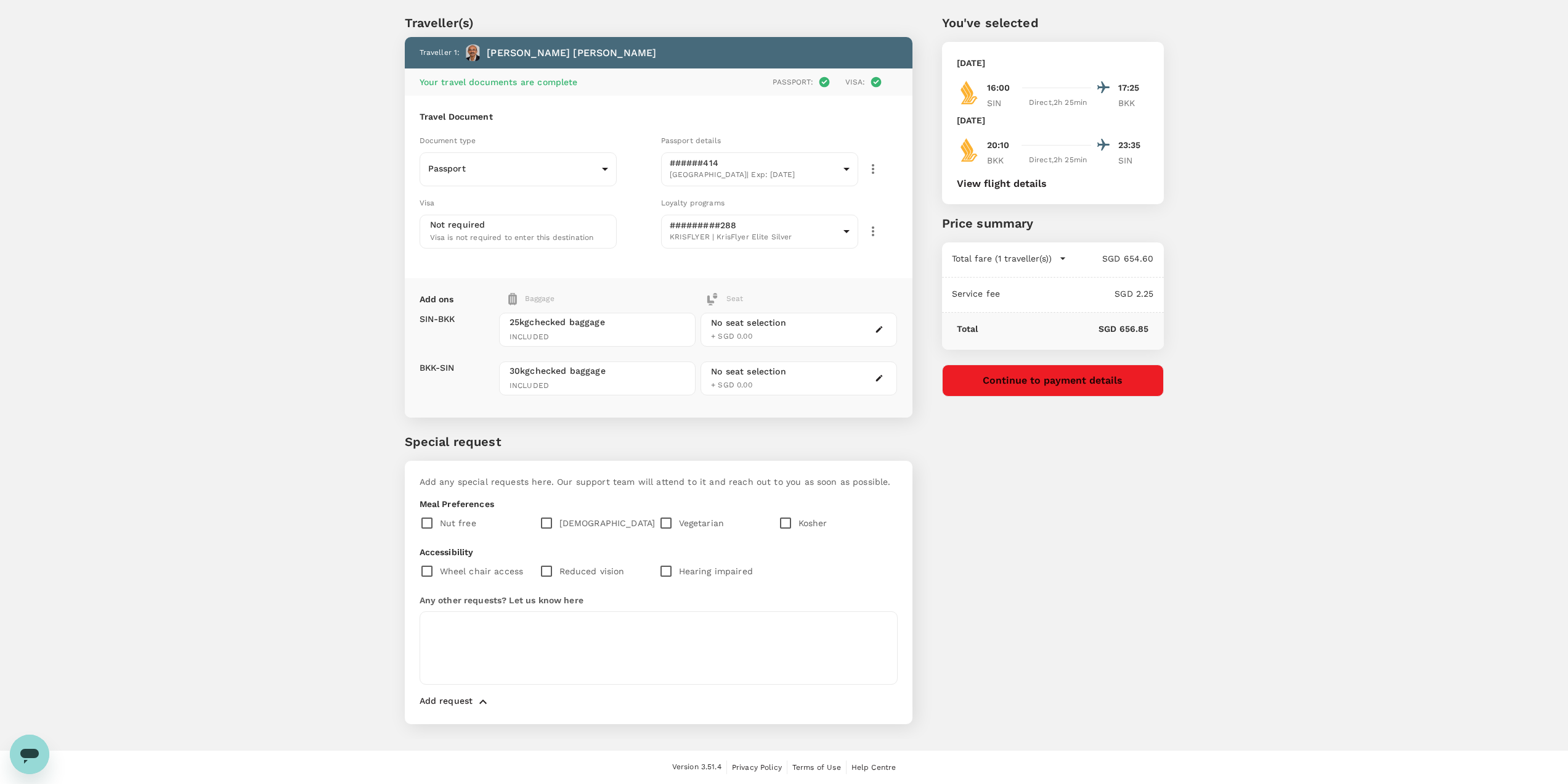
click at [1060, 382] on button "Continue to payment details" at bounding box center [1053, 380] width 222 height 32
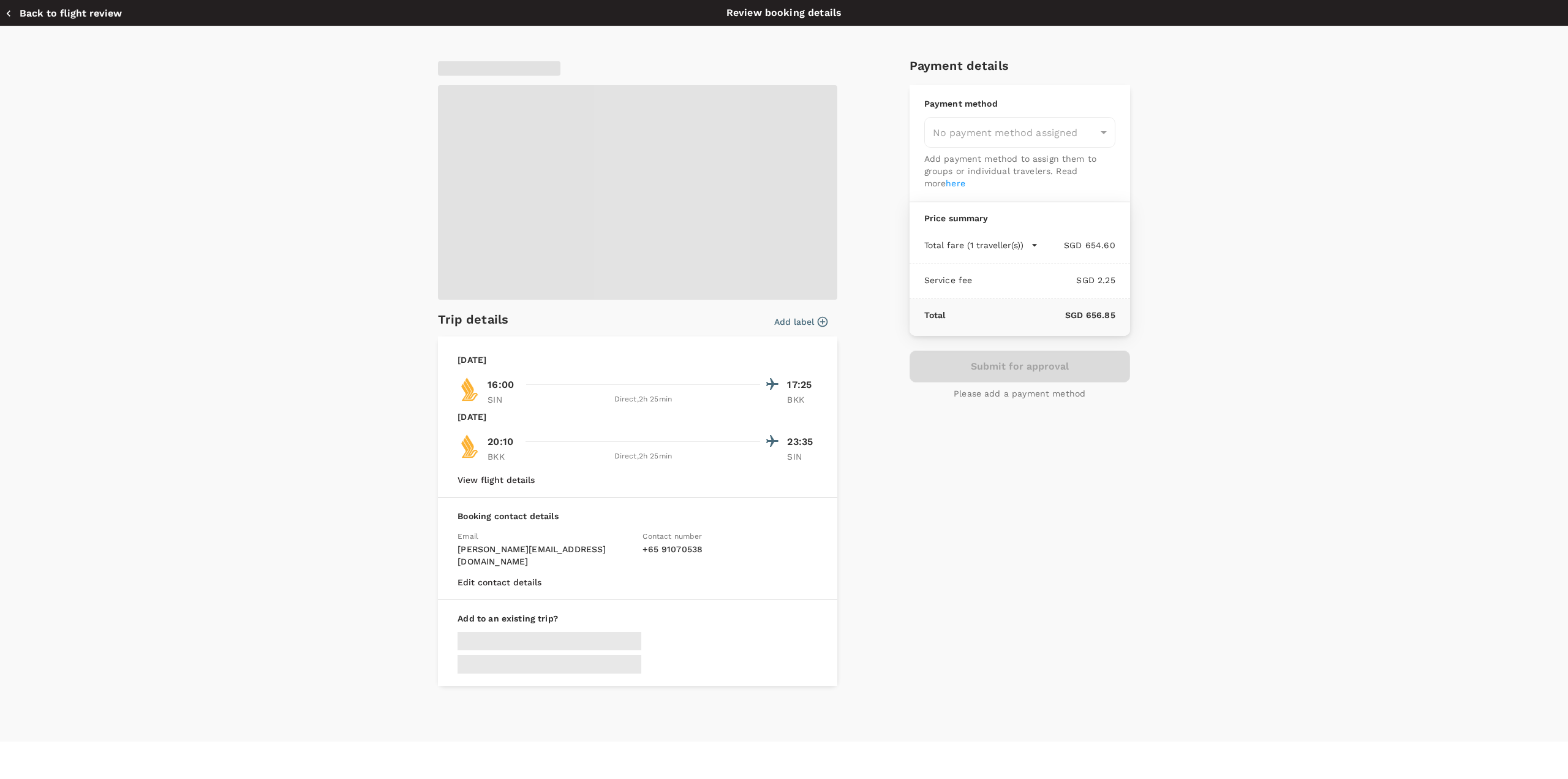
type input "9e677c2c-1b51-4fb9-8b8e-e61d94c42ce6"
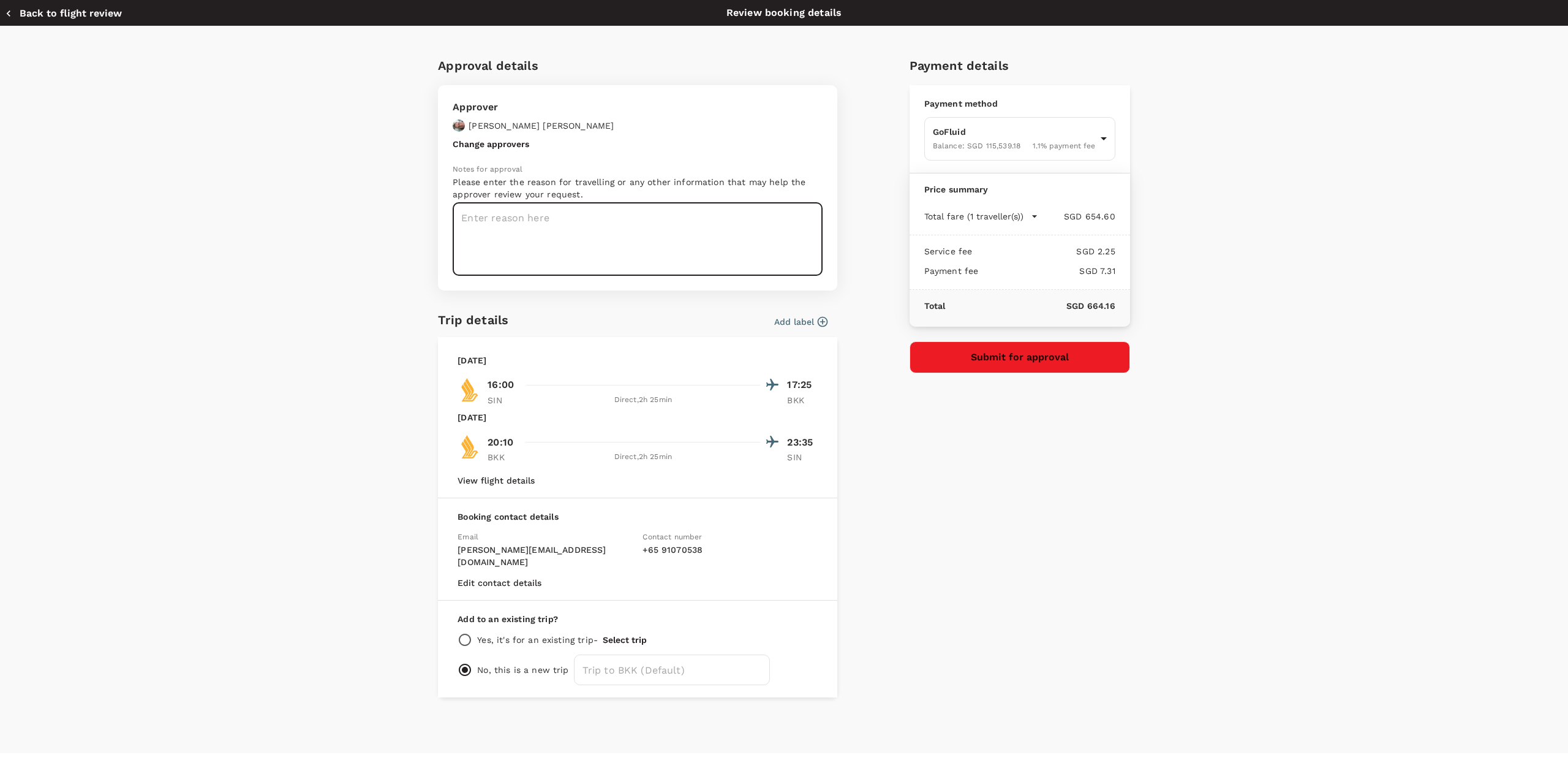
click at [580, 234] on textarea at bounding box center [638, 239] width 370 height 73
click at [492, 482] on button "View flight details" at bounding box center [497, 480] width 78 height 10
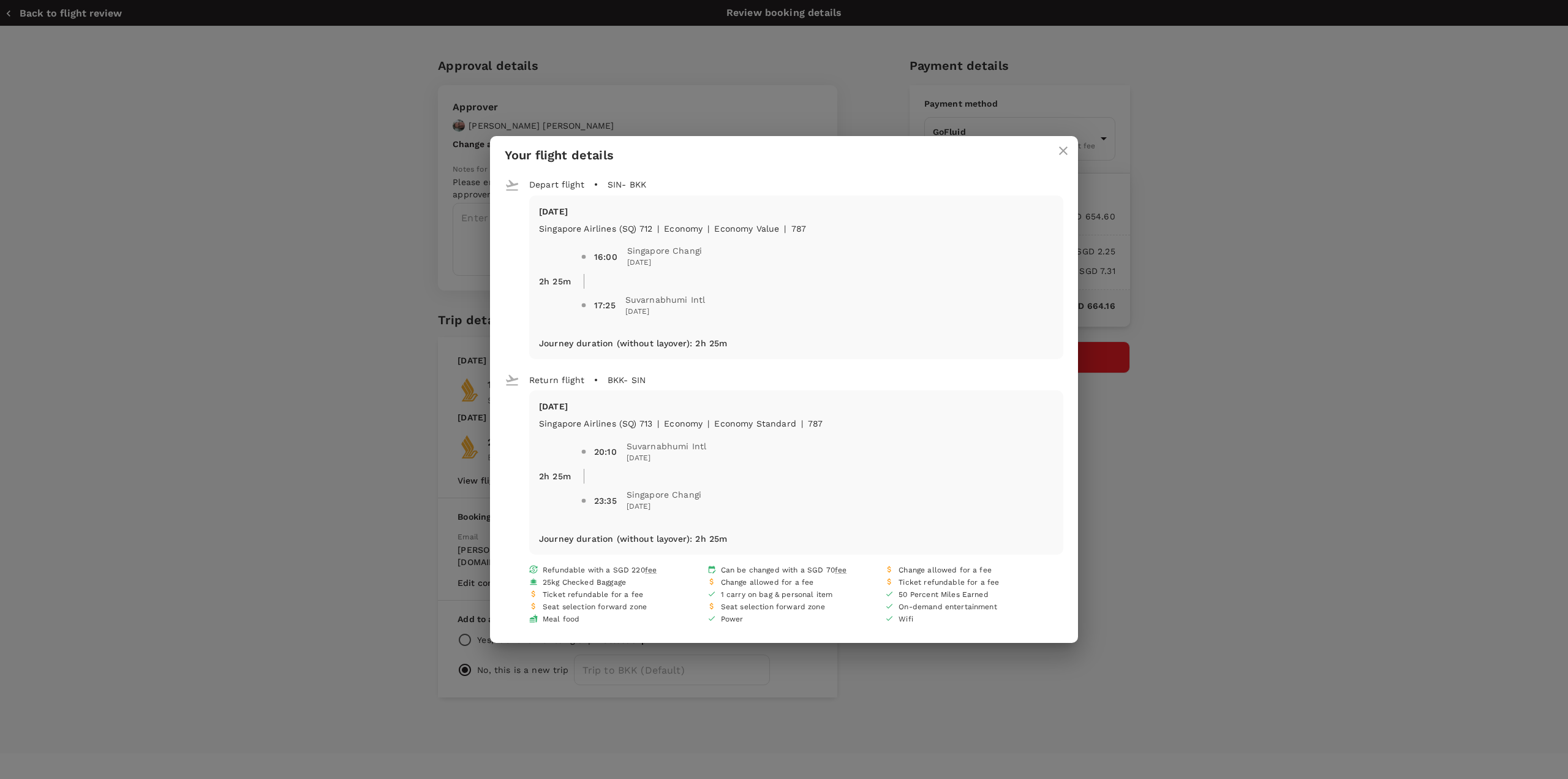
click at [1062, 151] on icon "close" at bounding box center [1063, 150] width 8 height 8
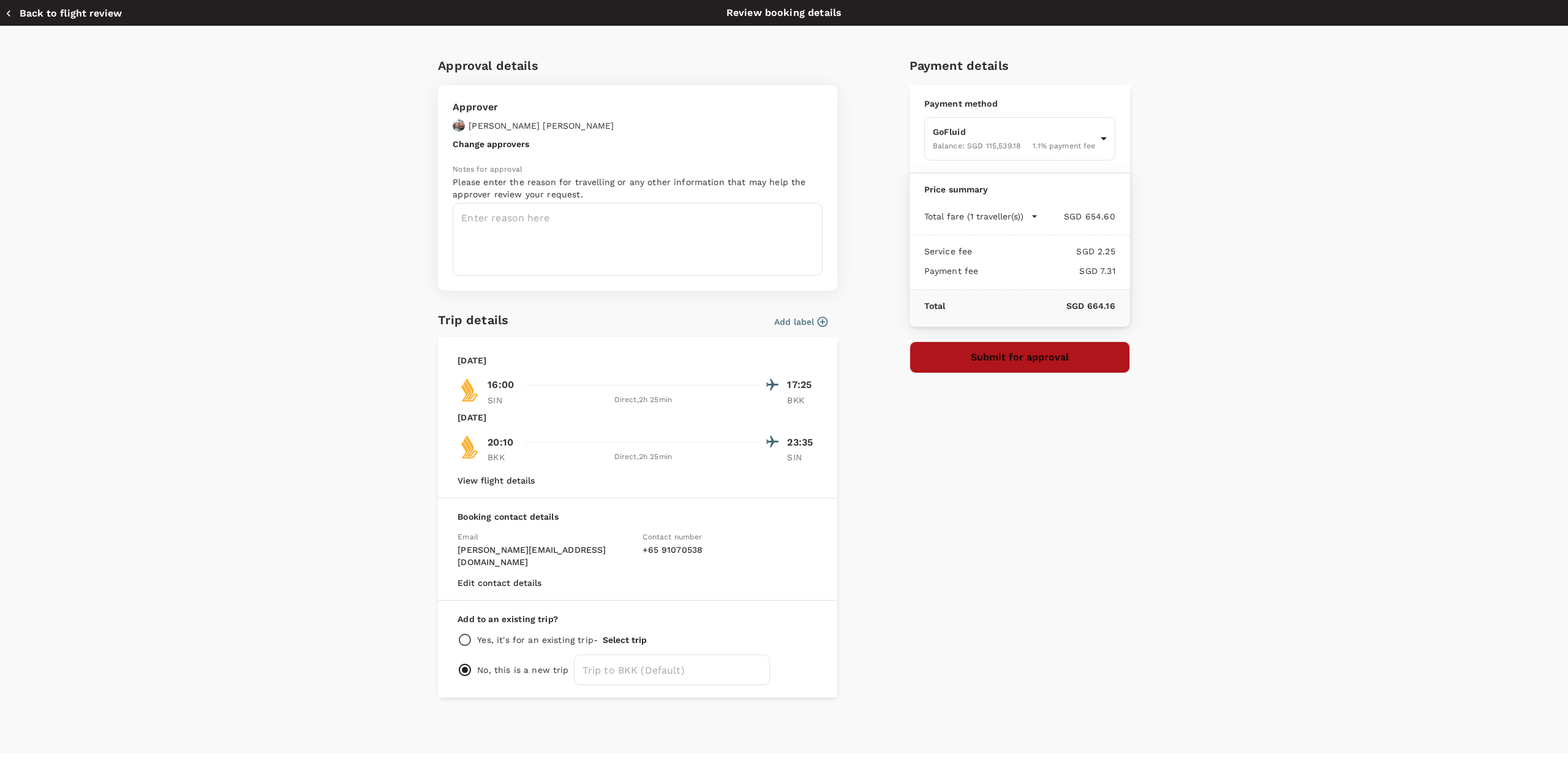
click at [1016, 365] on button "Submit for approval" at bounding box center [1019, 357] width 220 height 32
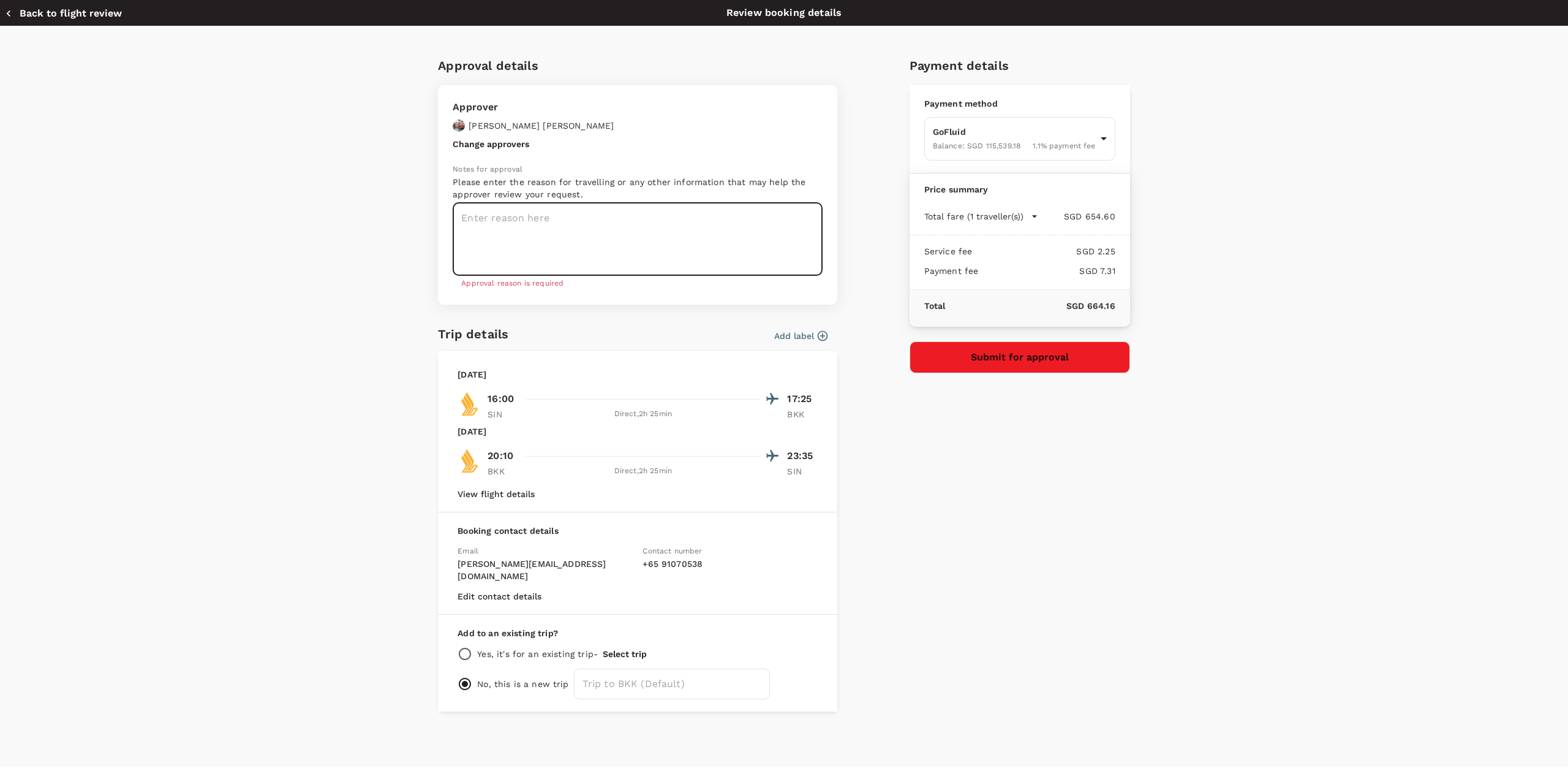
click at [541, 220] on textarea at bounding box center [638, 239] width 370 height 73
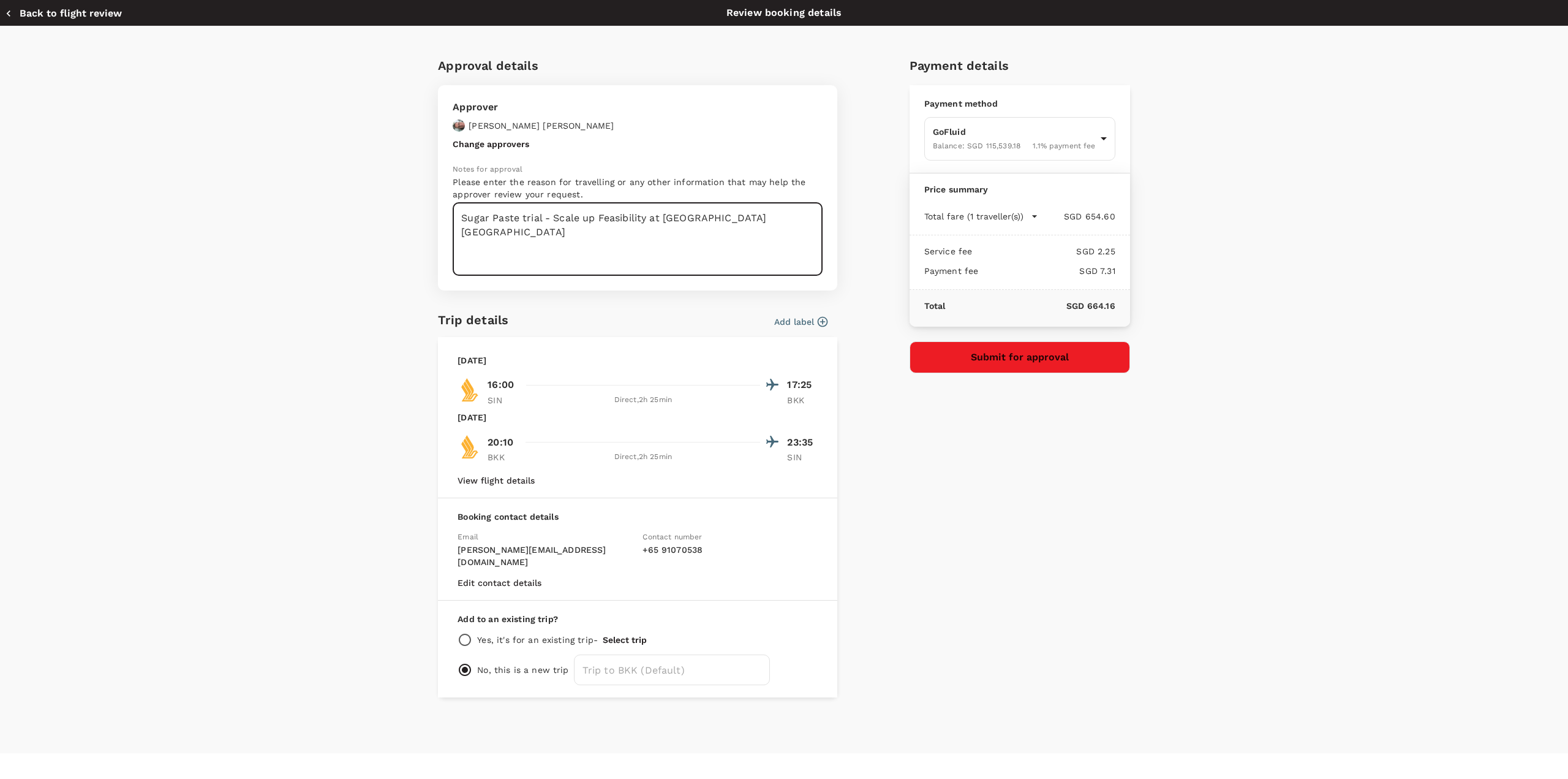
type textarea "Sugar Paste trial - Scale up Feasibility at [GEOGRAPHIC_DATA] [GEOGRAPHIC_DATA]"
click at [1030, 350] on button "Submit for approval" at bounding box center [1019, 357] width 220 height 32
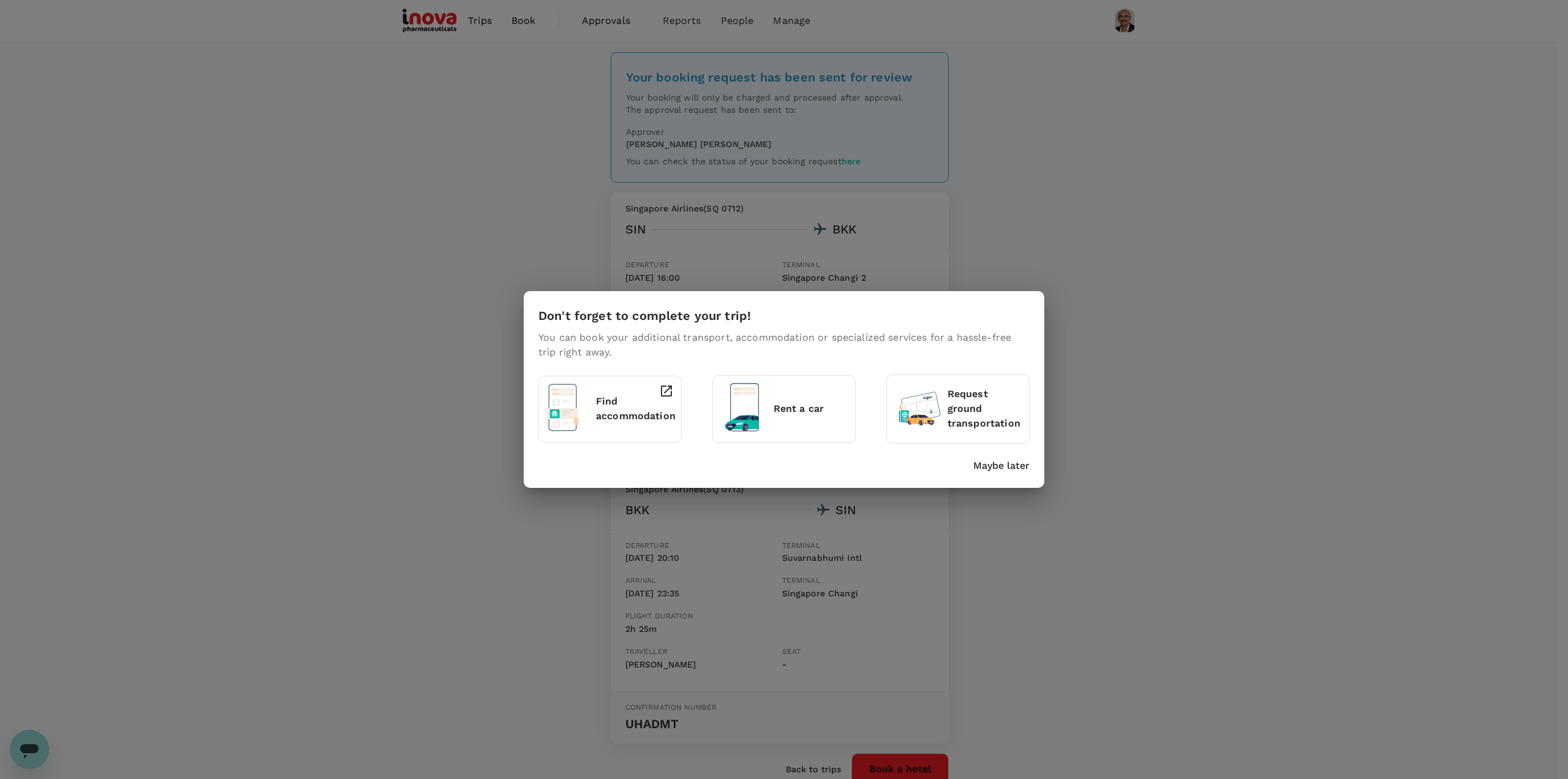
click at [1009, 465] on p "Maybe later" at bounding box center [1001, 465] width 56 height 15
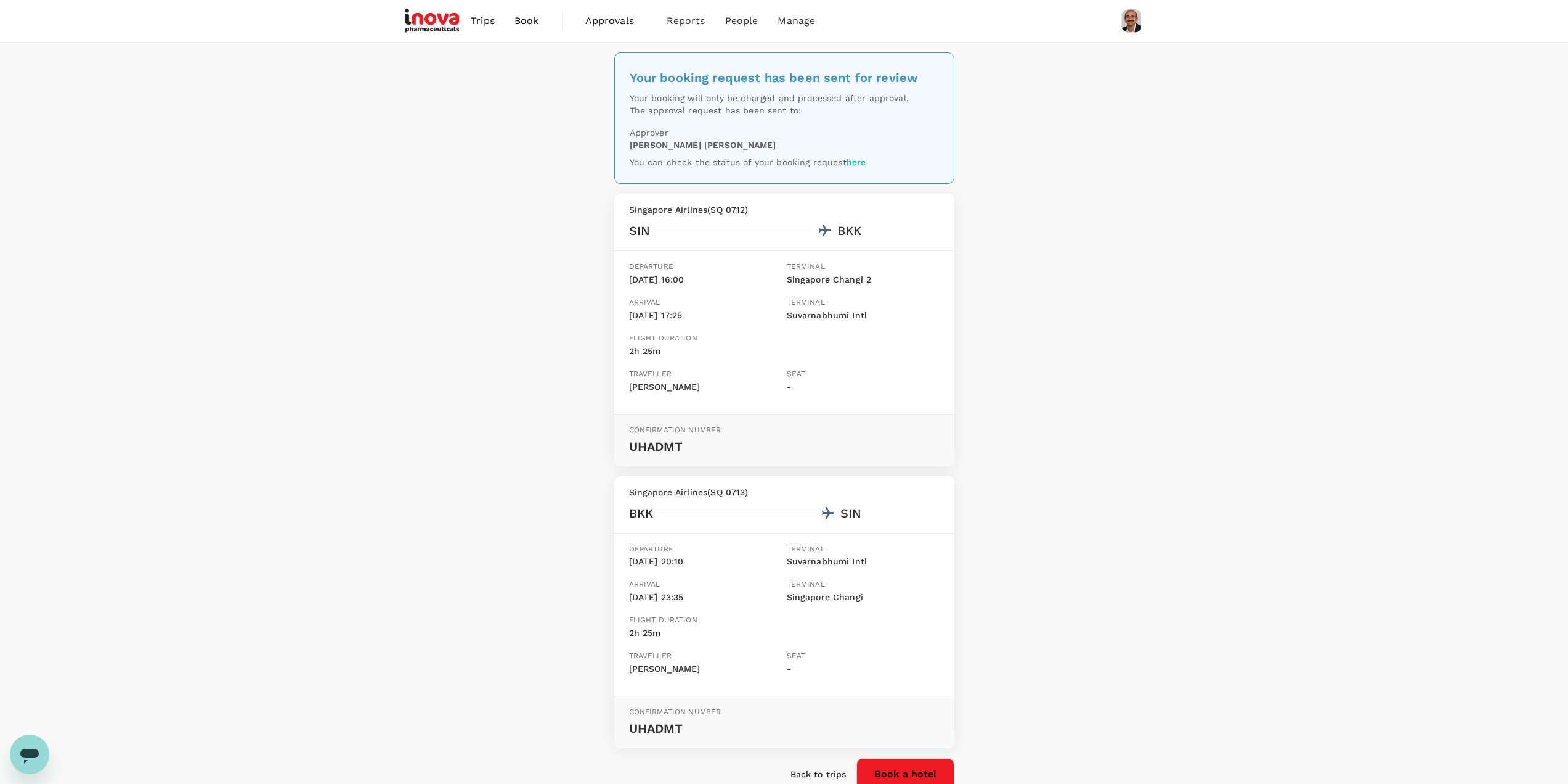
click at [607, 24] on span "Approvals" at bounding box center [616, 21] width 61 height 15
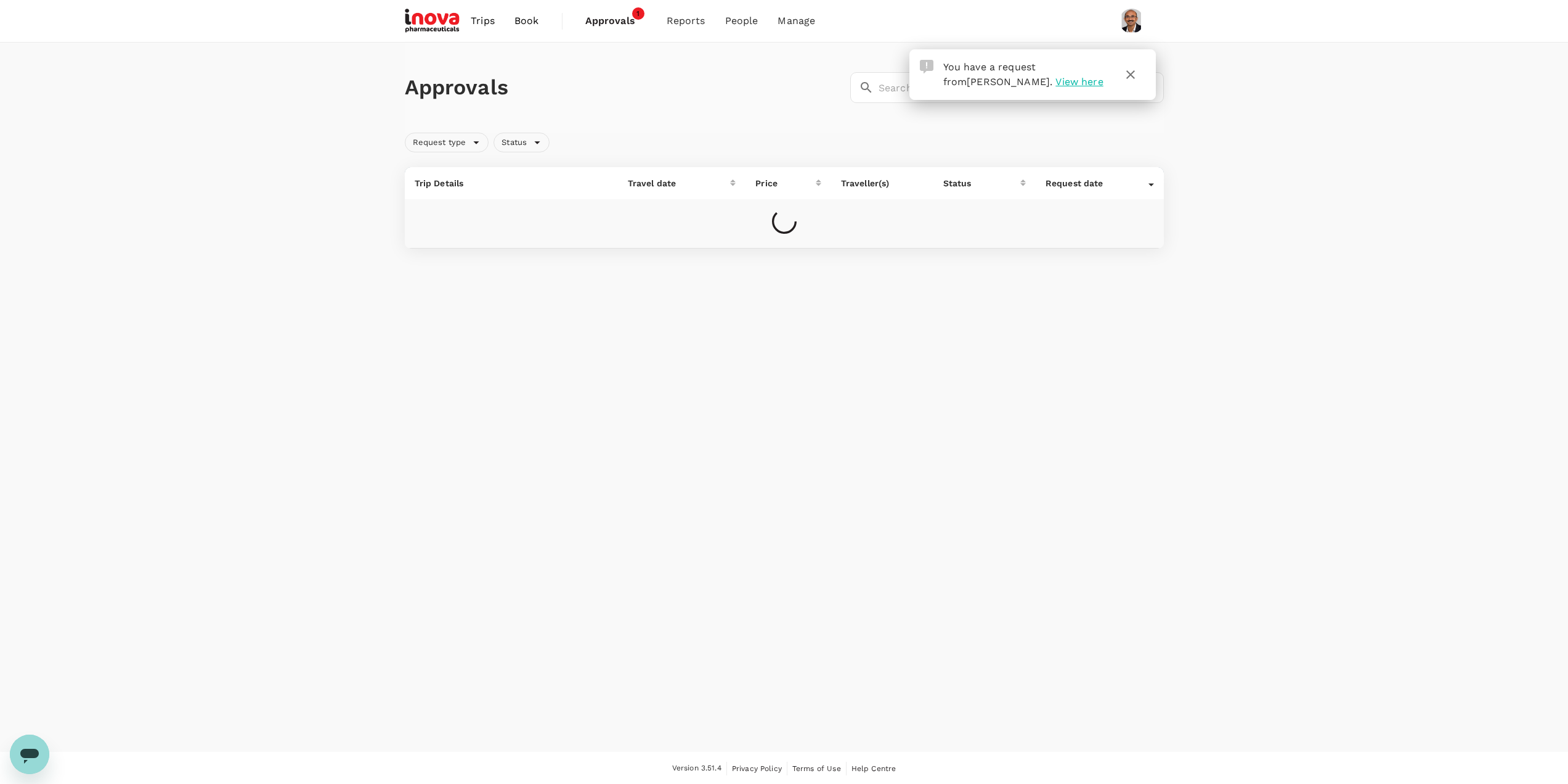
click at [619, 16] on span "Approvals" at bounding box center [616, 21] width 61 height 15
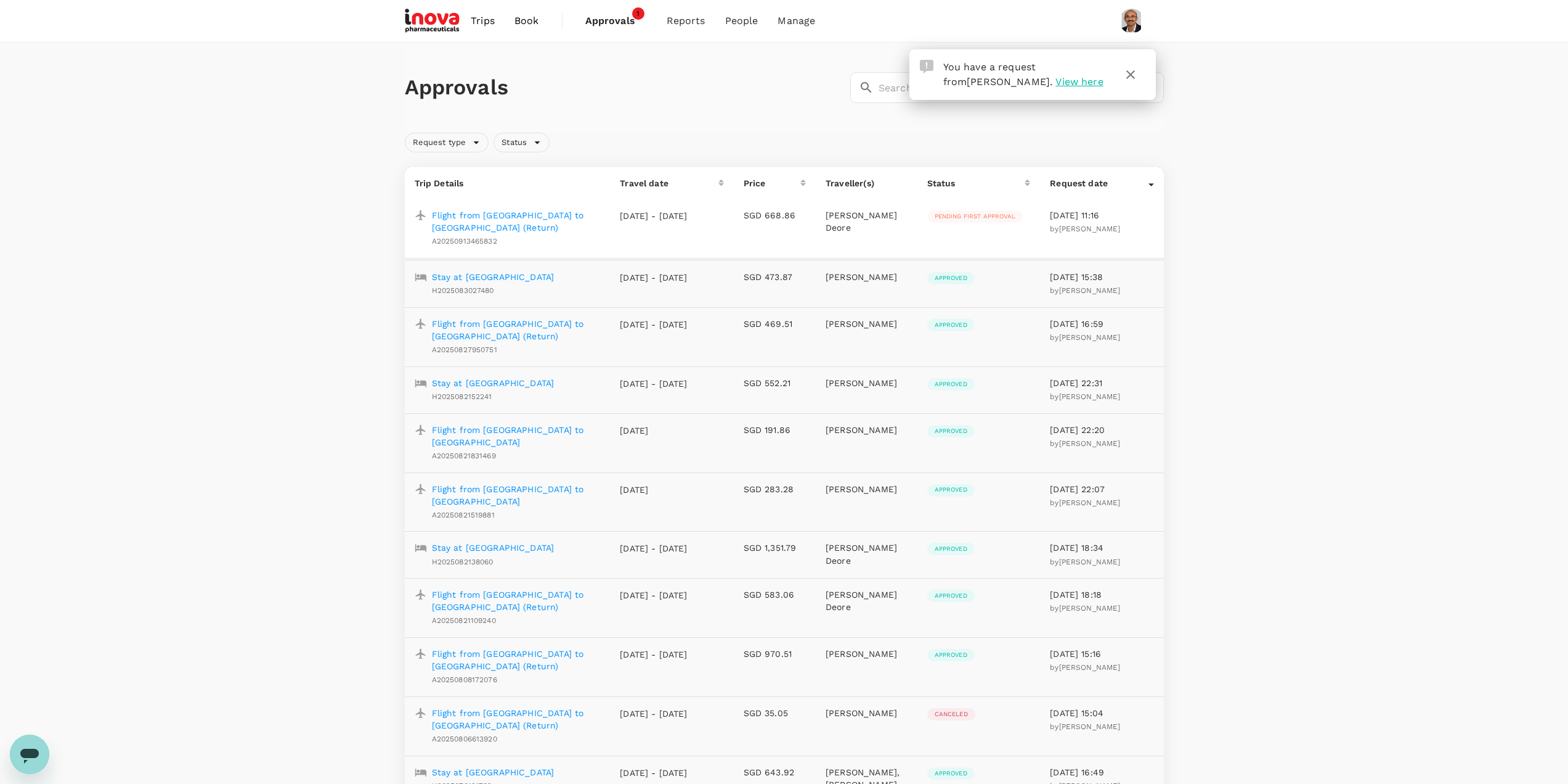
click at [1056, 79] on span "View here" at bounding box center [1079, 81] width 47 height 12
click at [986, 215] on span "Pending first approval" at bounding box center [975, 216] width 95 height 8
click at [546, 214] on p "Flight from Singapore to Bangkok (Return)" at bounding box center [515, 222] width 169 height 25
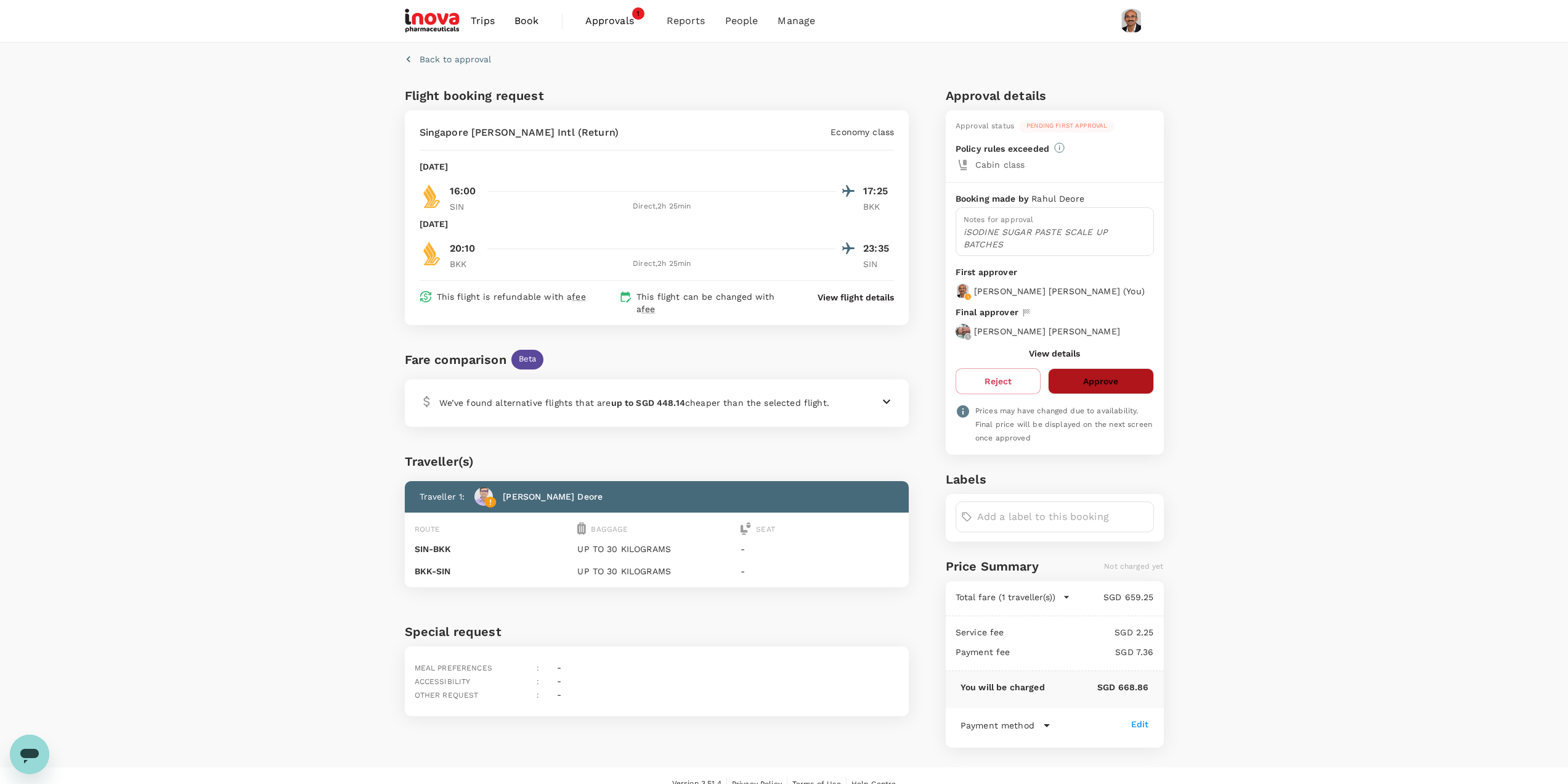
click at [1097, 380] on button "Approve" at bounding box center [1101, 380] width 105 height 26
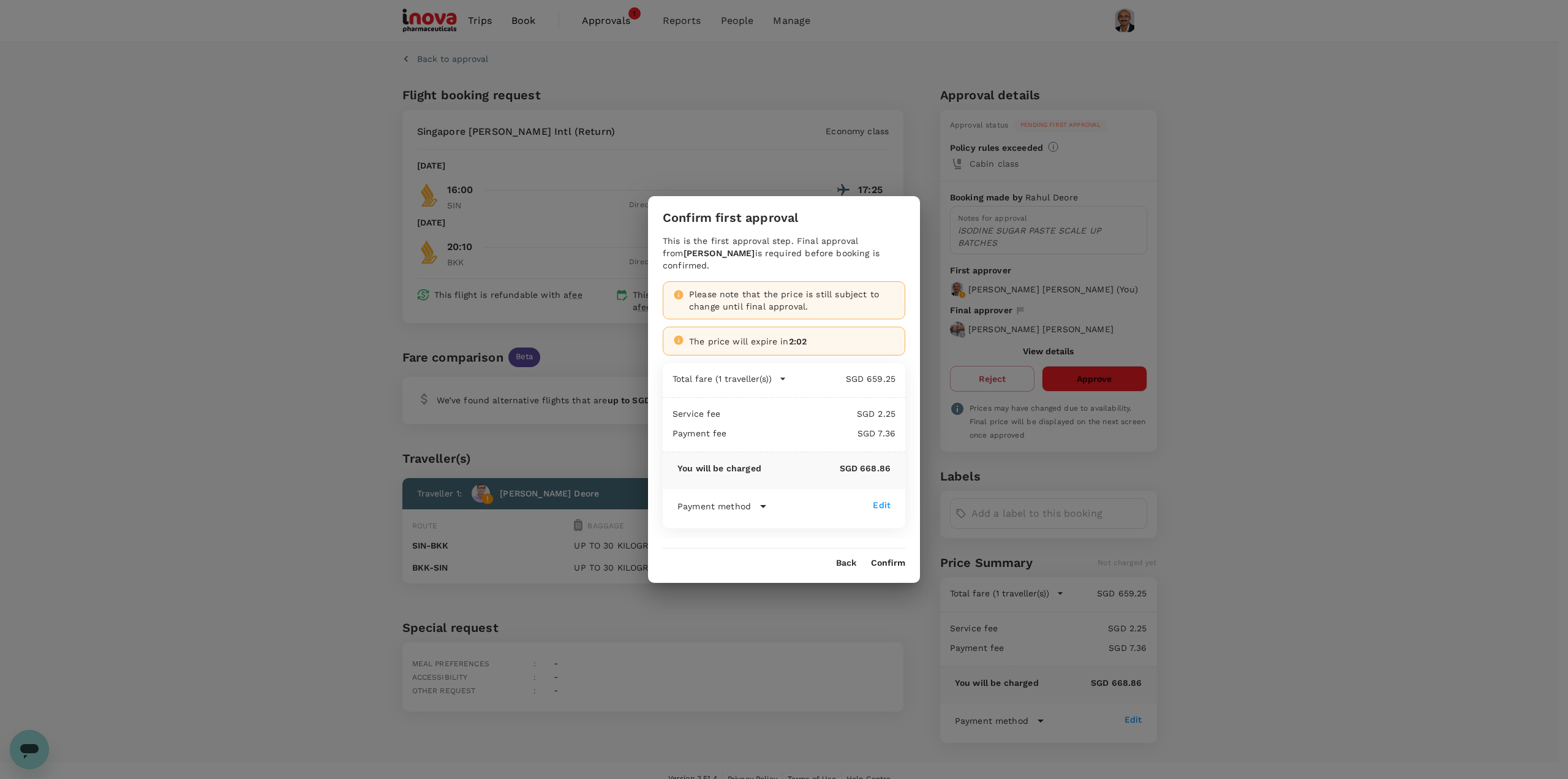
click at [900, 558] on button "Confirm" at bounding box center [888, 563] width 35 height 10
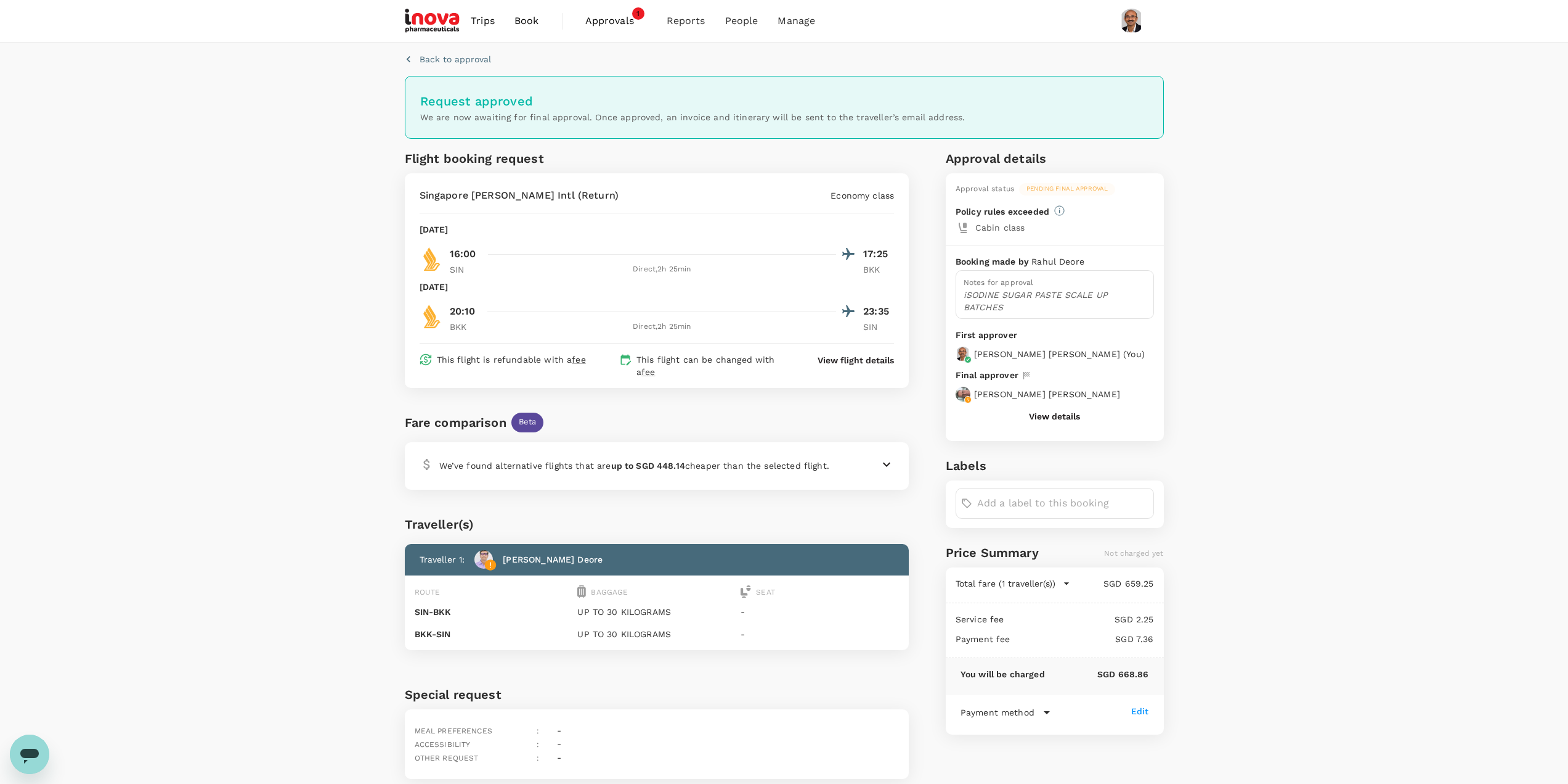
click at [619, 16] on span "Approvals" at bounding box center [616, 21] width 61 height 15
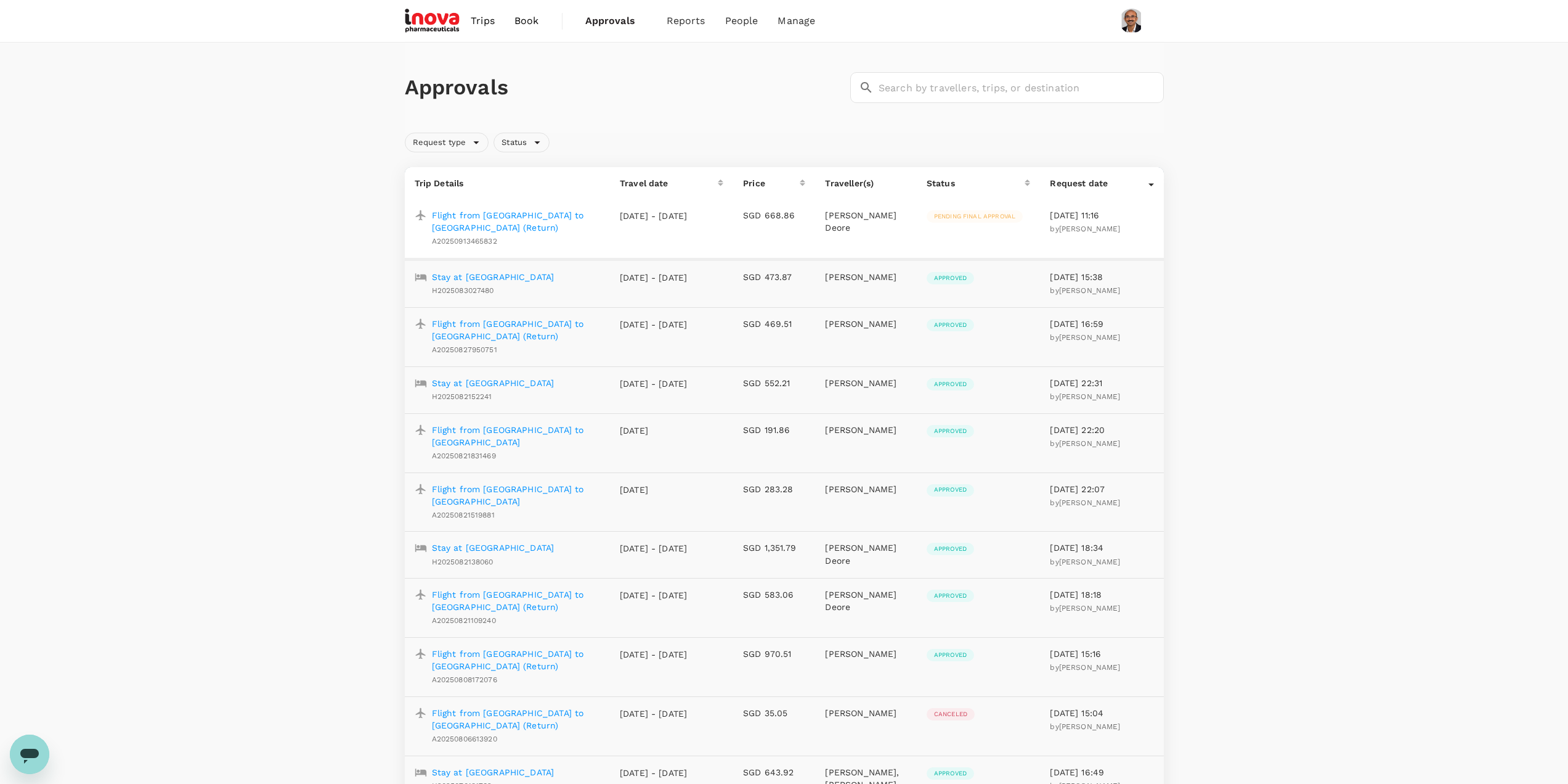
click at [485, 20] on span "Trips" at bounding box center [482, 21] width 24 height 15
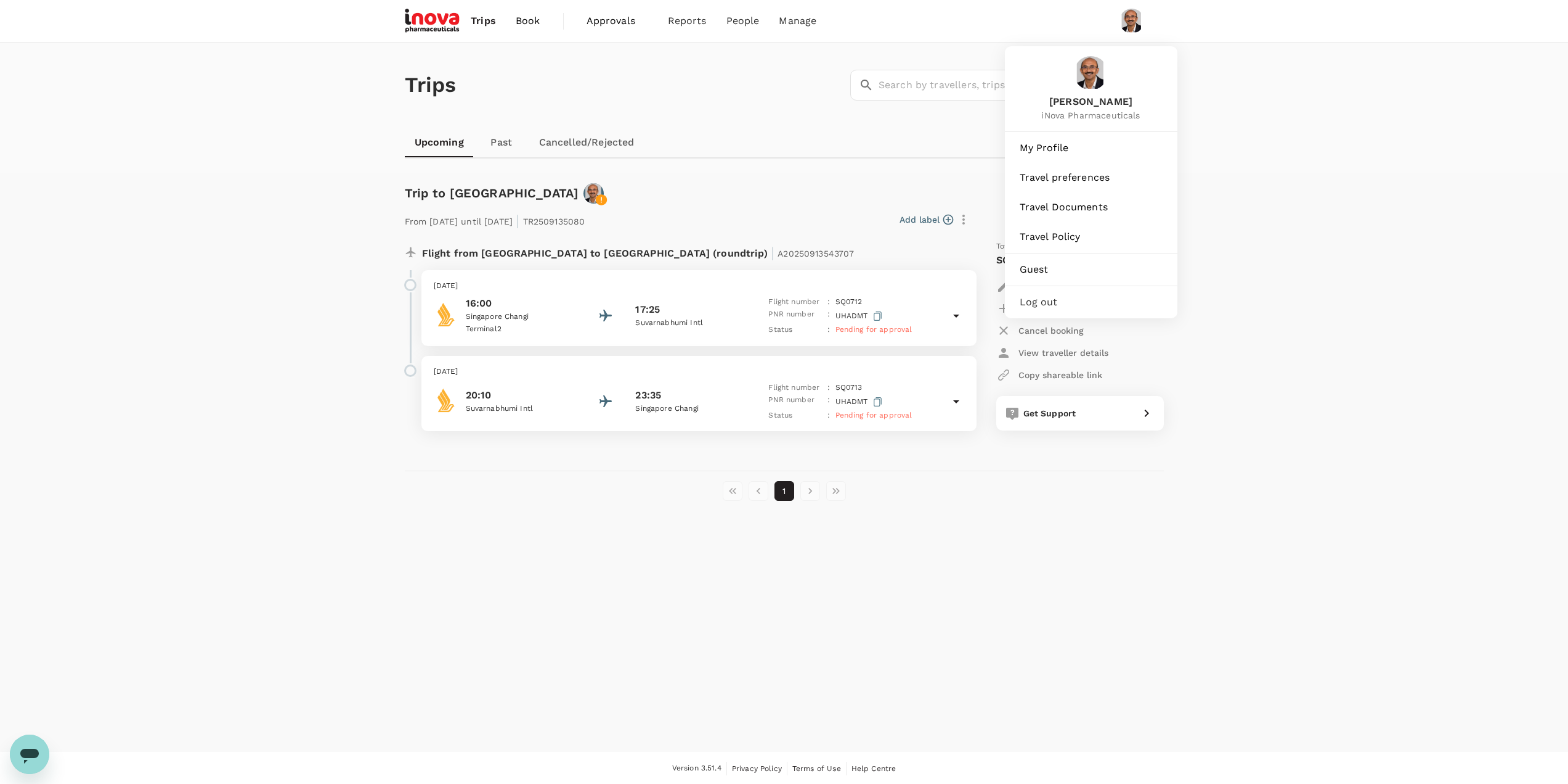
click at [1034, 306] on span "Log out" at bounding box center [1092, 302] width 143 height 15
